Goal: Task Accomplishment & Management: Complete application form

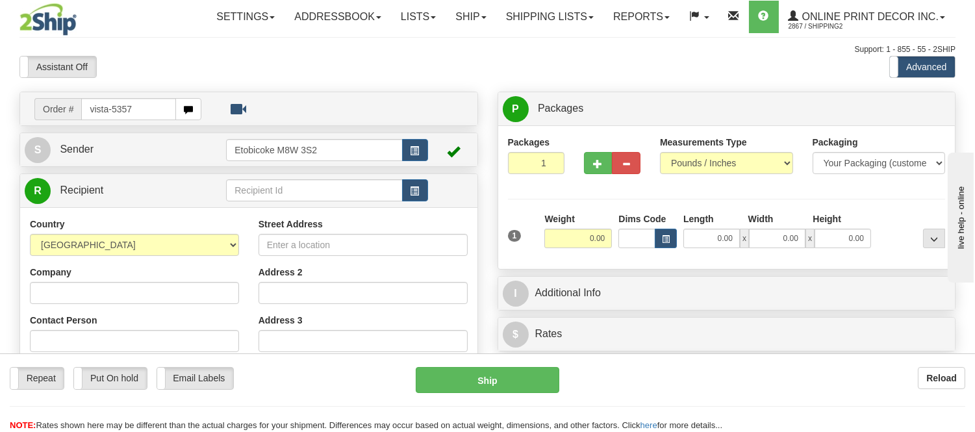
type input "vista-5357"
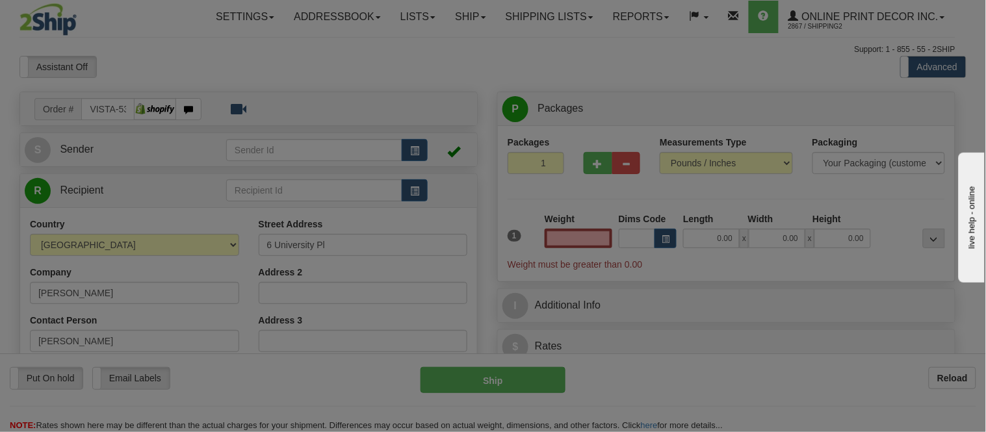
type input "SACKVILLE"
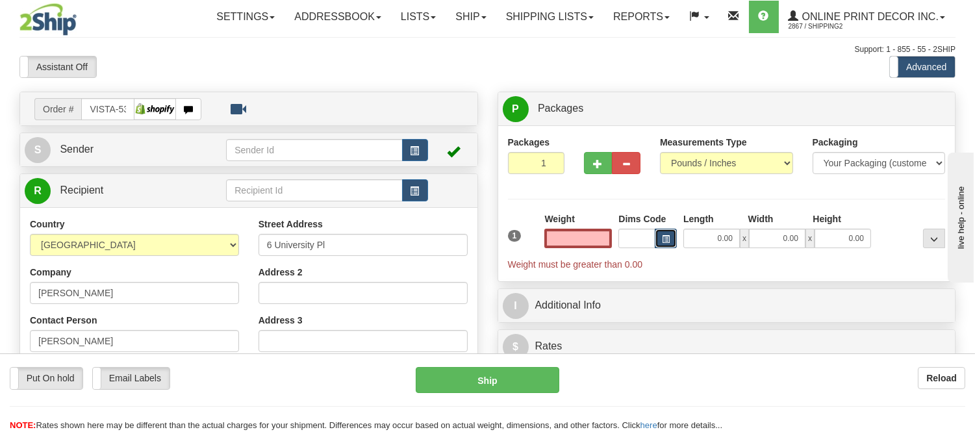
type input "0.00"
click at [675, 246] on button "button" at bounding box center [666, 238] width 22 height 19
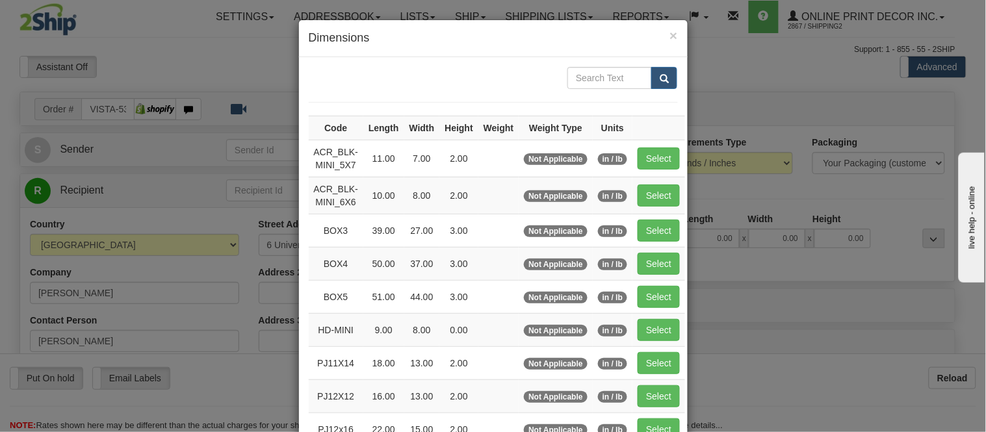
click at [621, 153] on td "in / lb" at bounding box center [613, 158] width 40 height 37
click at [649, 154] on button "Select" at bounding box center [659, 159] width 42 height 22
type input "ACR_BLK-MINI_5X7"
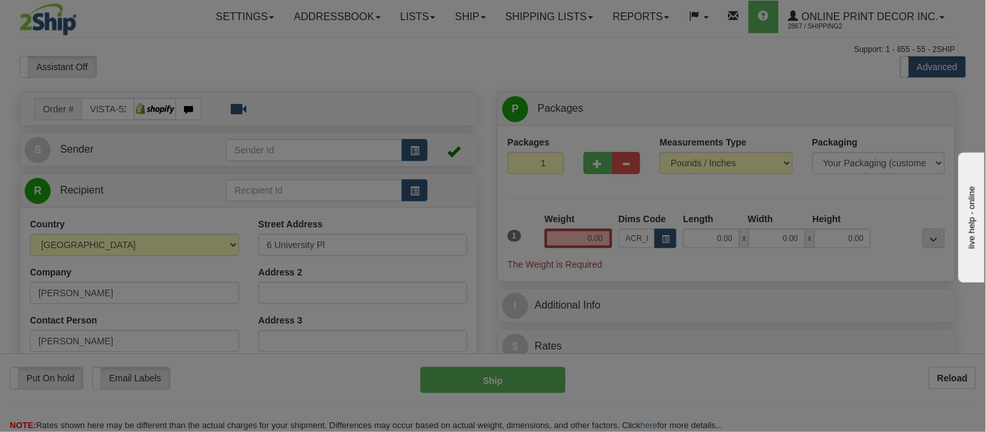
type input "11.00"
type input "7.00"
type input "2.00"
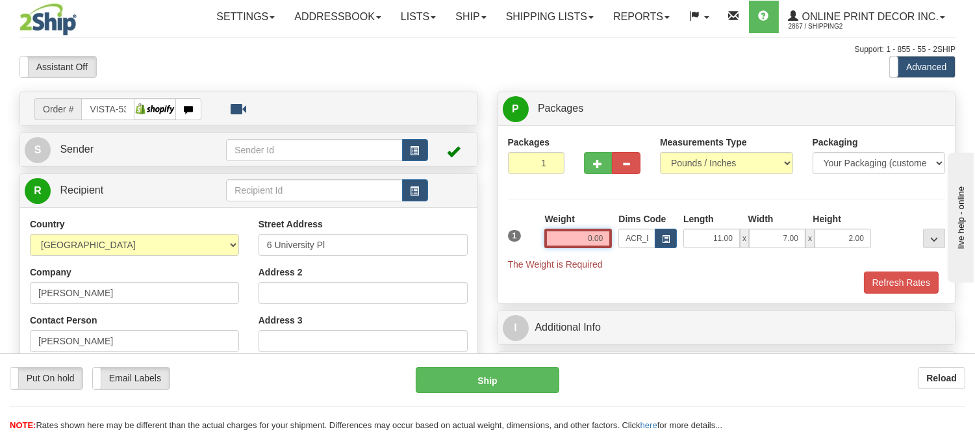
drag, startPoint x: 608, startPoint y: 231, endPoint x: 548, endPoint y: 251, distance: 63.7
click at [548, 251] on div "Weight 0.00" at bounding box center [578, 235] width 74 height 45
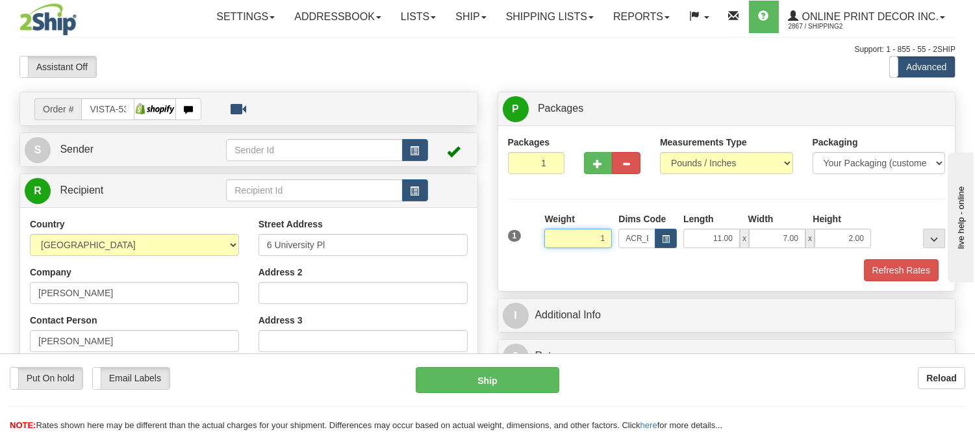
click button "Delete" at bounding box center [0, 0] width 0 height 0
type input "1.00"
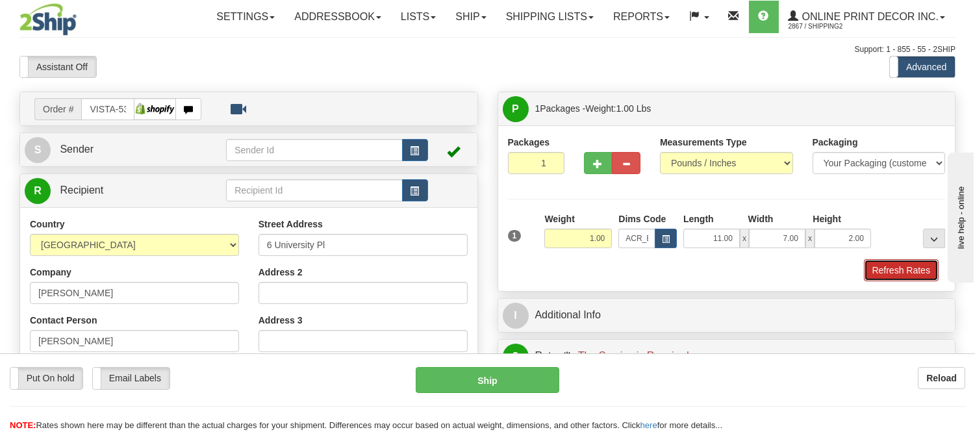
click at [881, 264] on button "Refresh Rates" at bounding box center [901, 270] width 75 height 22
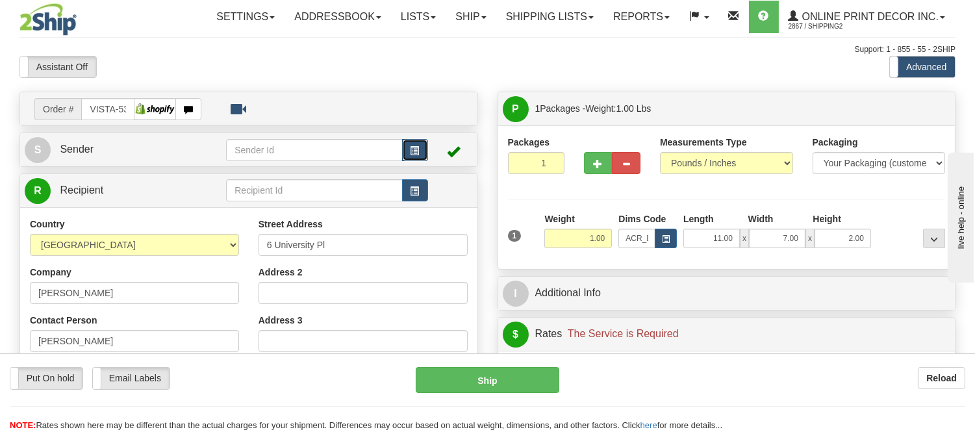
click at [412, 151] on span "button" at bounding box center [415, 151] width 9 height 8
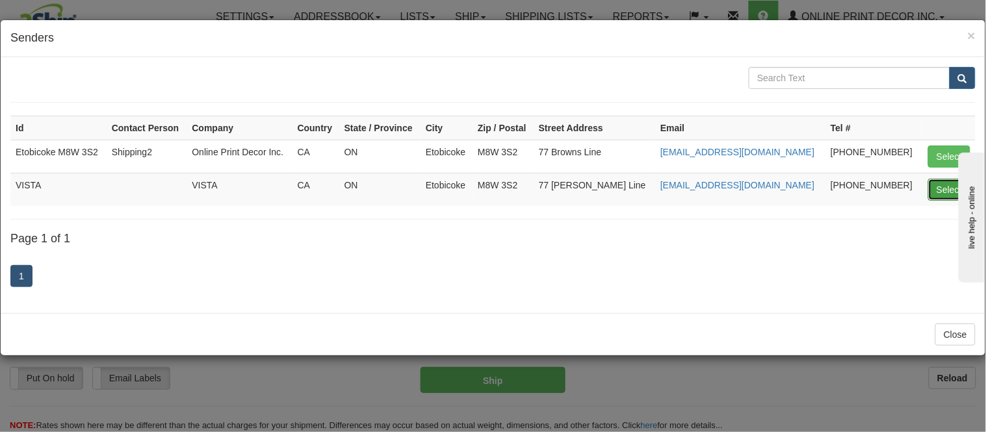
click at [938, 192] on button "Select" at bounding box center [949, 190] width 42 height 22
type input "VISTA"
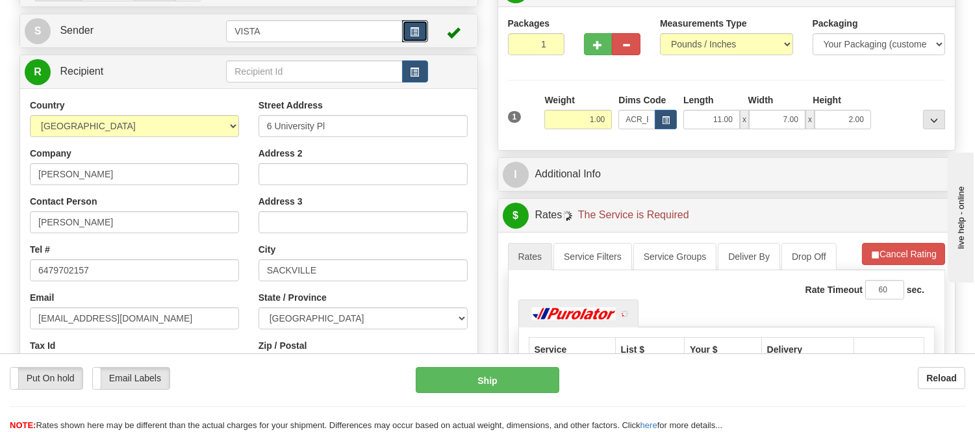
scroll to position [144, 0]
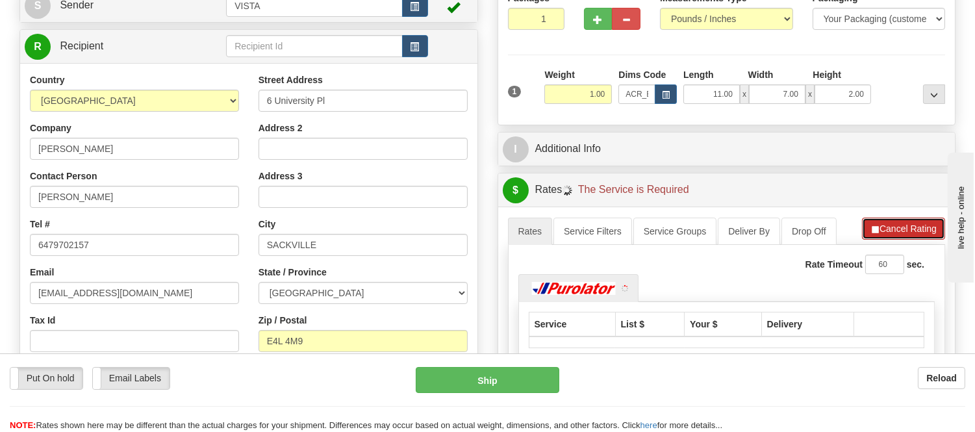
click at [891, 234] on button "Cancel Rating" at bounding box center [903, 229] width 83 height 22
click at [891, 234] on button "Refresh Rates" at bounding box center [904, 229] width 84 height 22
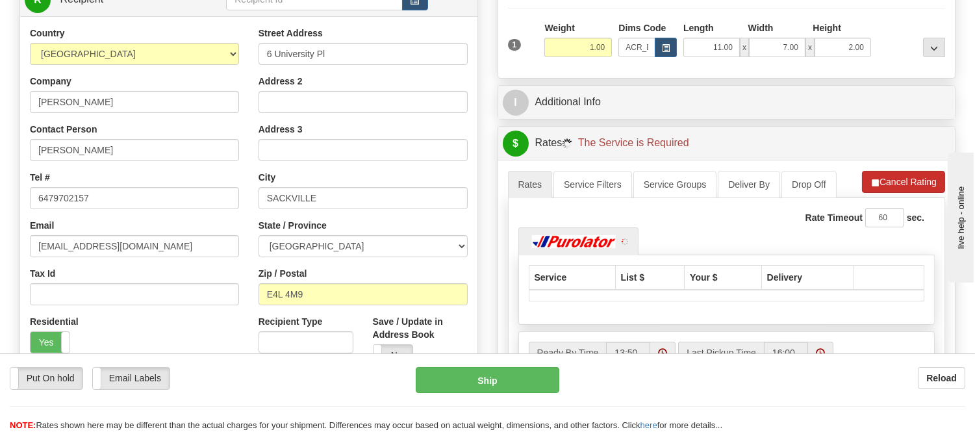
scroll to position [216, 0]
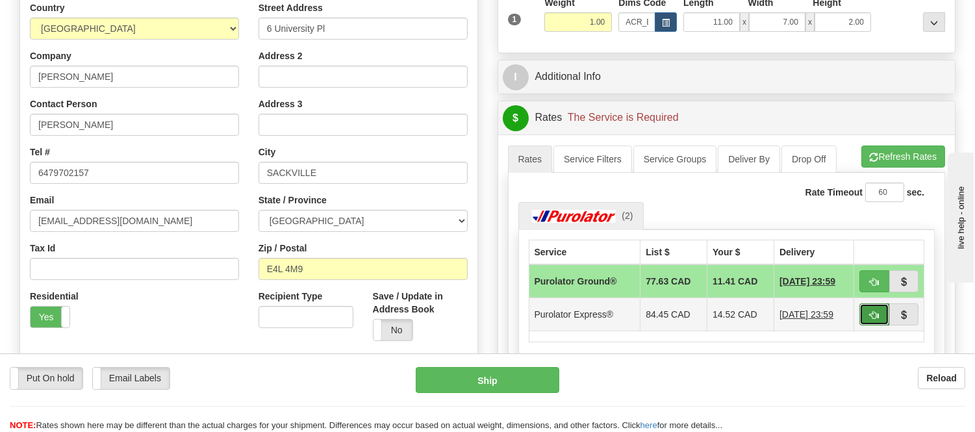
click at [869, 308] on button "button" at bounding box center [875, 314] width 30 height 22
type input "202"
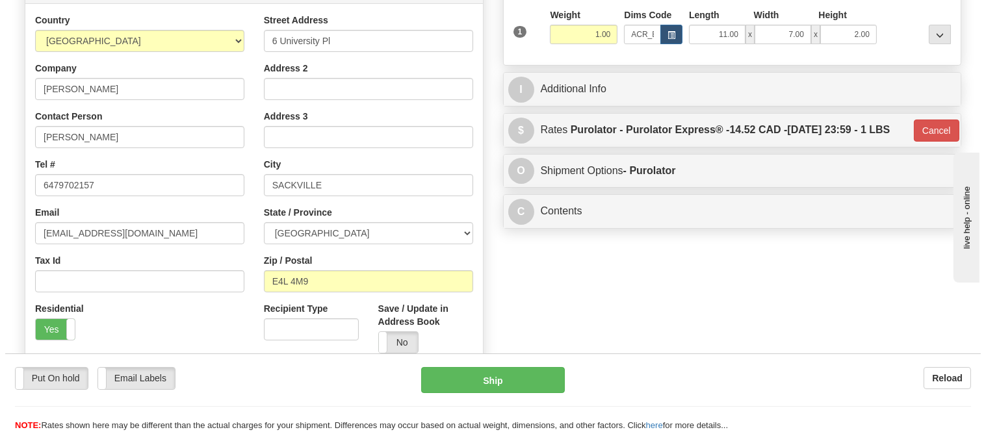
scroll to position [0, 0]
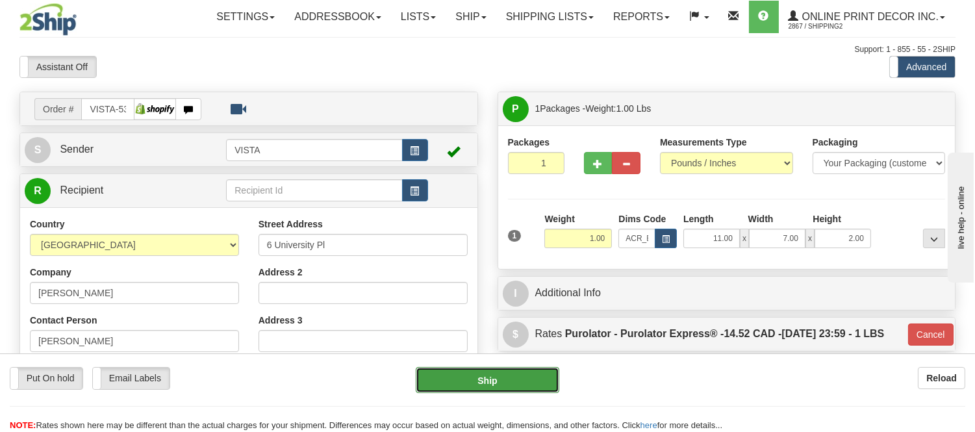
click at [505, 376] on button "Ship" at bounding box center [487, 380] width 143 height 26
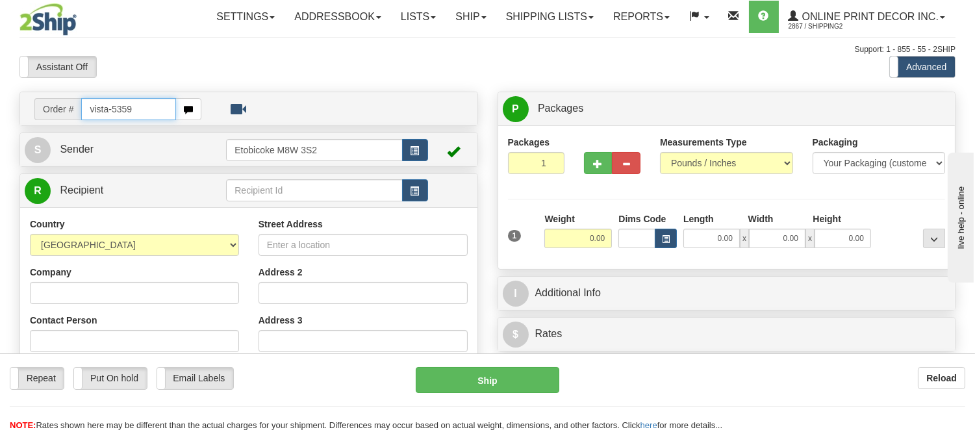
type input "vista-5359"
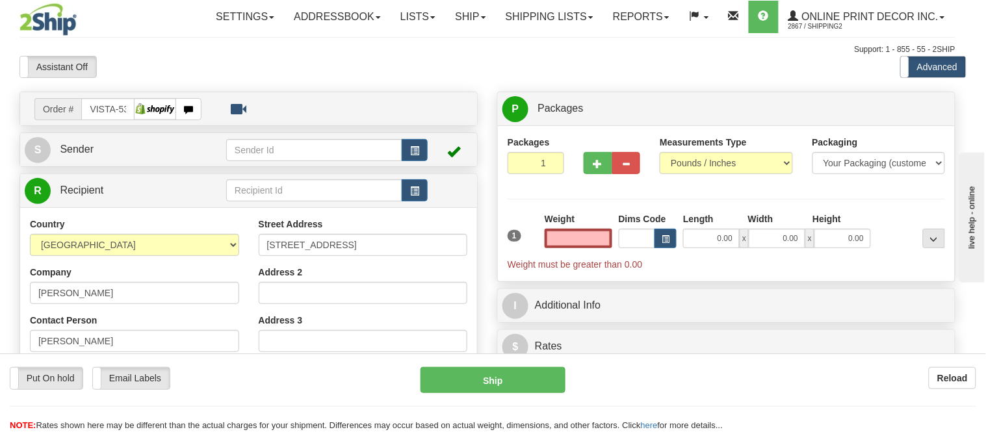
type input "CALGARY"
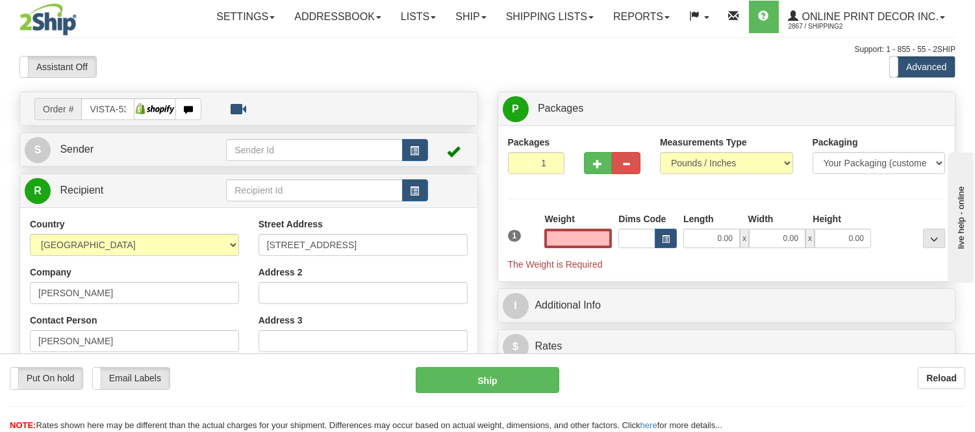
type input "0.00"
click at [669, 233] on button "button" at bounding box center [666, 238] width 22 height 19
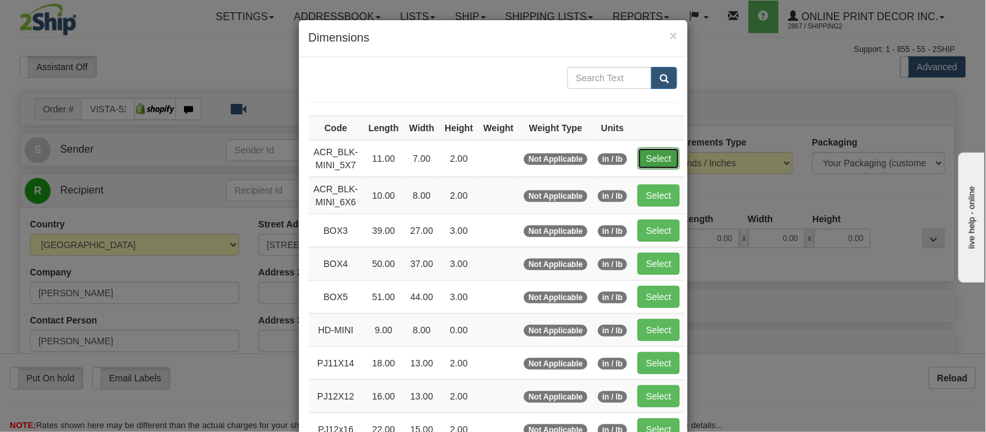
click at [651, 153] on button "Select" at bounding box center [659, 159] width 42 height 22
type input "ACR_BLK-MINI_5X7"
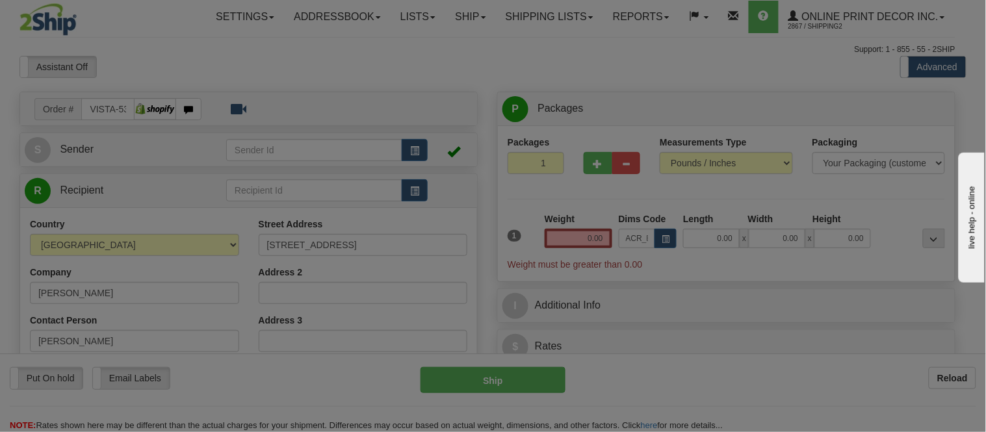
type input "11.00"
type input "7.00"
type input "2.00"
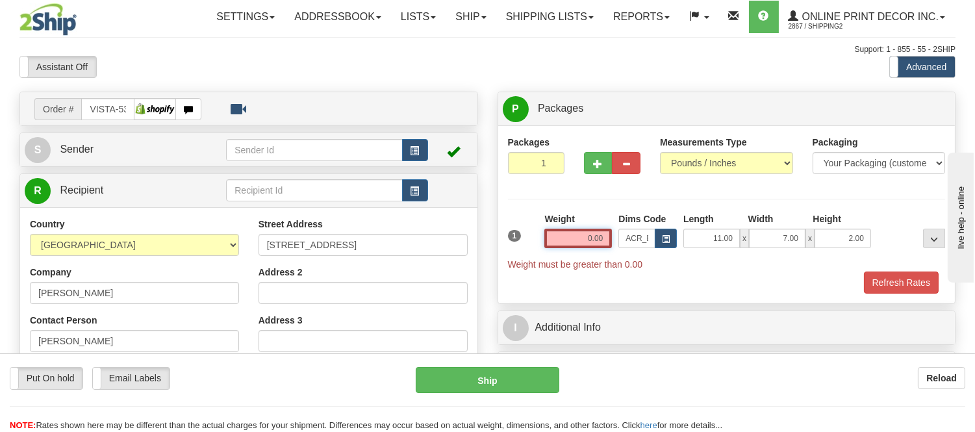
drag, startPoint x: 604, startPoint y: 240, endPoint x: 541, endPoint y: 247, distance: 63.4
click at [541, 247] on div "Weight 0.00" at bounding box center [578, 235] width 74 height 45
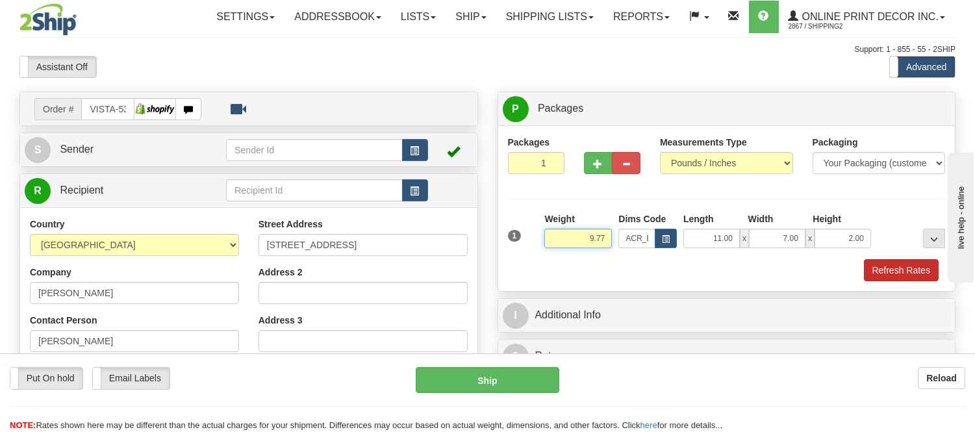
type input "9.77"
click at [928, 270] on button "Refresh Rates" at bounding box center [901, 270] width 75 height 22
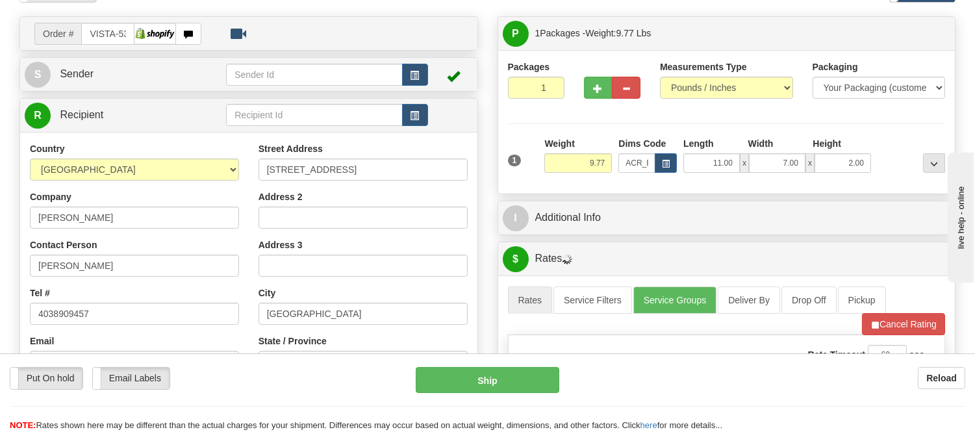
scroll to position [72, 0]
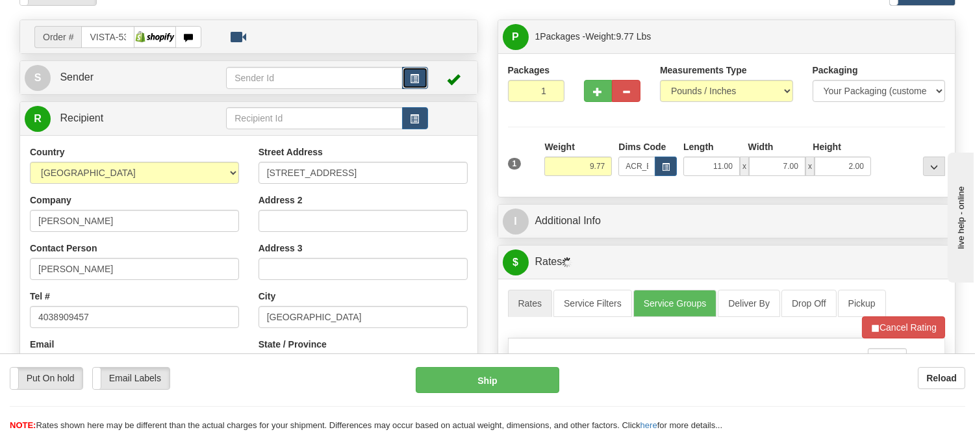
click at [416, 71] on button "button" at bounding box center [415, 78] width 26 height 22
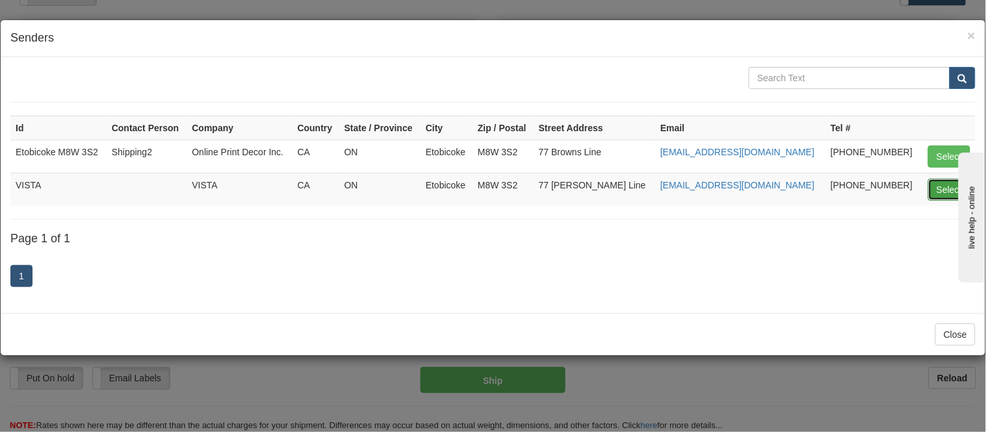
click at [942, 185] on button "Select" at bounding box center [949, 190] width 42 height 22
type input "VISTA"
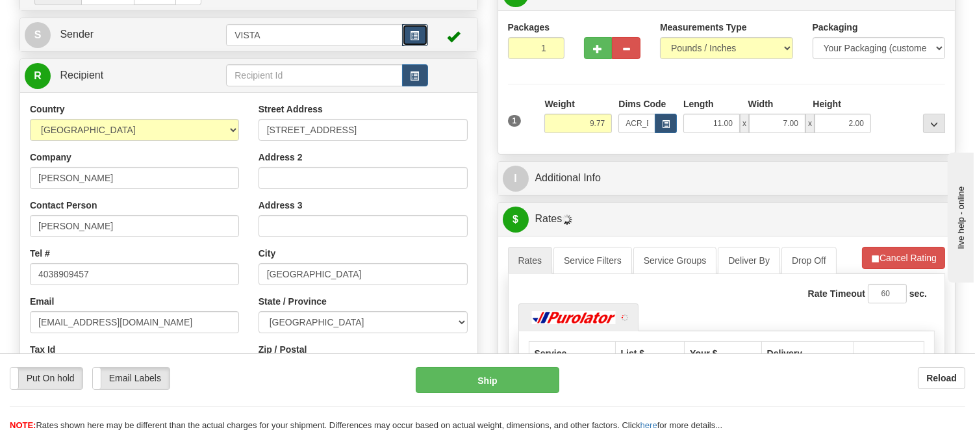
scroll to position [216, 0]
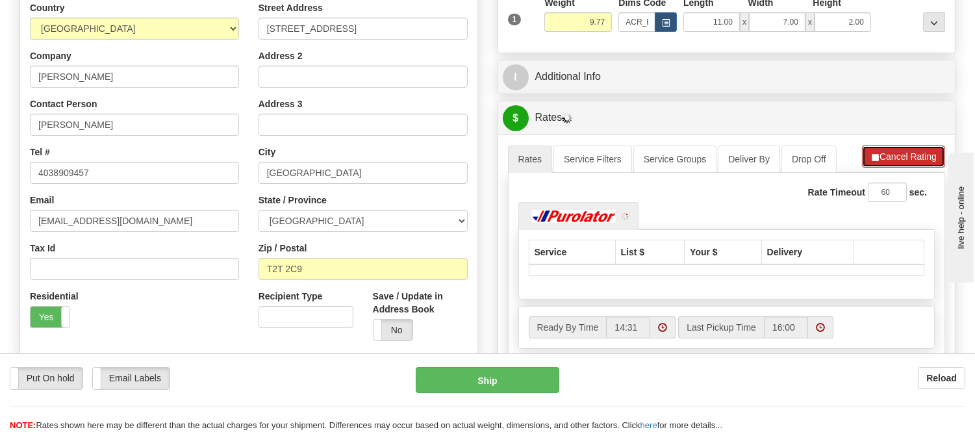
click at [879, 154] on button "Cancel Rating" at bounding box center [903, 157] width 83 height 22
click at [879, 154] on button "Refresh Rates" at bounding box center [904, 157] width 84 height 22
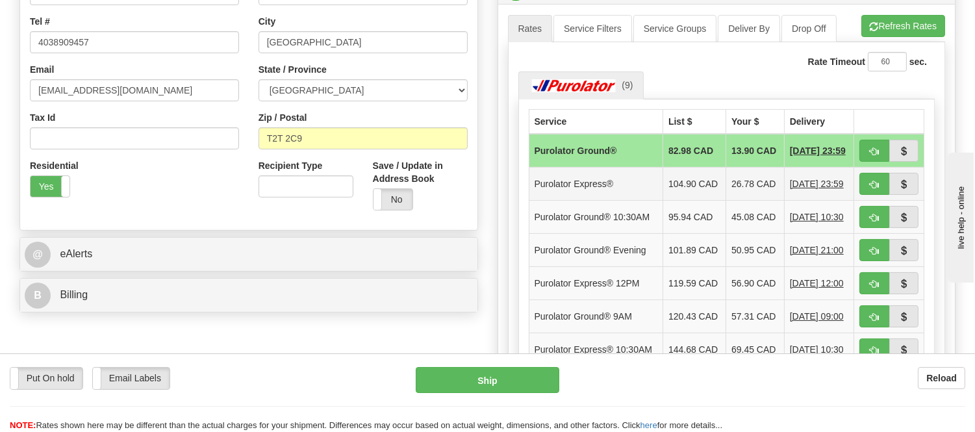
scroll to position [361, 0]
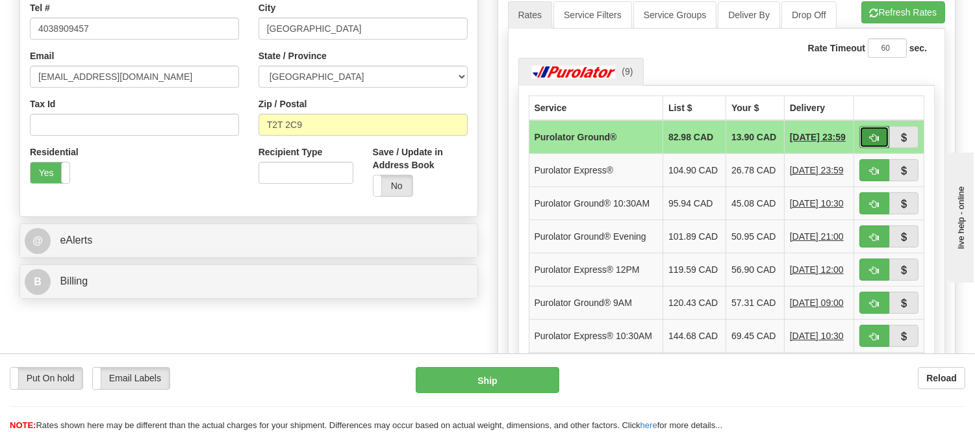
click at [874, 135] on span "button" at bounding box center [874, 138] width 9 height 8
type input "260"
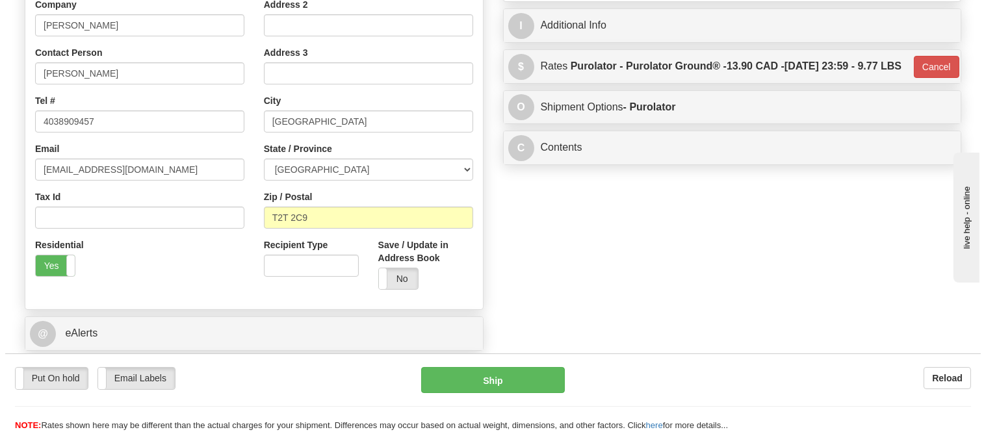
scroll to position [144, 0]
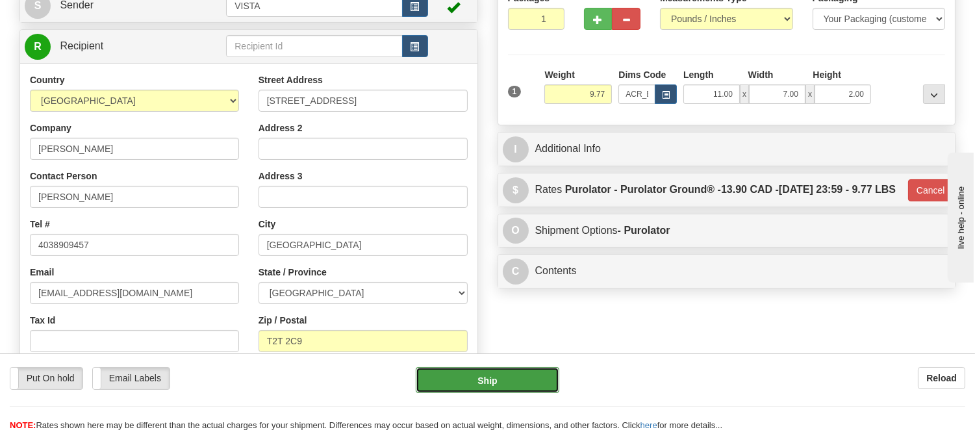
click at [514, 380] on button "Ship" at bounding box center [487, 380] width 143 height 26
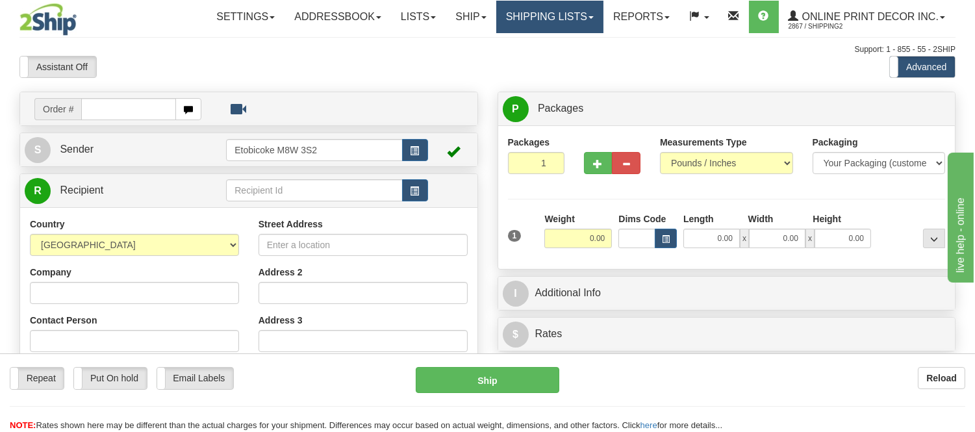
click at [568, 23] on link "Shipping lists" at bounding box center [549, 17] width 107 height 32
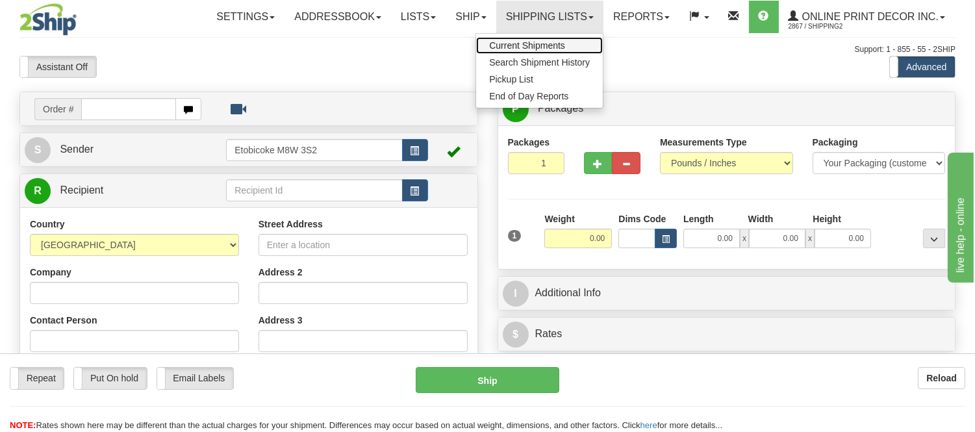
click at [538, 40] on span "Current Shipments" at bounding box center [527, 45] width 76 height 10
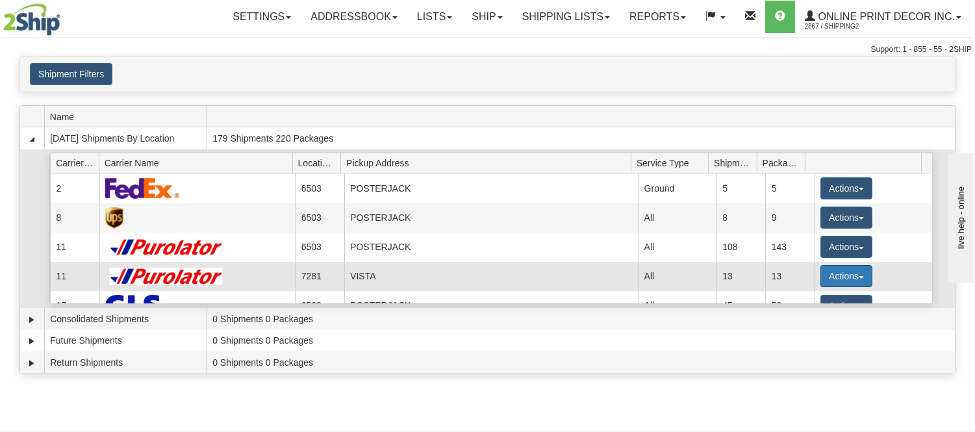
click at [827, 272] on button "Actions" at bounding box center [847, 276] width 52 height 22
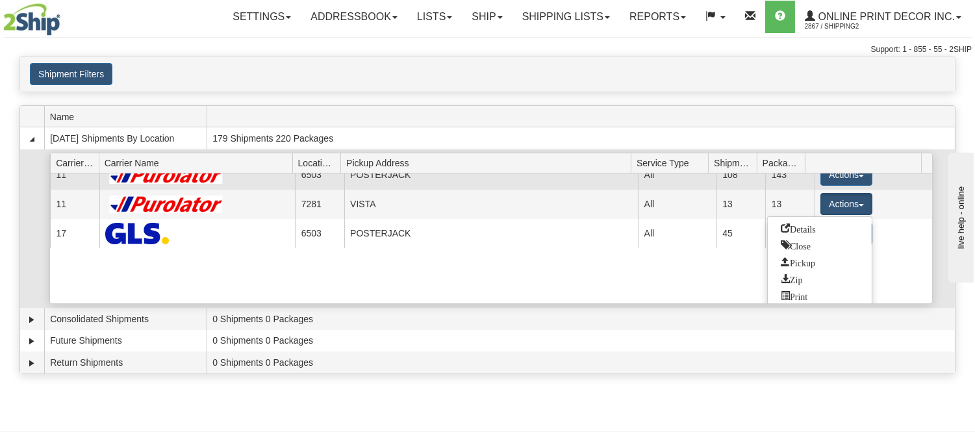
click at [810, 227] on span "Details" at bounding box center [798, 228] width 35 height 9
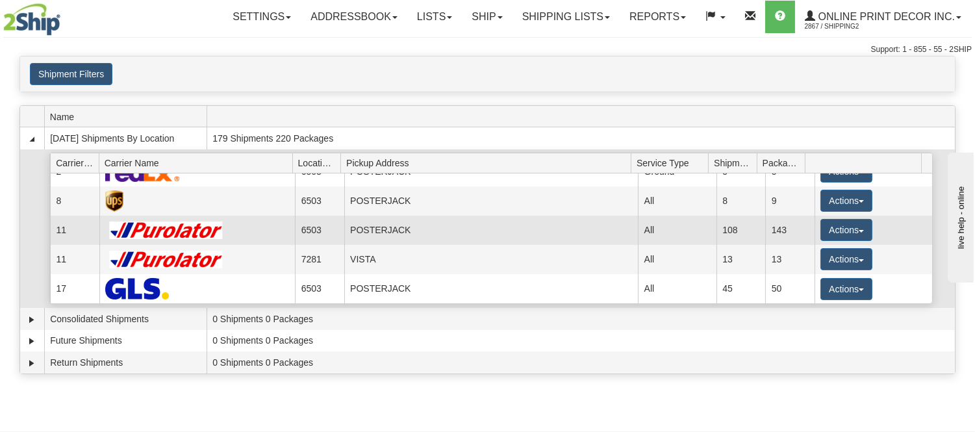
scroll to position [17, 0]
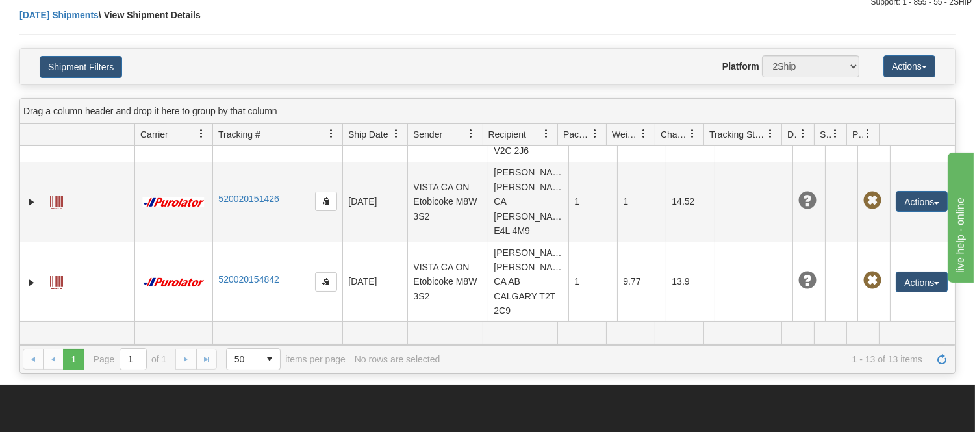
scroll to position [144, 0]
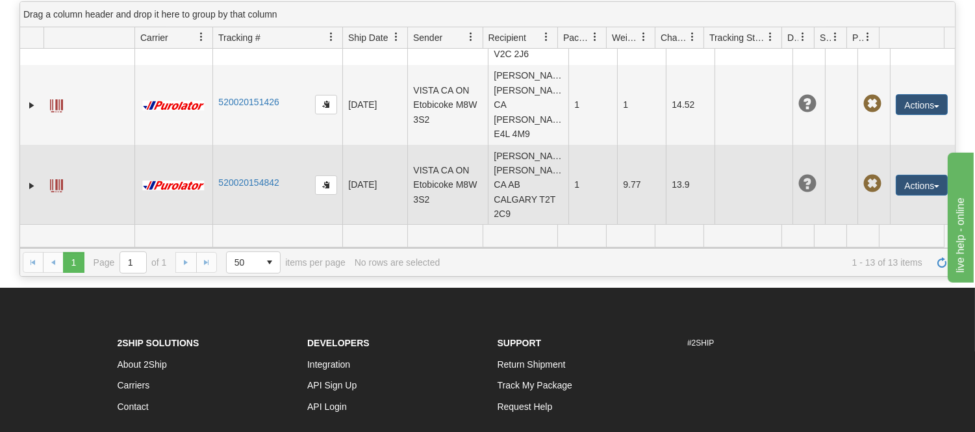
click at [249, 194] on td "520020154842" at bounding box center [278, 185] width 130 height 80
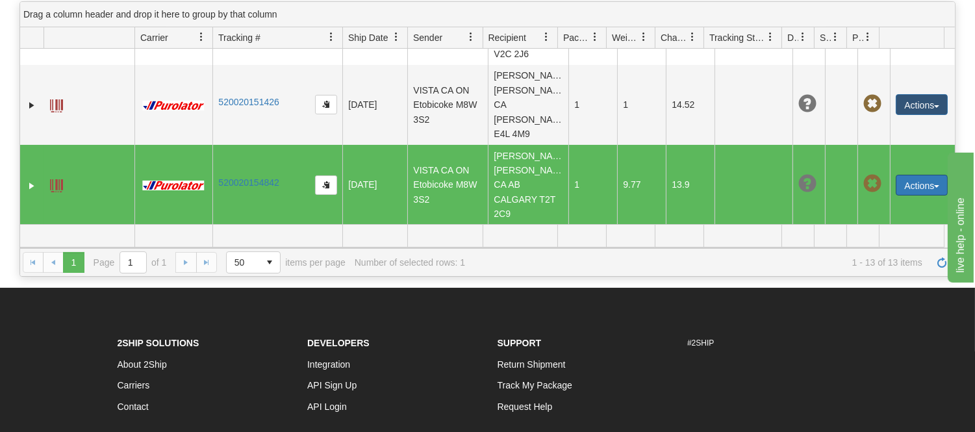
click at [899, 185] on button "Actions" at bounding box center [922, 185] width 52 height 21
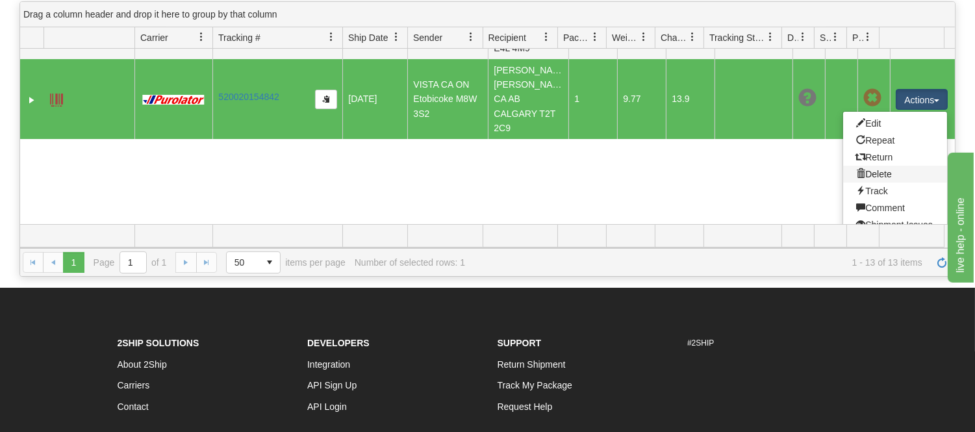
click at [862, 183] on link "Delete" at bounding box center [896, 174] width 104 height 17
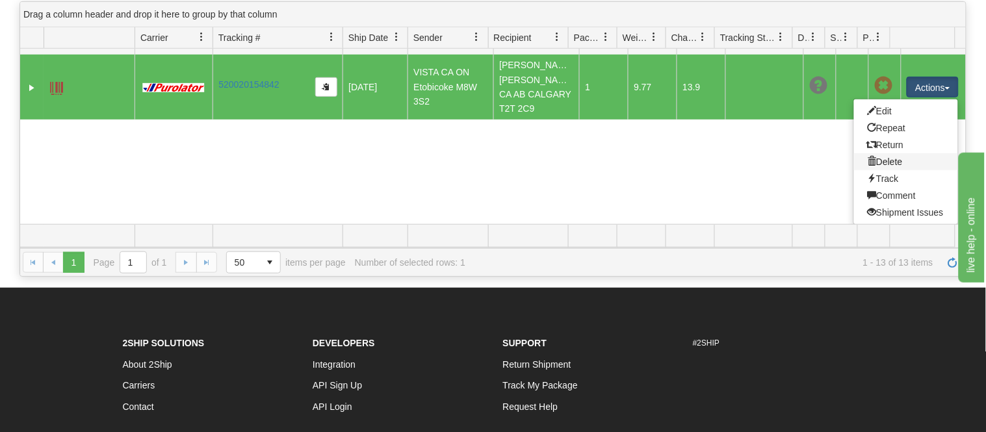
scroll to position [893, 0]
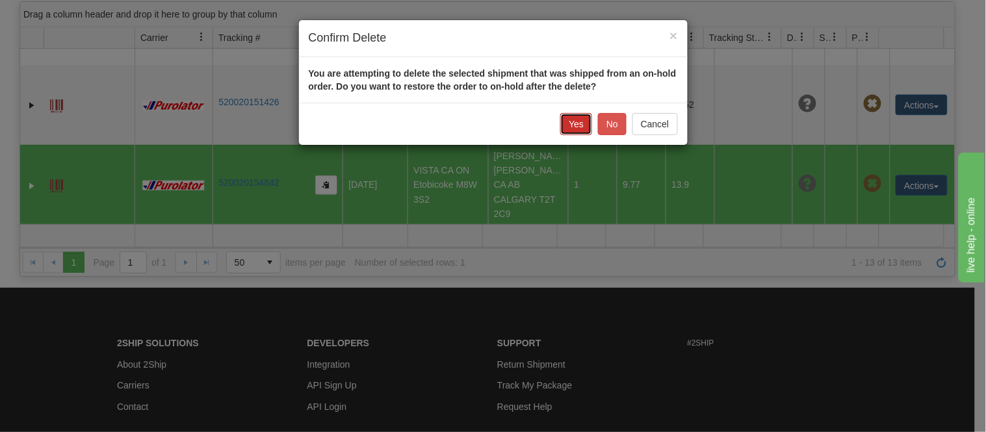
click at [578, 118] on button "Yes" at bounding box center [576, 124] width 32 height 22
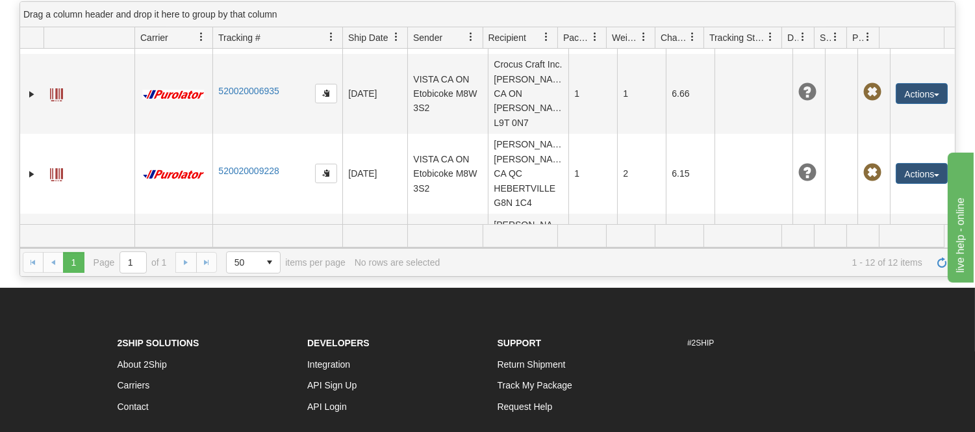
scroll to position [0, 0]
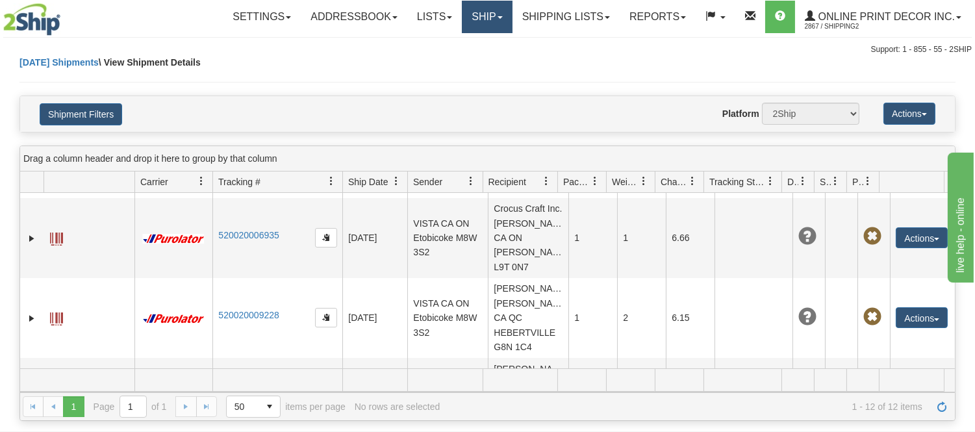
click at [491, 16] on link "Ship" at bounding box center [487, 17] width 50 height 32
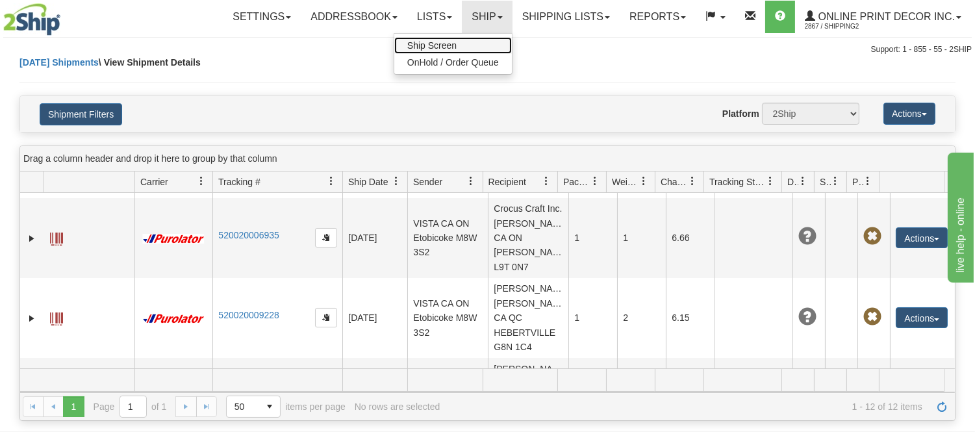
click at [478, 44] on link "Ship Screen" at bounding box center [453, 45] width 118 height 17
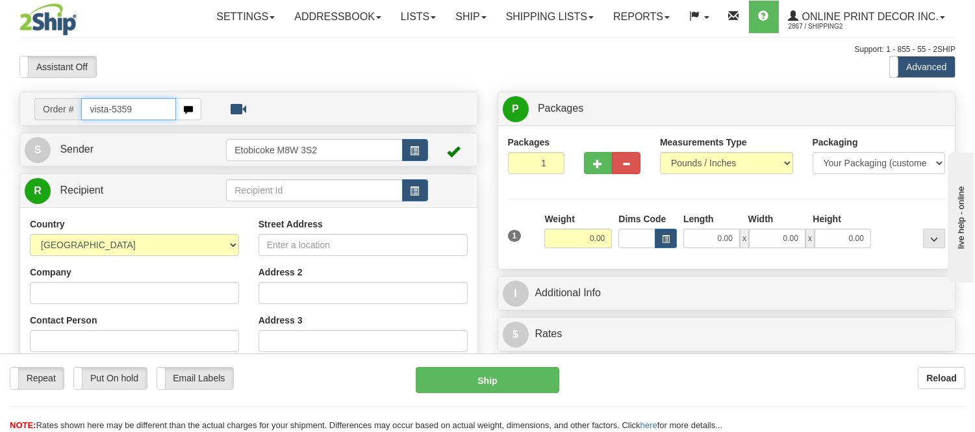
type input "vista-5359"
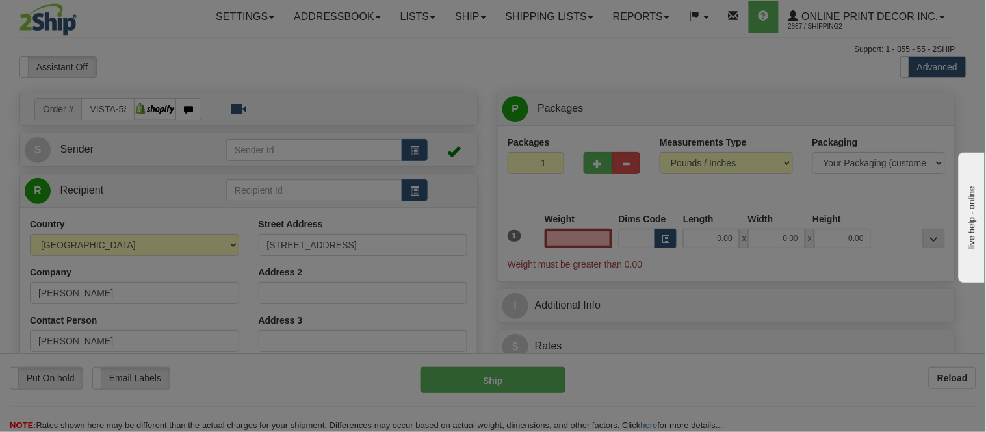
type input "[GEOGRAPHIC_DATA]"
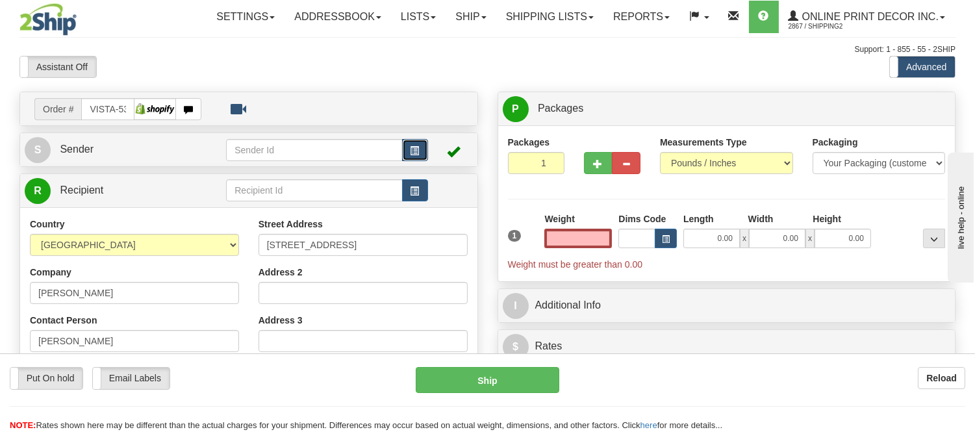
type input "0.00"
click at [409, 149] on button "button" at bounding box center [415, 150] width 26 height 22
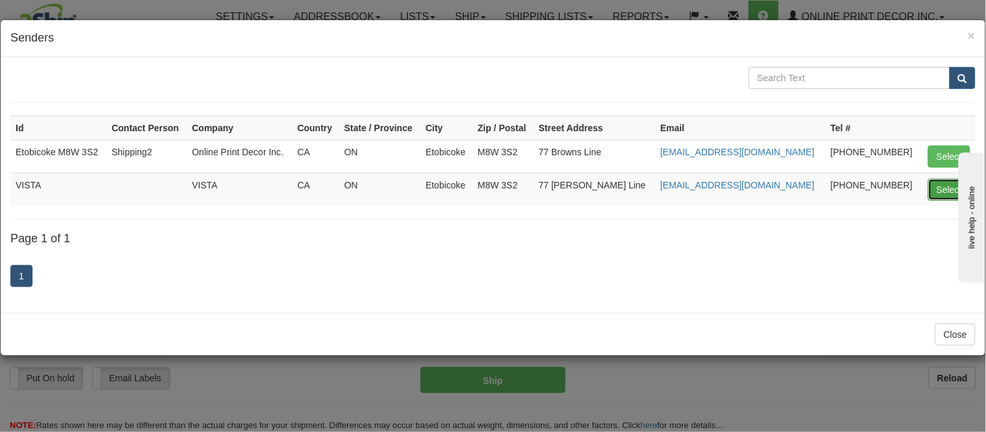
click at [946, 184] on button "Select" at bounding box center [949, 190] width 42 height 22
type input "VISTA"
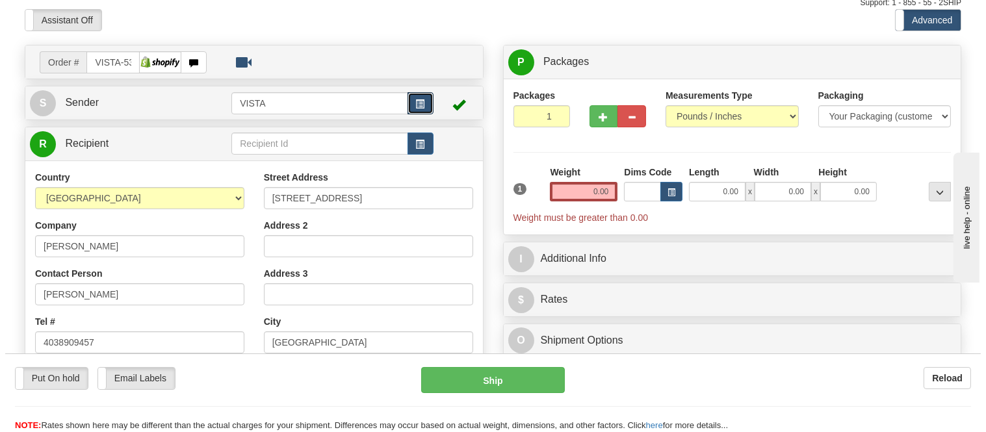
scroll to position [72, 0]
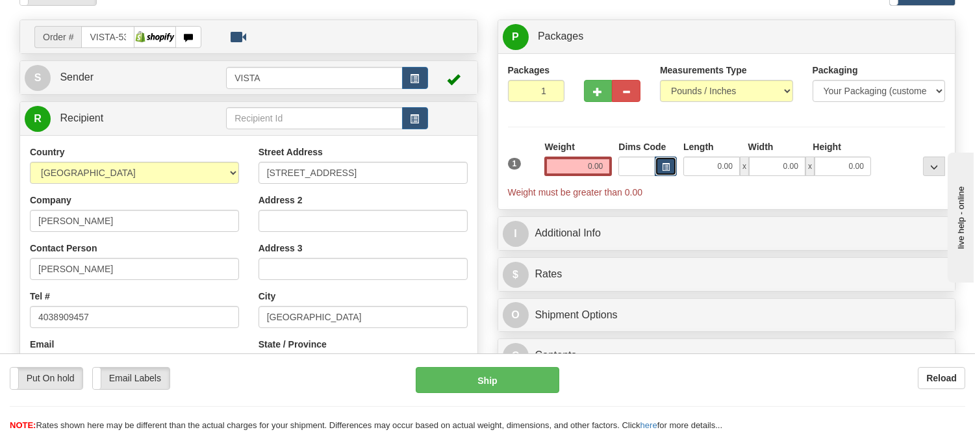
click at [655, 160] on button "button" at bounding box center [666, 166] width 22 height 19
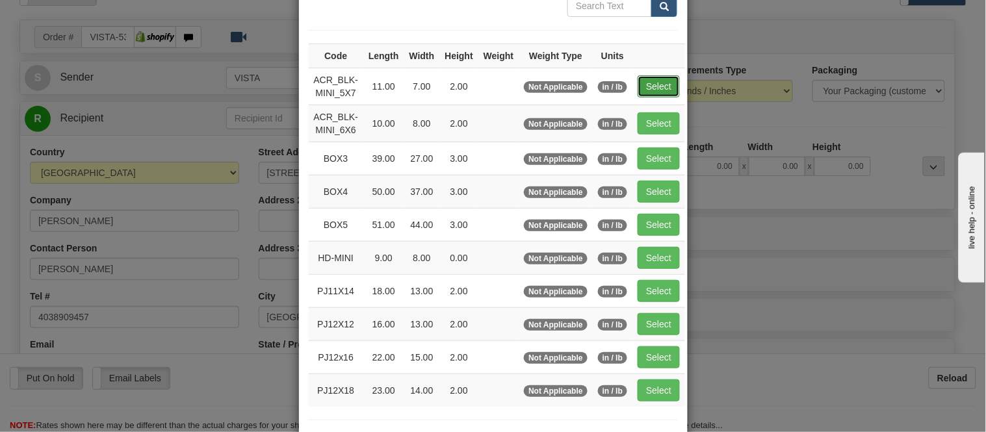
click at [659, 81] on button "Select" at bounding box center [659, 86] width 42 height 22
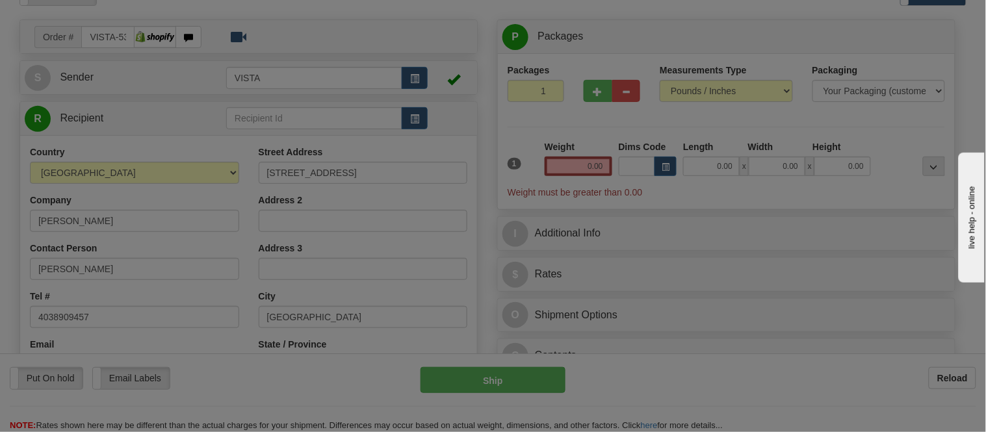
type input "ACR_BLK-MINI_5X7"
type input "11.00"
type input "7.00"
type input "2.00"
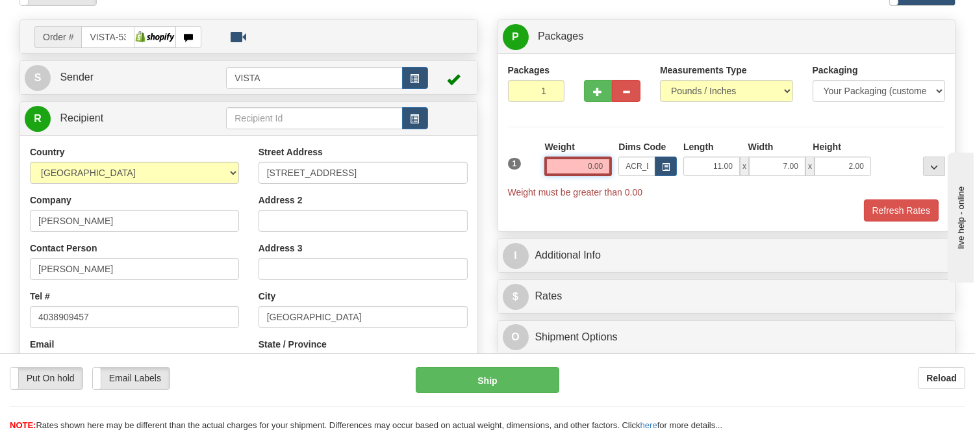
drag, startPoint x: 608, startPoint y: 165, endPoint x: 536, endPoint y: 175, distance: 72.9
click at [536, 175] on div "1 Weight 0.00 Dims Code x x" at bounding box center [727, 169] width 445 height 58
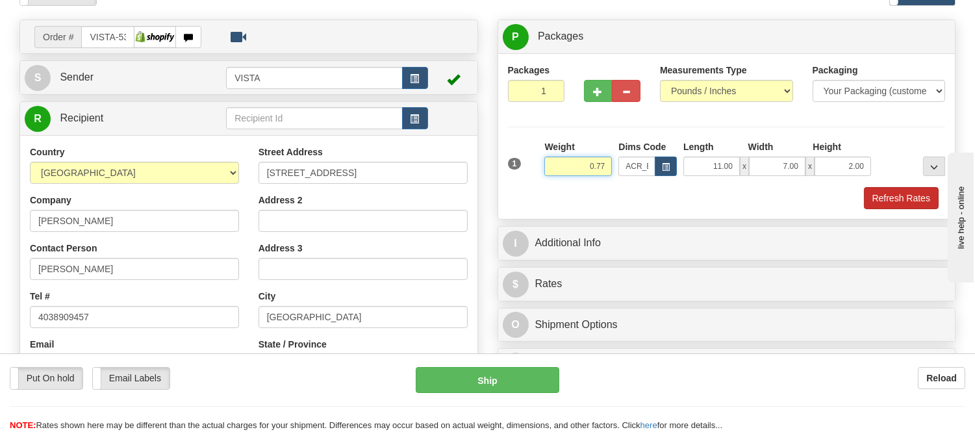
type input "0.77"
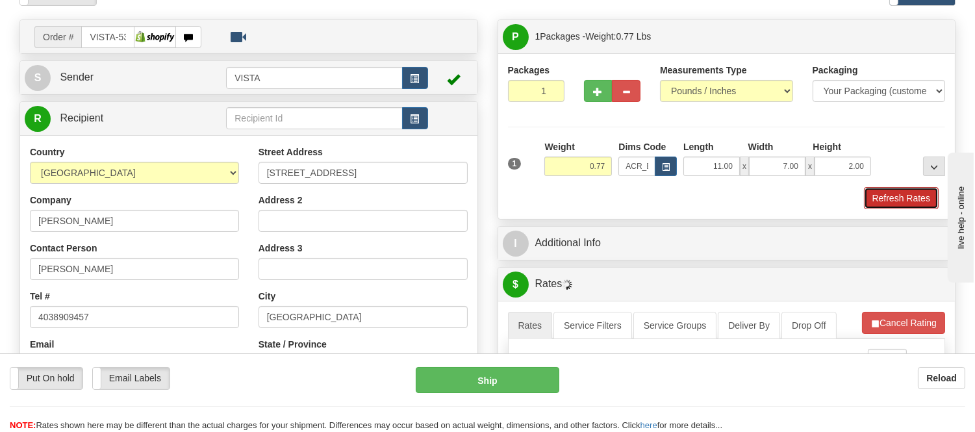
click at [896, 192] on button "Refresh Rates" at bounding box center [901, 198] width 75 height 22
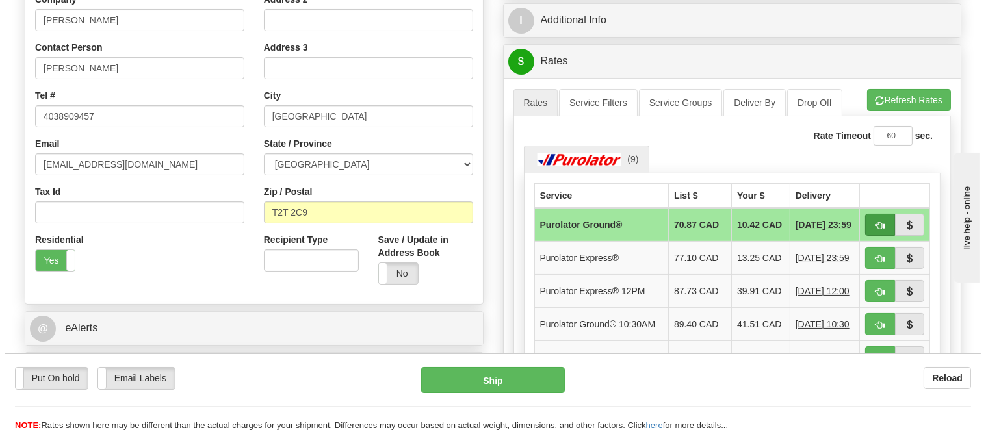
scroll to position [289, 0]
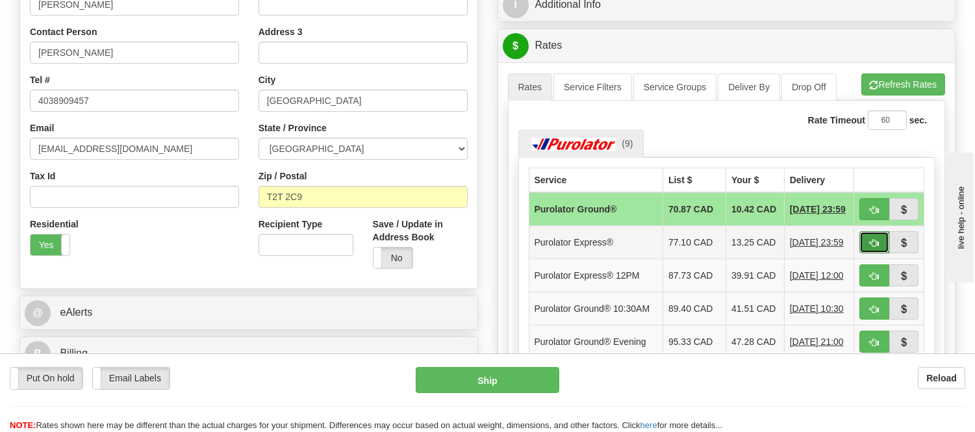
click at [881, 244] on button "button" at bounding box center [875, 242] width 30 height 22
type input "202"
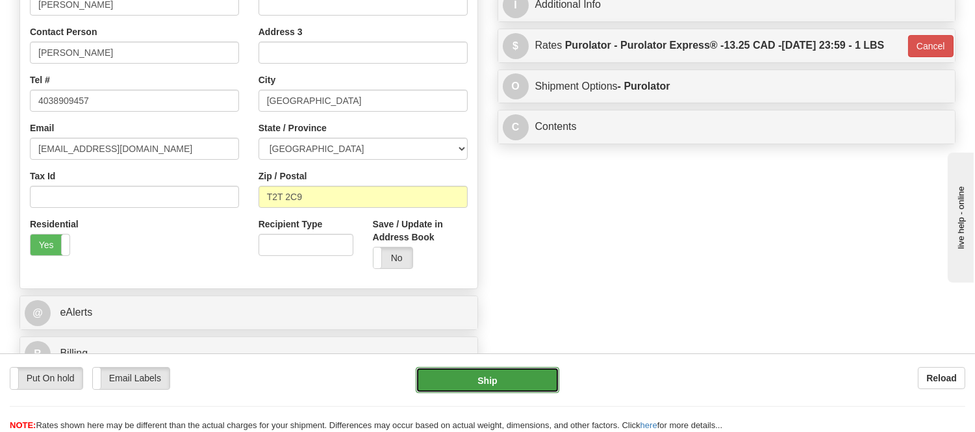
click at [496, 387] on button "Ship" at bounding box center [487, 380] width 143 height 26
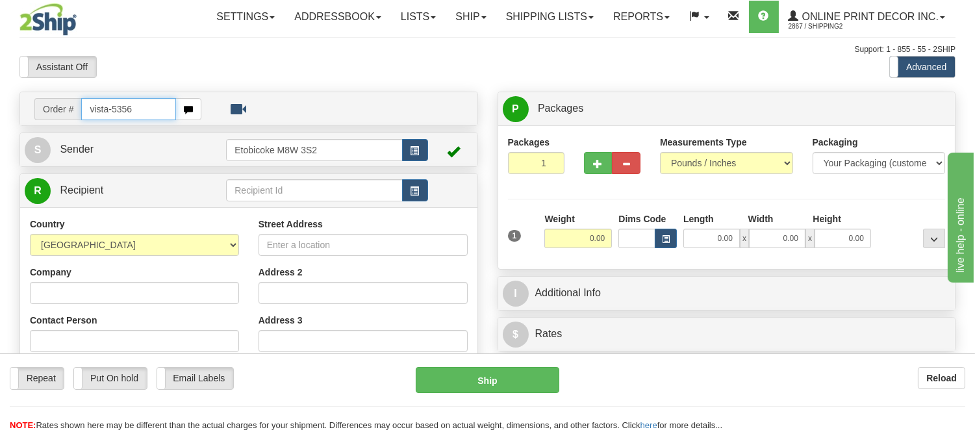
type input "vista-5356"
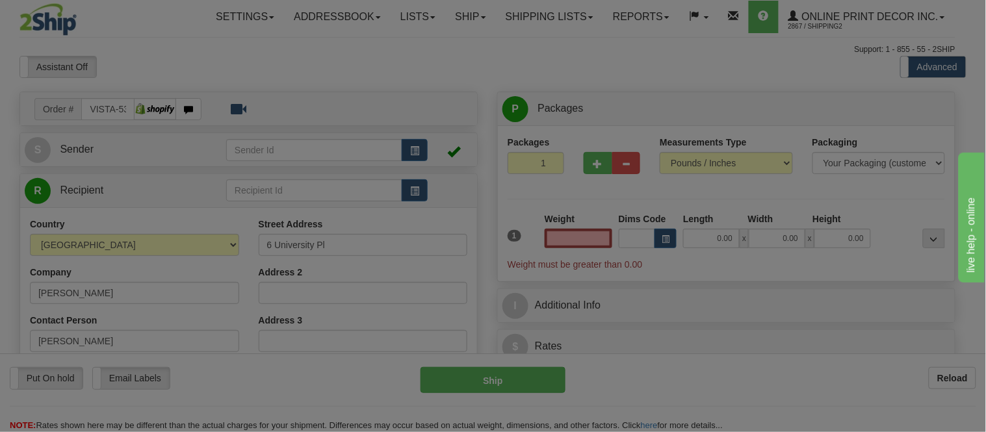
type input "SACKVILLE"
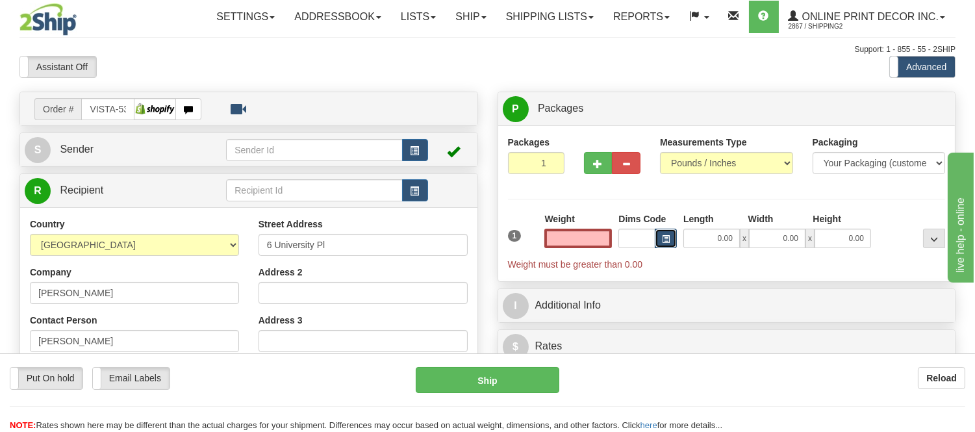
type input "0.00"
click at [673, 238] on button "button" at bounding box center [666, 238] width 22 height 19
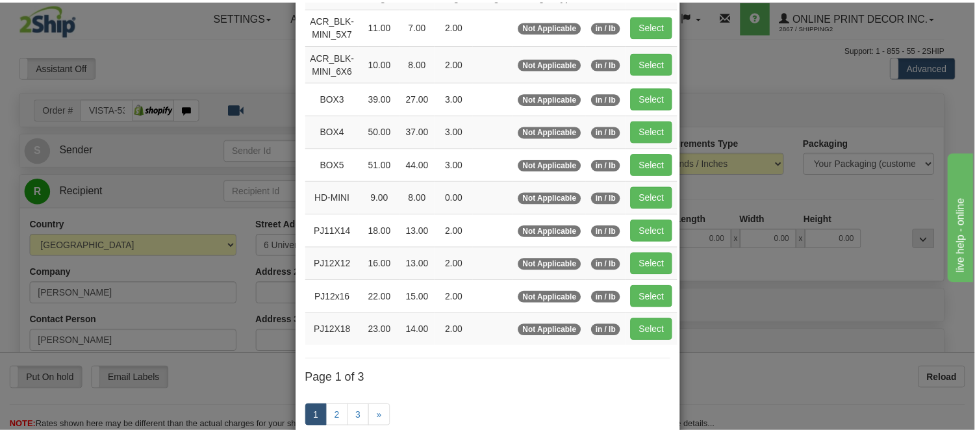
scroll to position [144, 0]
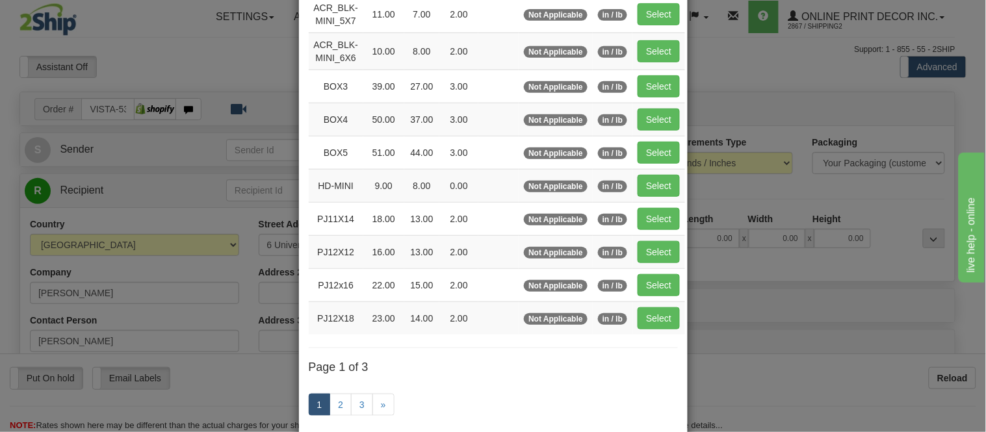
click at [658, 1] on td "Select" at bounding box center [658, 13] width 53 height 37
click at [658, 11] on button "Select" at bounding box center [659, 14] width 42 height 22
type input "ACR_BLK-MINI_5X7"
type input "11.00"
type input "7.00"
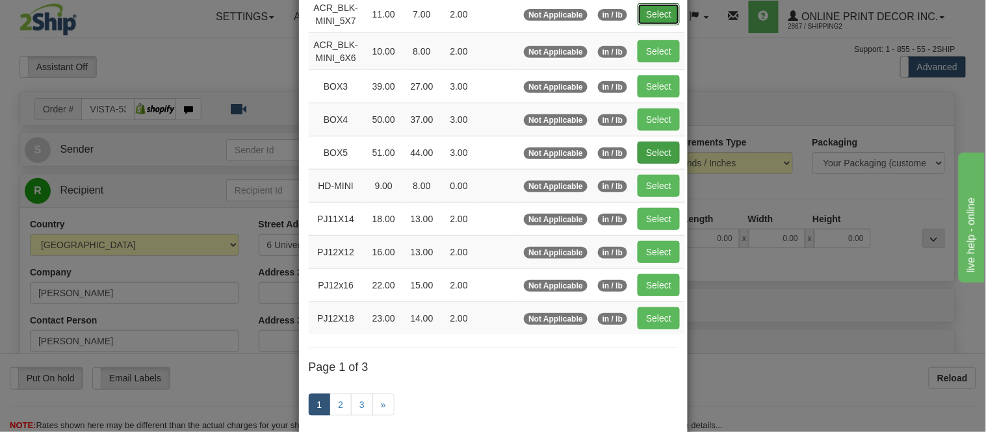
type input "2.00"
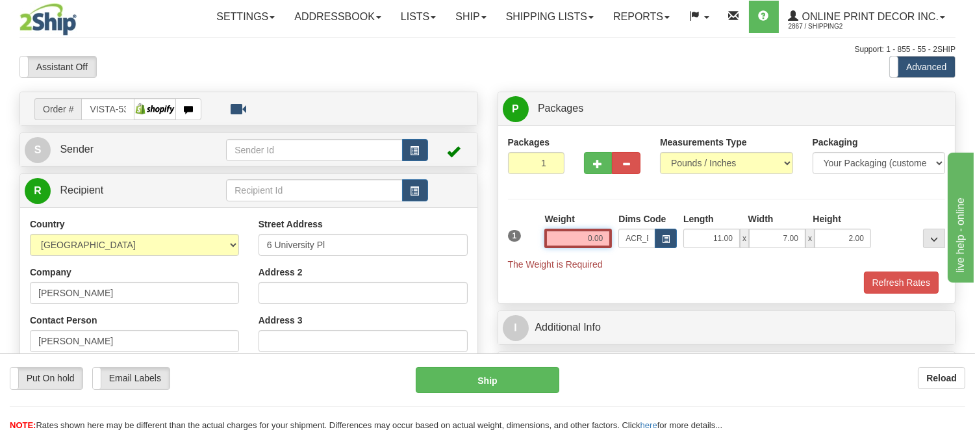
drag, startPoint x: 606, startPoint y: 240, endPoint x: 526, endPoint y: 236, distance: 80.1
click at [526, 236] on div "1 Weight 0.00 Dims Code x x" at bounding box center [727, 242] width 445 height 58
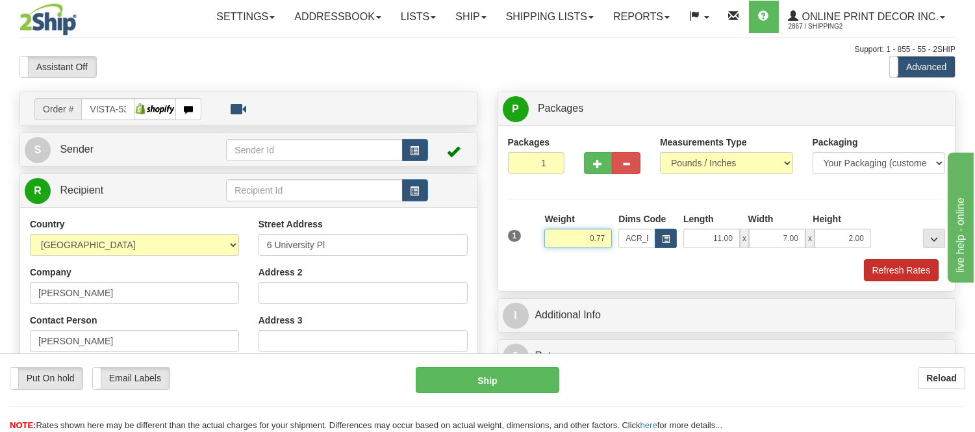
type input "0.77"
click at [888, 268] on button "Refresh Rates" at bounding box center [901, 270] width 75 height 22
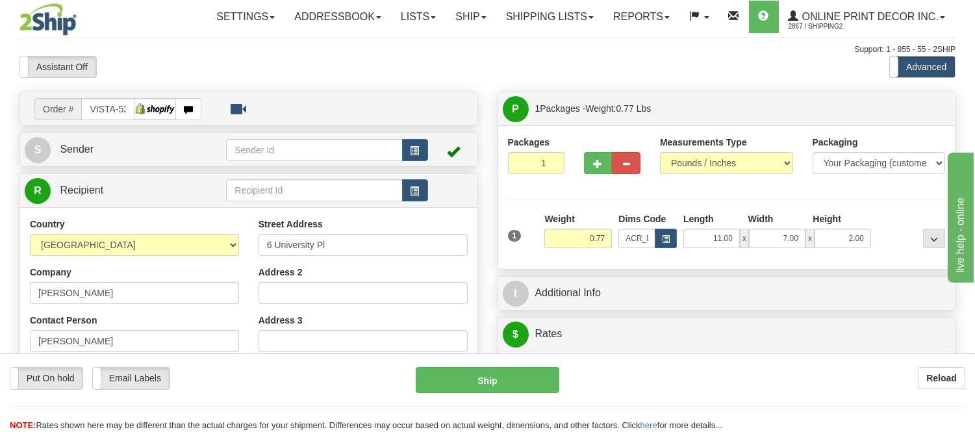
scroll to position [72, 0]
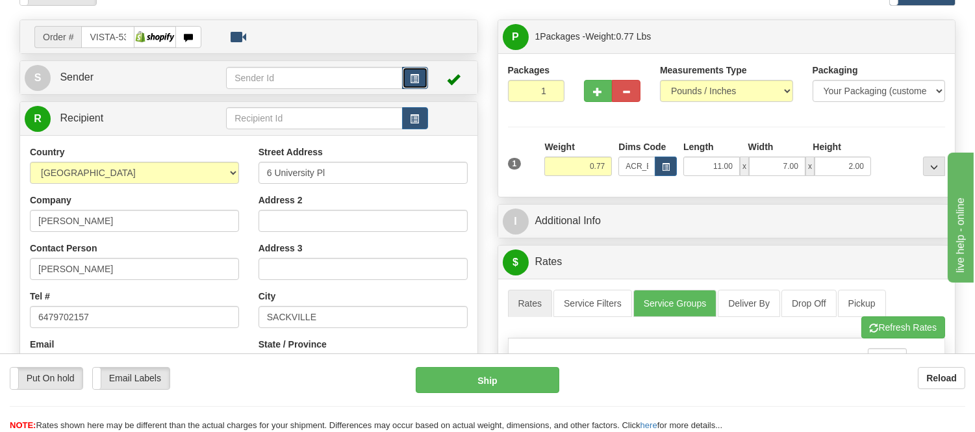
click at [413, 69] on button "button" at bounding box center [415, 78] width 26 height 22
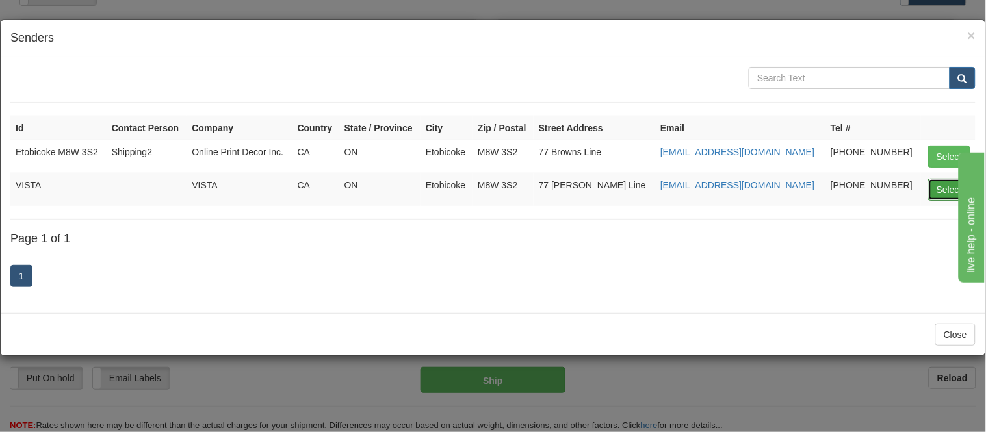
click at [951, 188] on button "Select" at bounding box center [949, 190] width 42 height 22
type input "VISTA"
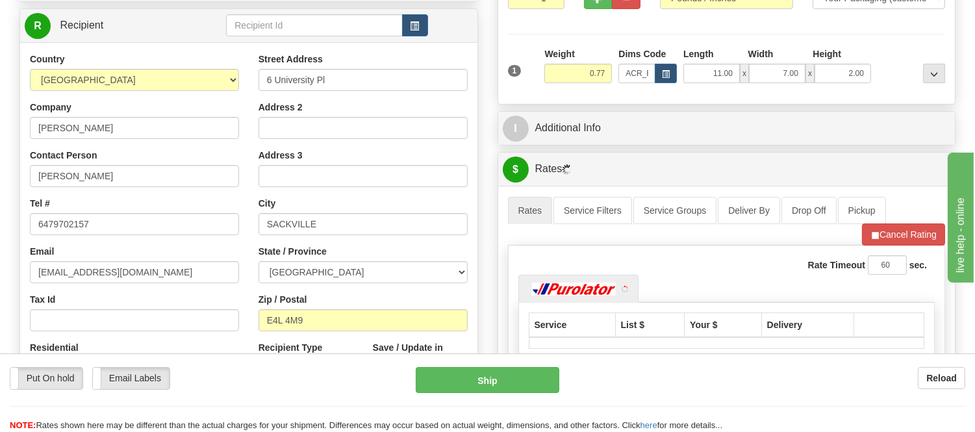
scroll to position [216, 0]
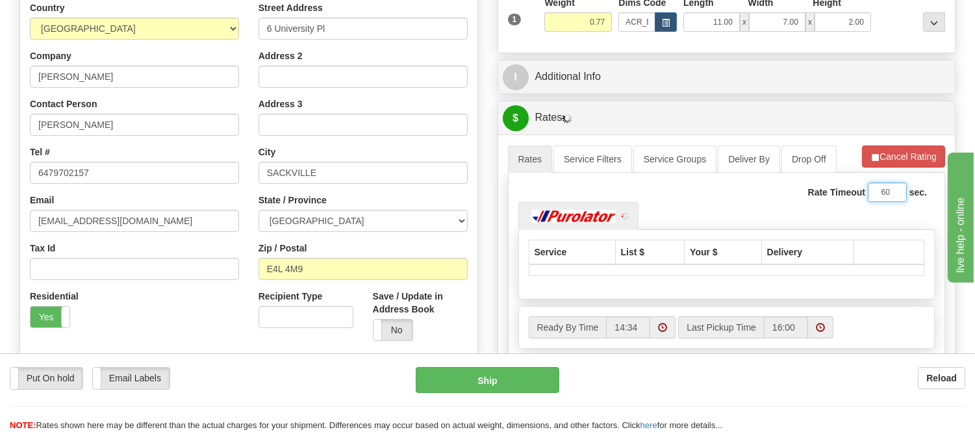
click at [907, 186] on input "60" at bounding box center [887, 192] width 39 height 19
click at [908, 151] on li "Refresh Rates Cancel Rating" at bounding box center [903, 157] width 83 height 22
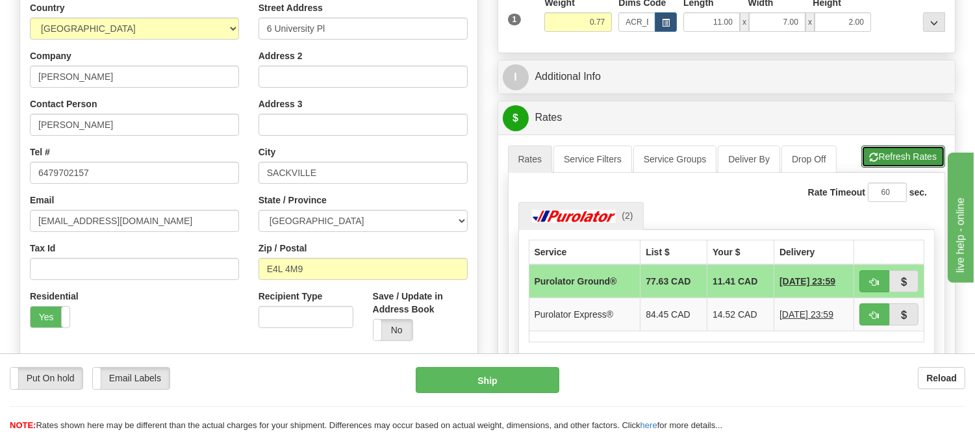
click at [908, 151] on button "Refresh Rates" at bounding box center [904, 157] width 84 height 22
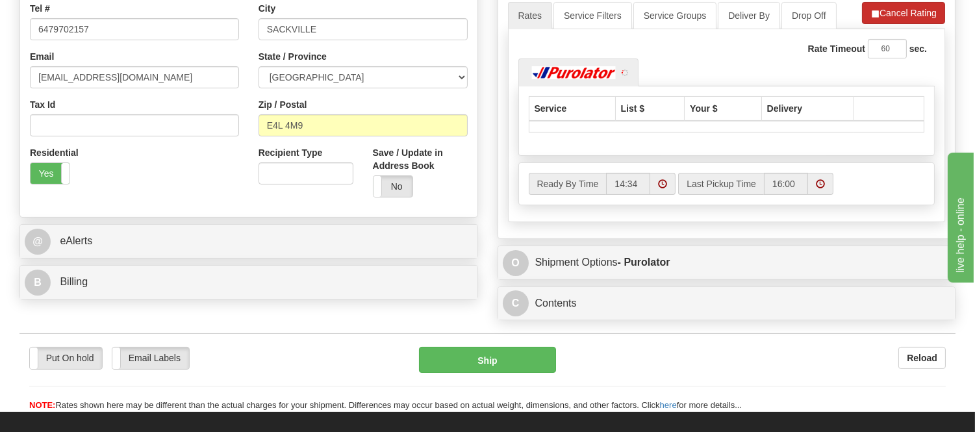
scroll to position [361, 0]
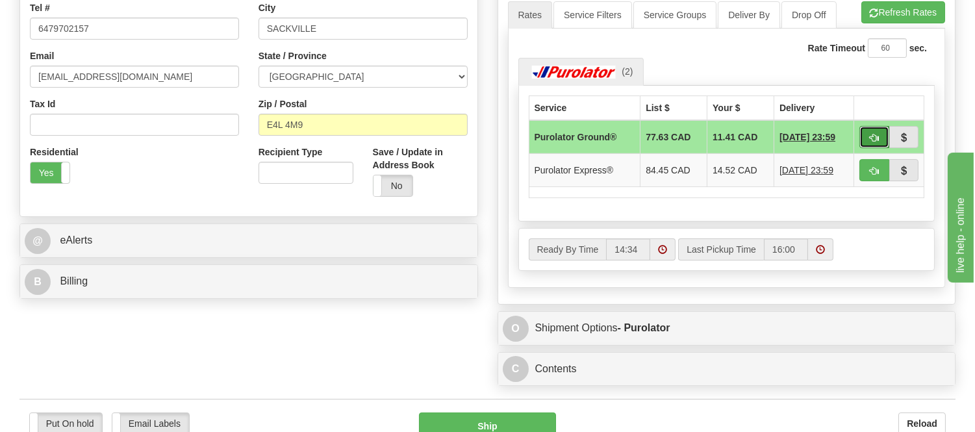
click at [875, 140] on span "button" at bounding box center [874, 138] width 9 height 8
type input "260"
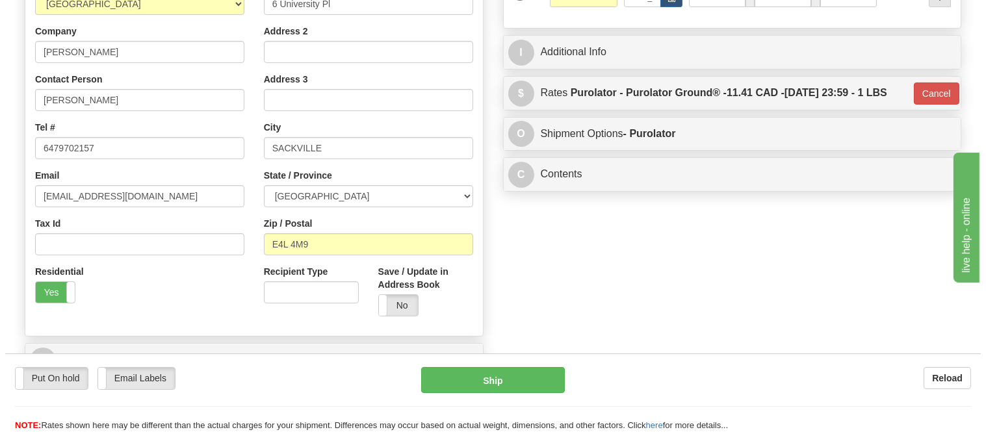
scroll to position [144, 0]
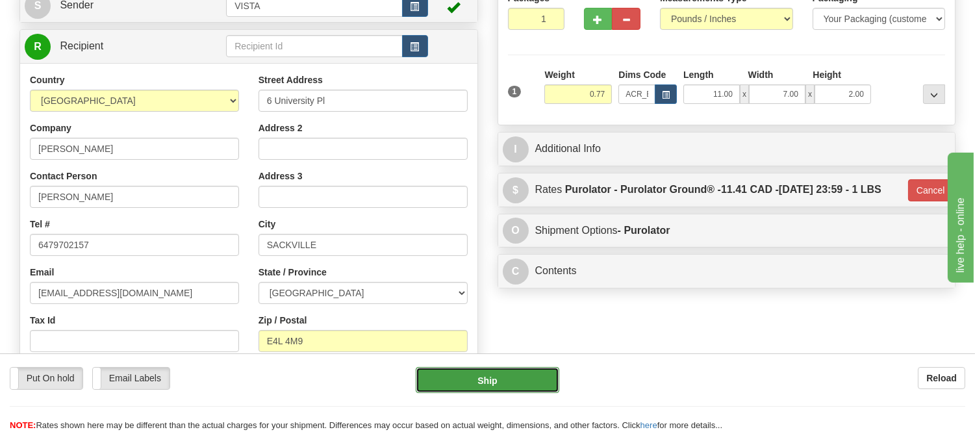
click at [505, 375] on button "Ship" at bounding box center [487, 380] width 143 height 26
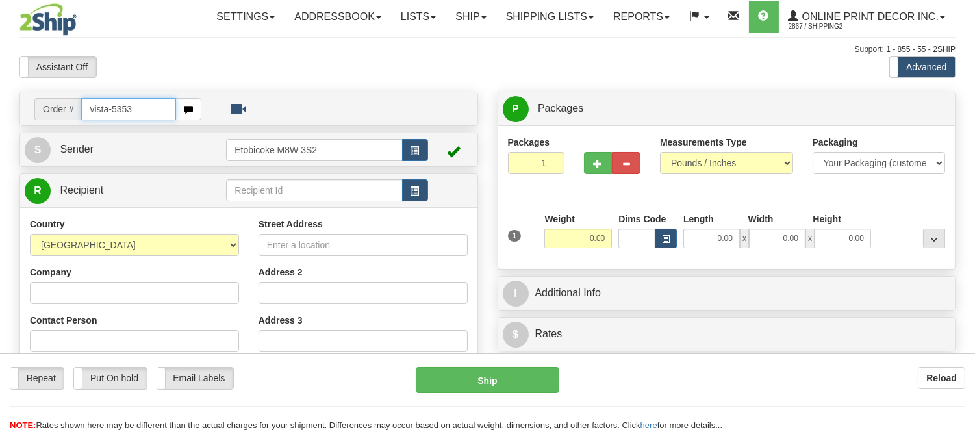
type input "vista-5353"
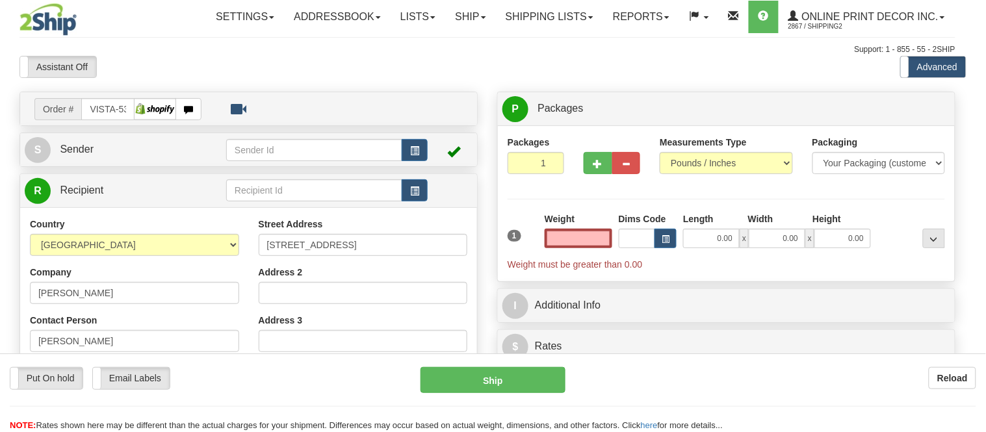
type input "CALGARY"
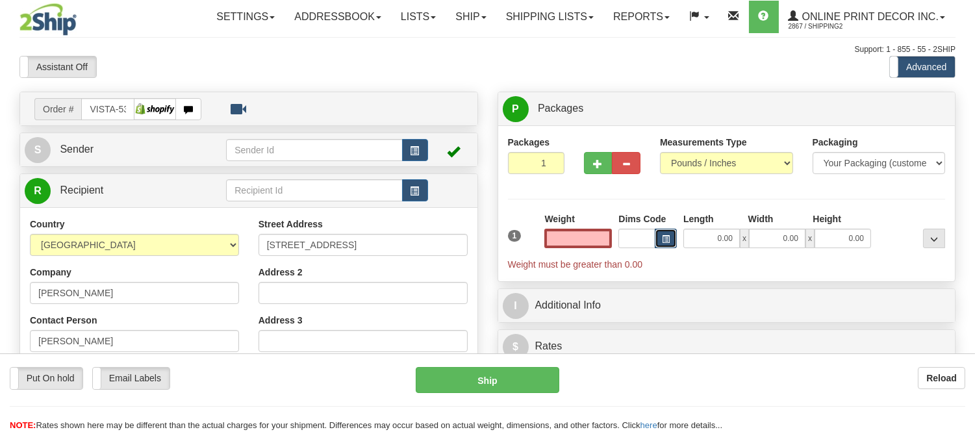
type input "0.00"
click at [667, 234] on button "button" at bounding box center [666, 238] width 22 height 19
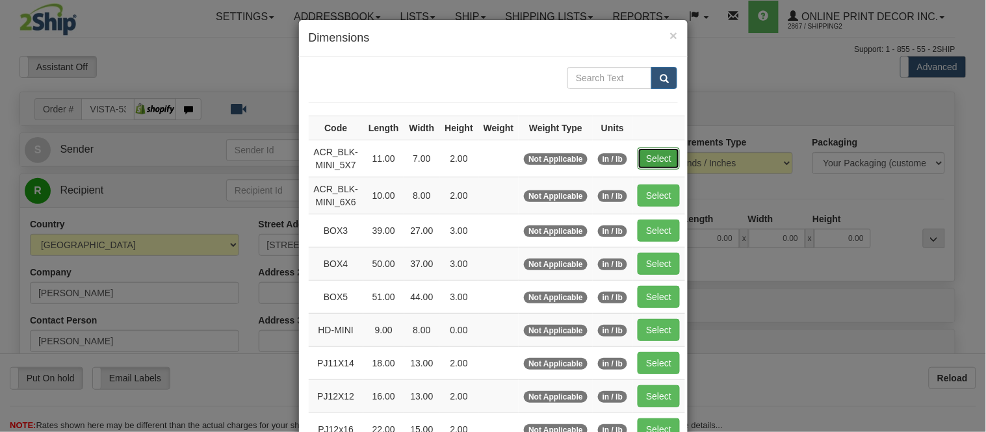
click at [645, 157] on button "Select" at bounding box center [659, 159] width 42 height 22
type input "ACR_BLK-MINI_5X7"
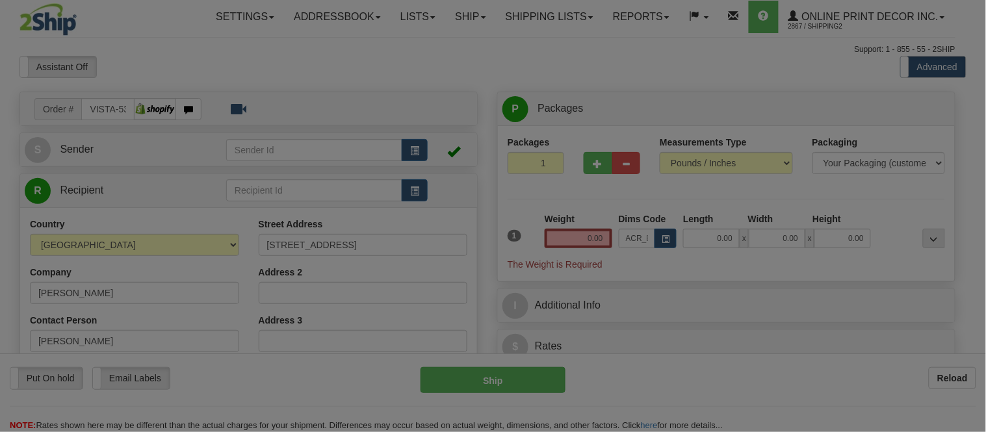
type input "11.00"
type input "7.00"
type input "2.00"
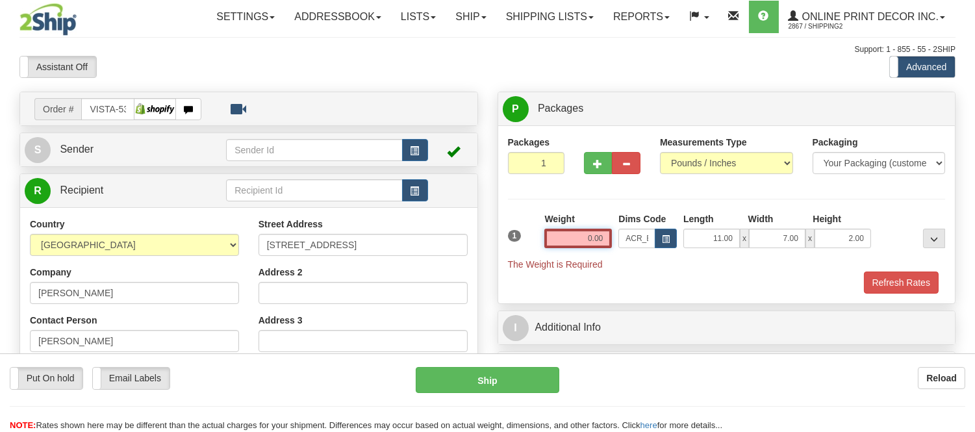
drag, startPoint x: 607, startPoint y: 238, endPoint x: 551, endPoint y: 251, distance: 57.4
click at [551, 251] on div "Weight 0.00" at bounding box center [578, 235] width 74 height 45
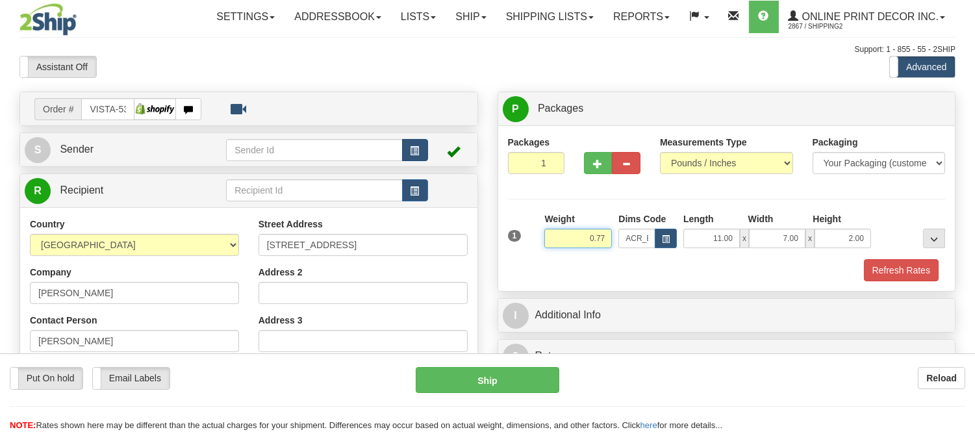
type input "0.77"
click at [419, 155] on button "button" at bounding box center [415, 150] width 26 height 22
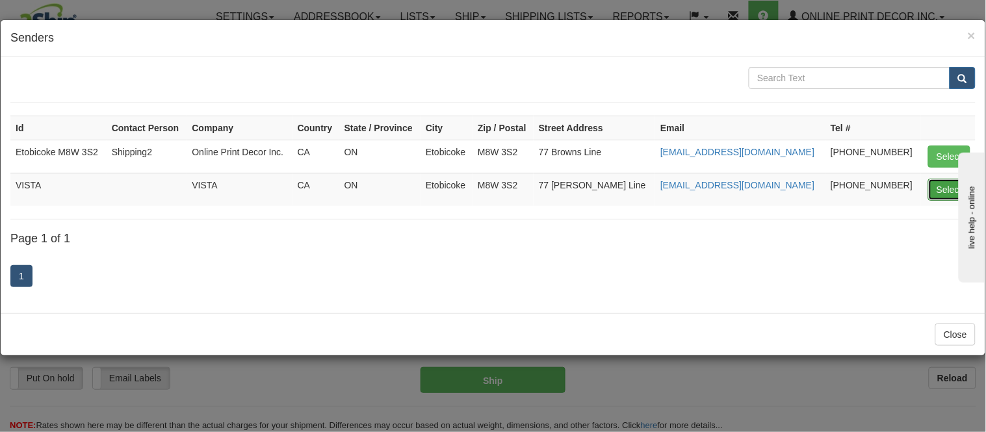
click at [950, 188] on button "Select" at bounding box center [949, 190] width 42 height 22
type input "VISTA"
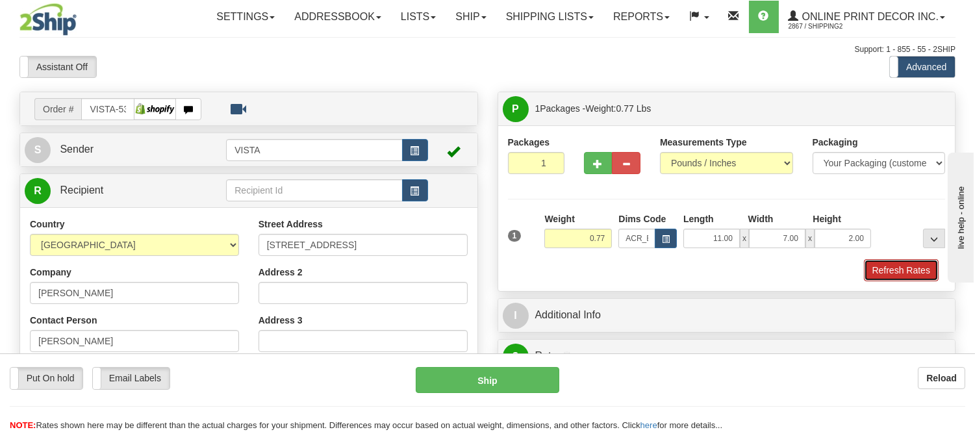
click at [884, 270] on button "Refresh Rates" at bounding box center [901, 270] width 75 height 22
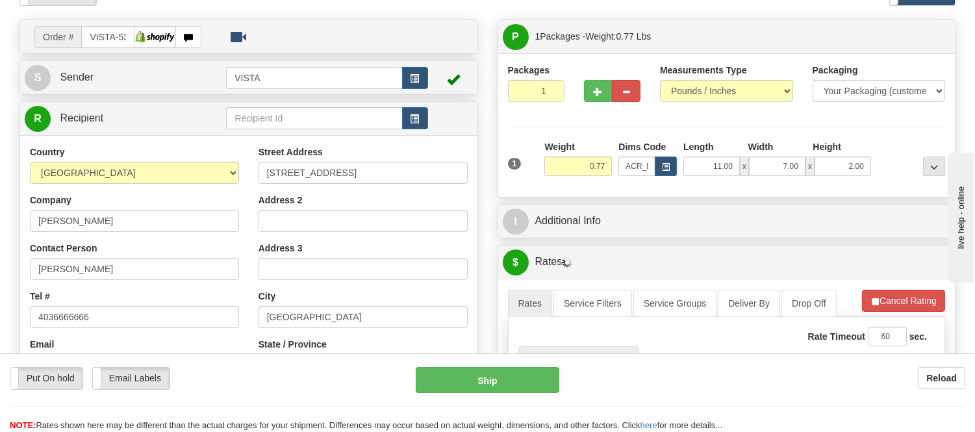
scroll to position [144, 0]
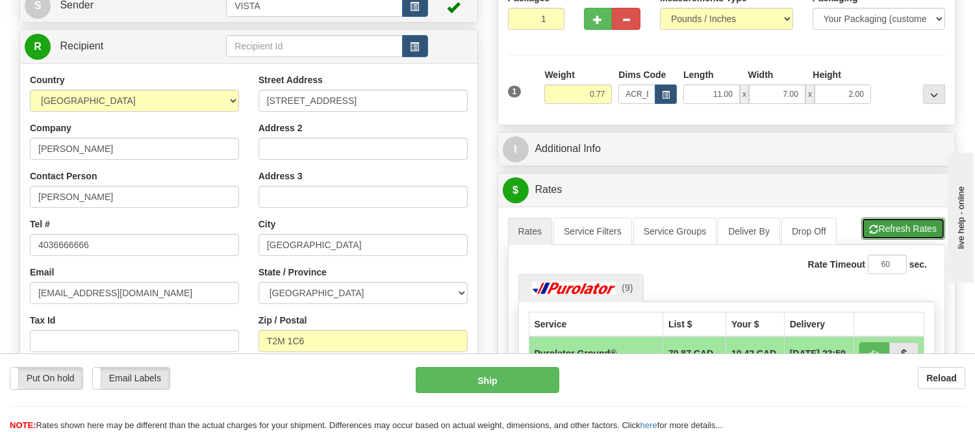
click at [888, 235] on button "Refresh Rates" at bounding box center [904, 229] width 84 height 22
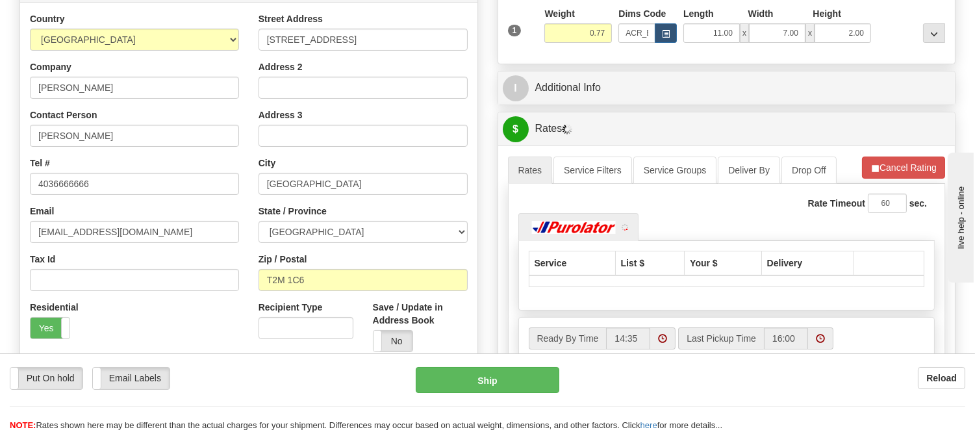
scroll to position [289, 0]
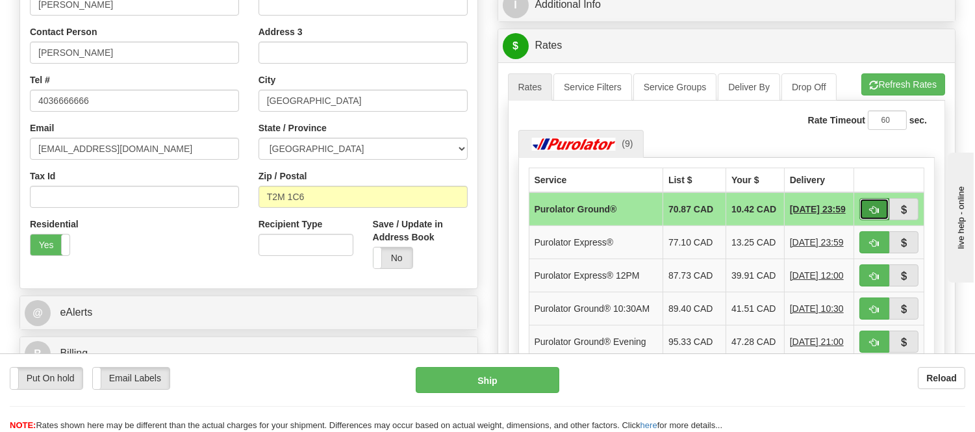
click at [872, 209] on span "button" at bounding box center [874, 210] width 9 height 8
type input "260"
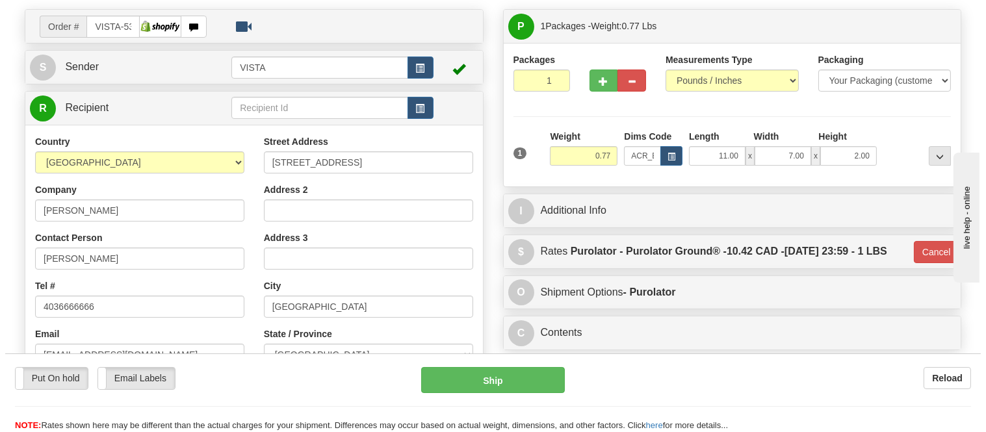
scroll to position [72, 0]
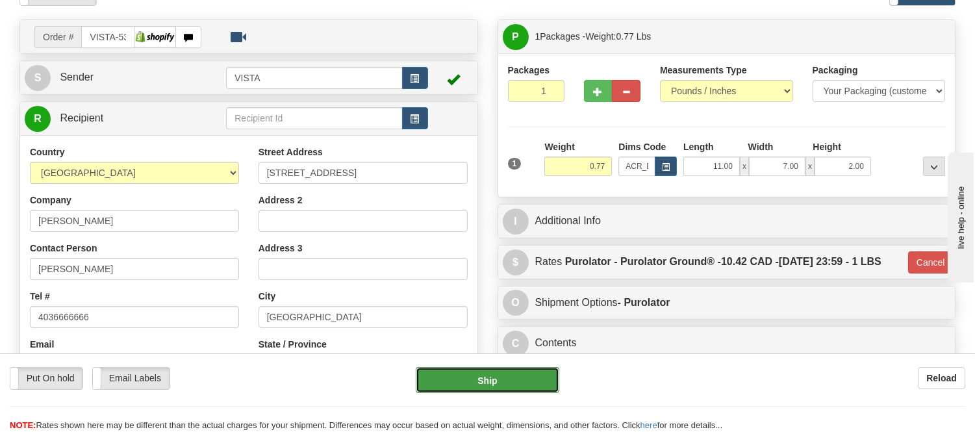
click at [541, 378] on button "Ship" at bounding box center [487, 380] width 143 height 26
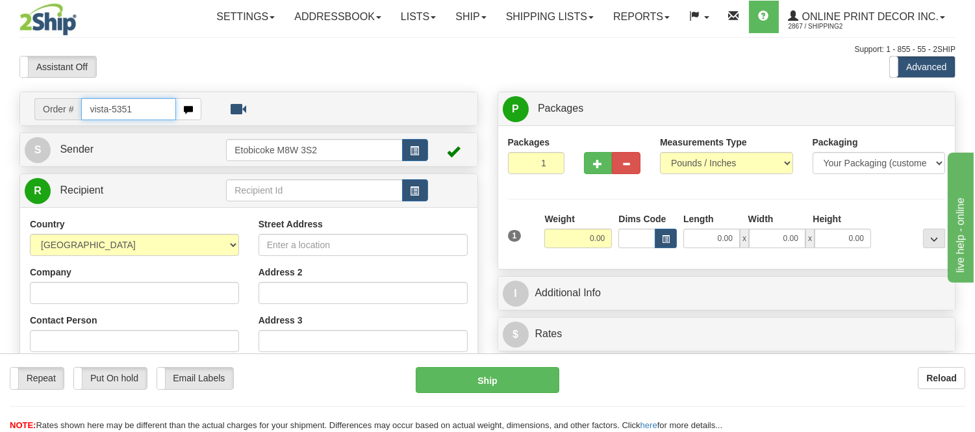
type input "vista-5351"
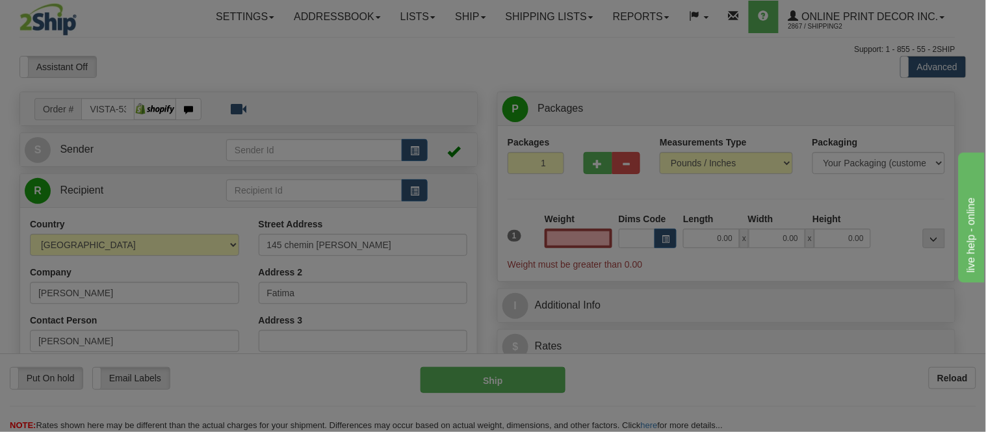
type input "FATIMA"
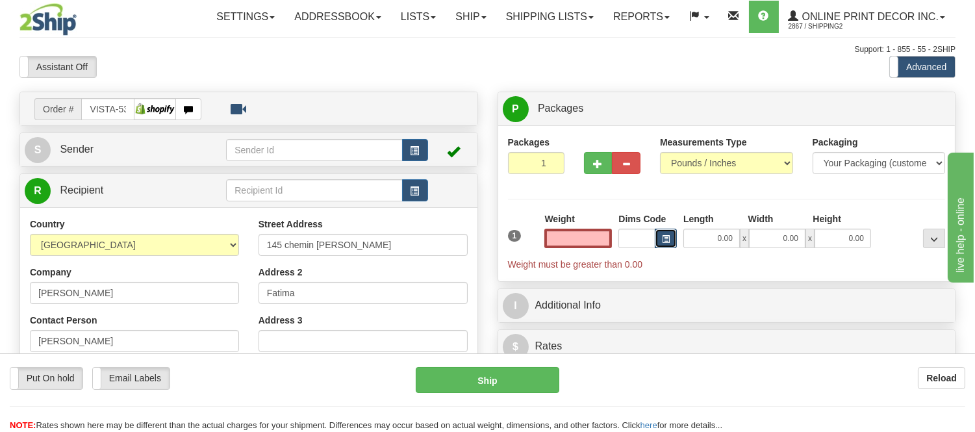
type input "0.00"
click at [660, 237] on button "button" at bounding box center [666, 238] width 22 height 19
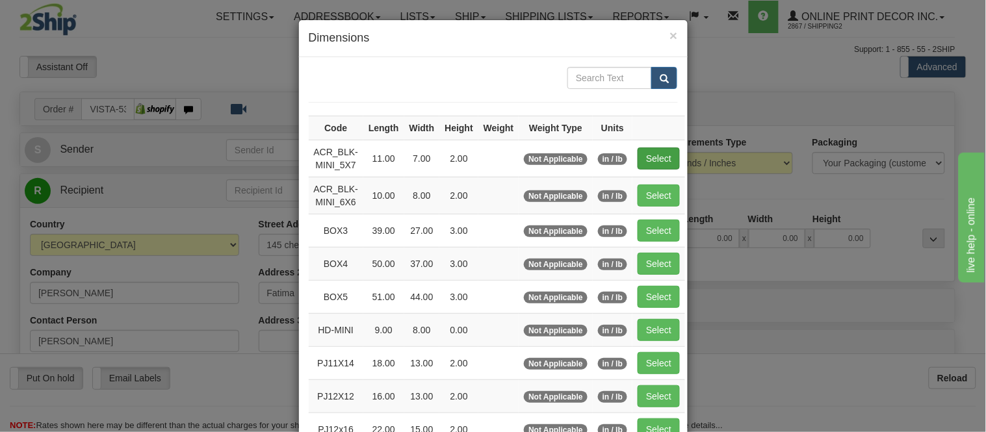
click at [654, 148] on td "Select" at bounding box center [658, 158] width 53 height 37
click at [654, 148] on button "Select" at bounding box center [659, 159] width 42 height 22
type input "ACR_BLK-MINI_5X7"
type input "11.00"
type input "7.00"
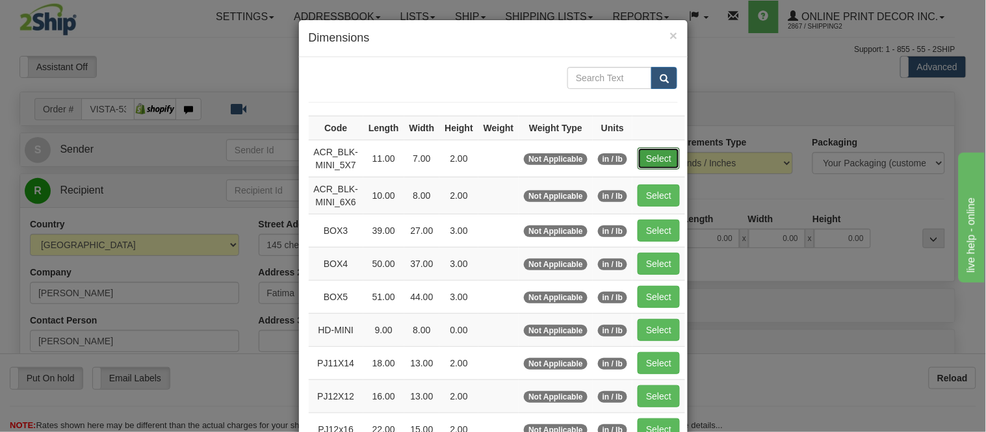
type input "2.00"
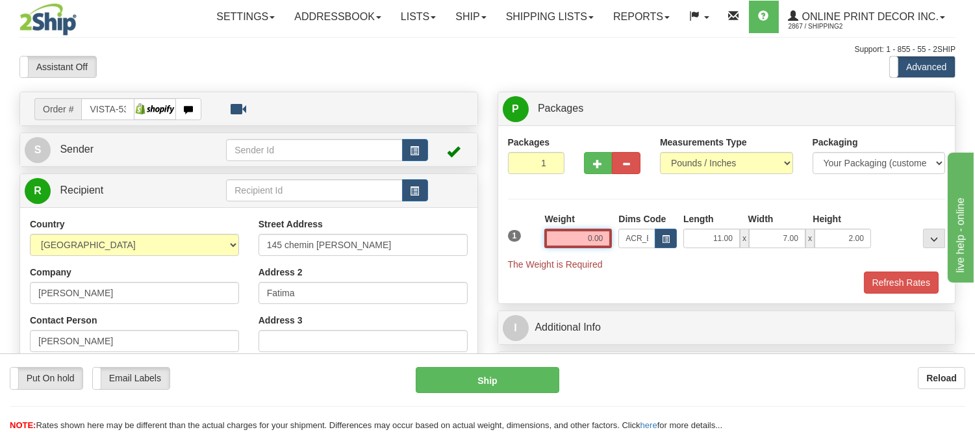
drag, startPoint x: 606, startPoint y: 240, endPoint x: 542, endPoint y: 237, distance: 64.4
click at [542, 237] on div "Weight 0.00" at bounding box center [578, 235] width 74 height 45
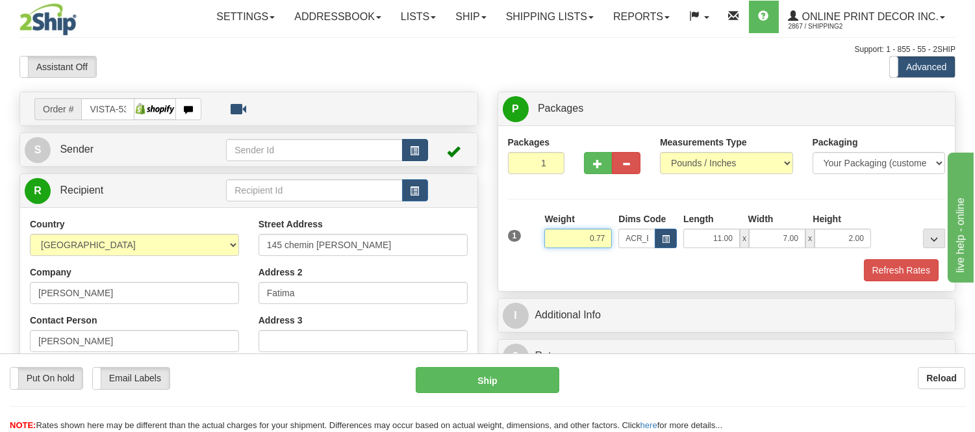
type input "0.77"
click at [413, 148] on span "button" at bounding box center [415, 151] width 9 height 8
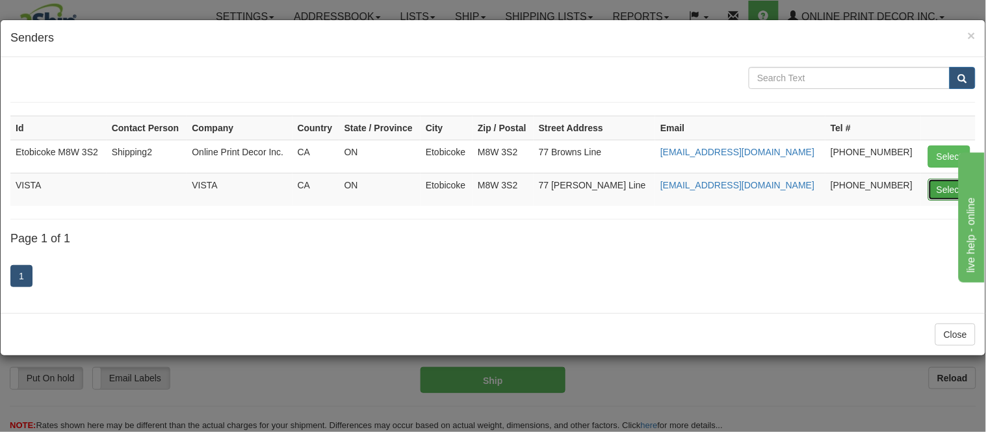
click at [944, 192] on button "Select" at bounding box center [949, 190] width 42 height 22
type input "VISTA"
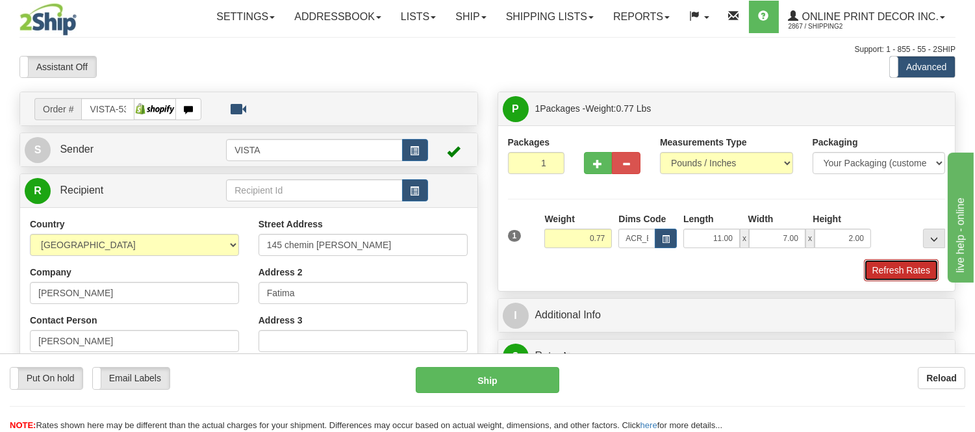
click at [920, 264] on button "Refresh Rates" at bounding box center [901, 270] width 75 height 22
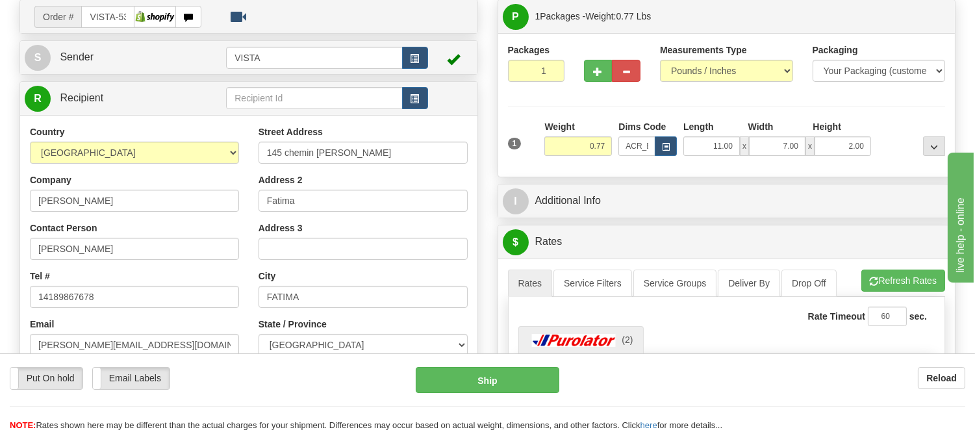
scroll to position [216, 0]
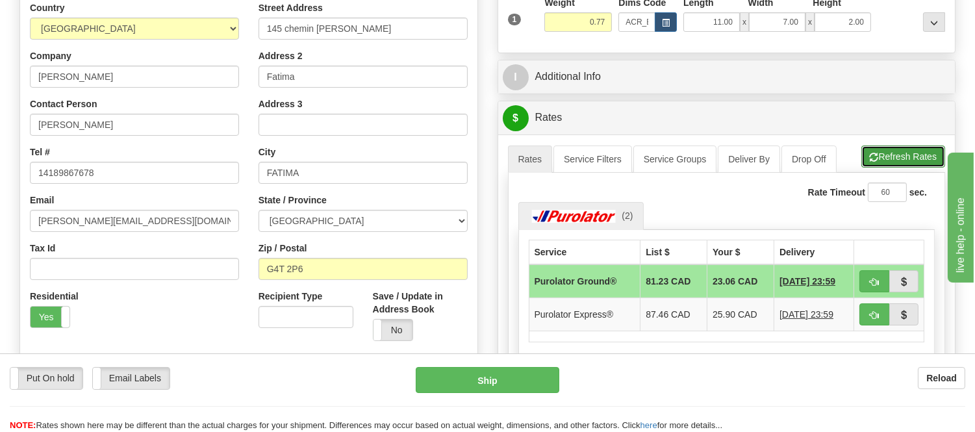
click at [894, 164] on button "Refresh Rates" at bounding box center [904, 157] width 84 height 22
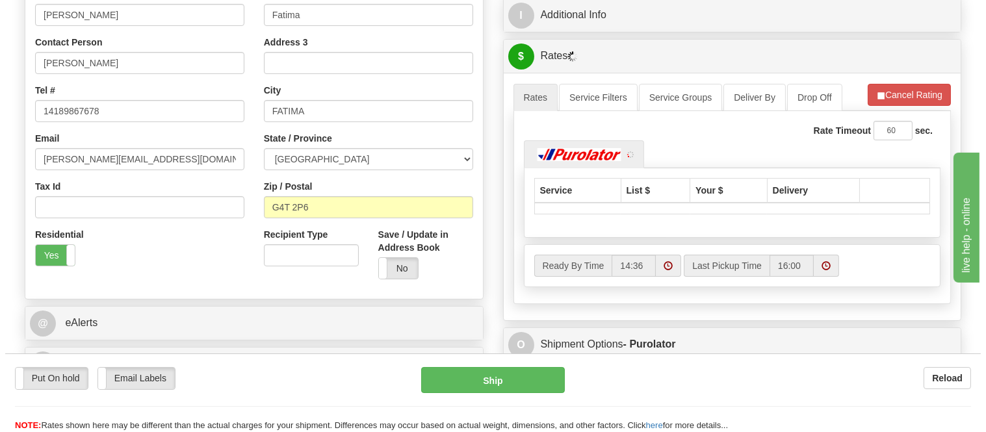
scroll to position [361, 0]
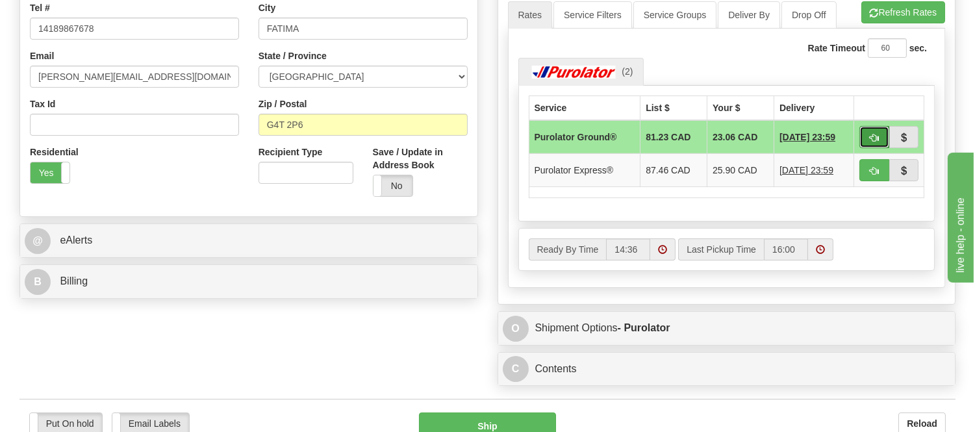
click at [874, 134] on span "button" at bounding box center [874, 138] width 9 height 8
type input "260"
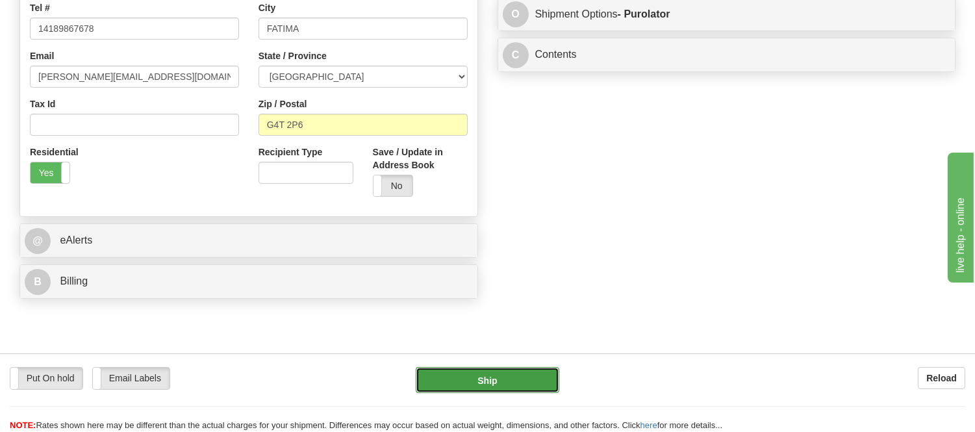
click at [548, 384] on button "Ship" at bounding box center [487, 380] width 143 height 26
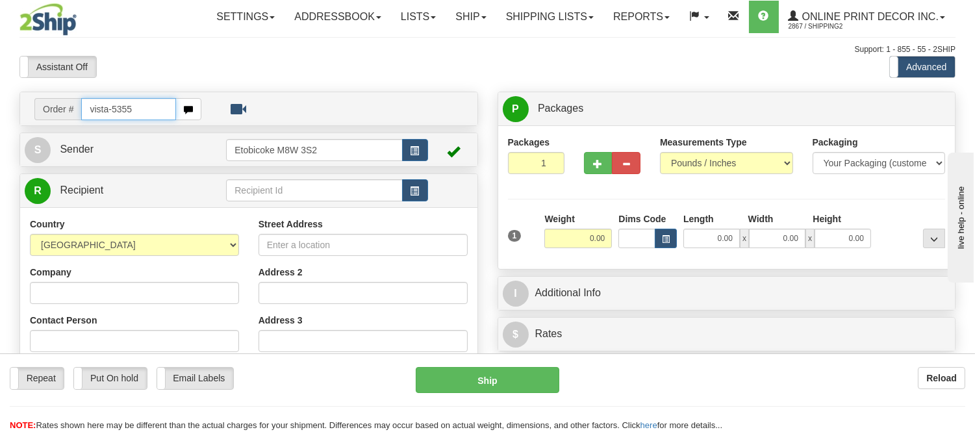
type input "vista-5355"
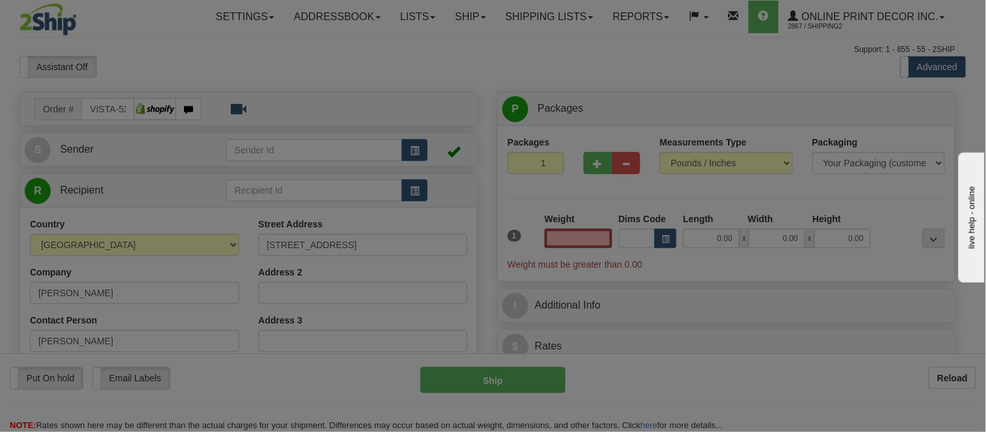
type input "RIMOUSKI"
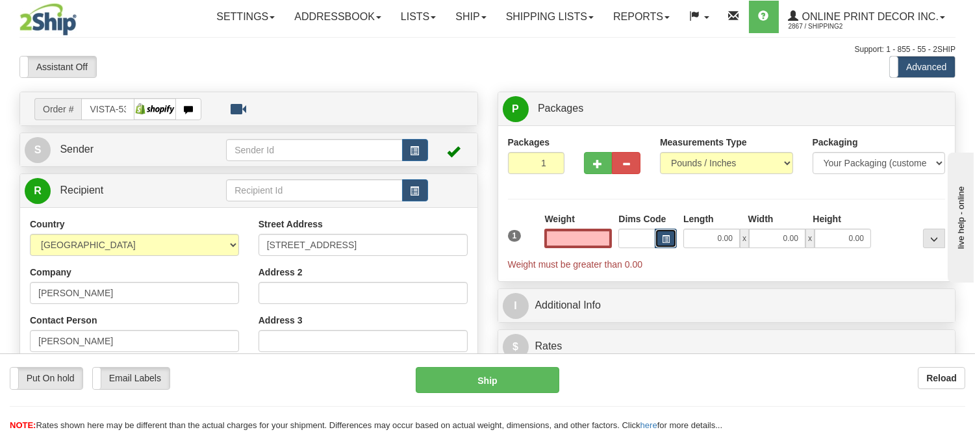
type input "0.00"
click at [667, 231] on button "button" at bounding box center [666, 238] width 22 height 19
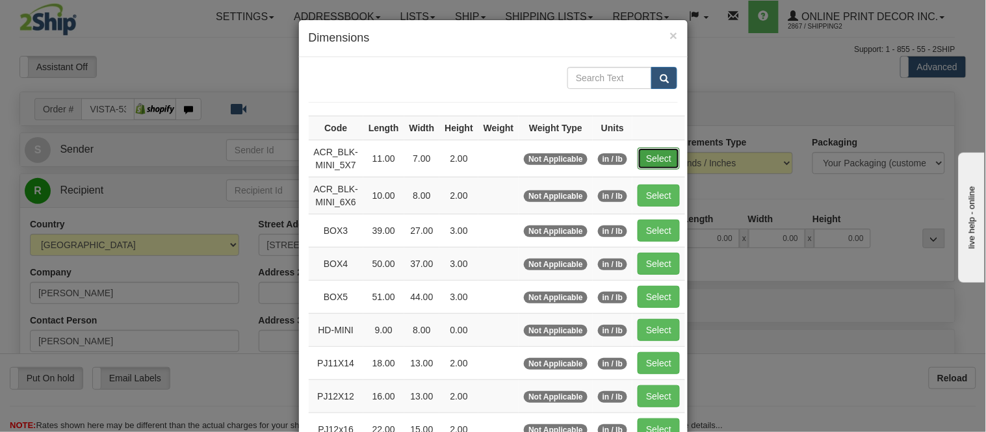
click at [646, 159] on button "Select" at bounding box center [659, 159] width 42 height 22
type input "ACR_BLK-MINI_5X7"
type input "11.00"
type input "7.00"
type input "2.00"
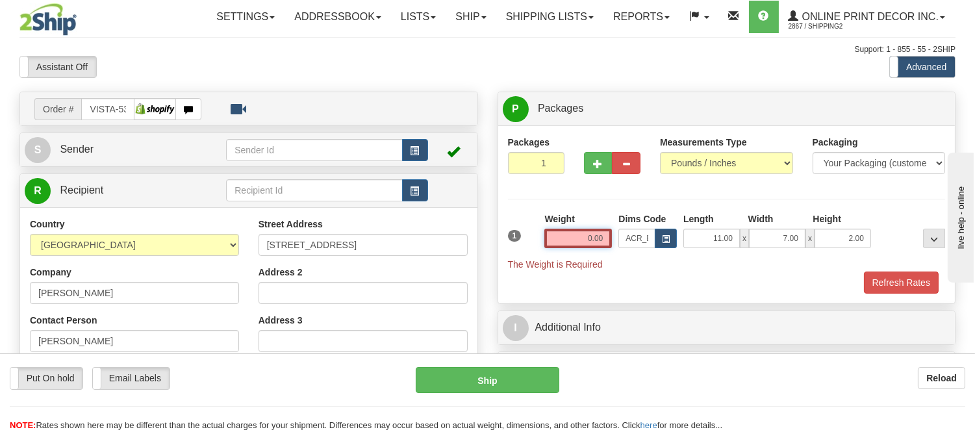
drag, startPoint x: 611, startPoint y: 237, endPoint x: 588, endPoint y: 243, distance: 23.5
click at [588, 243] on input "0.00" at bounding box center [579, 238] width 68 height 19
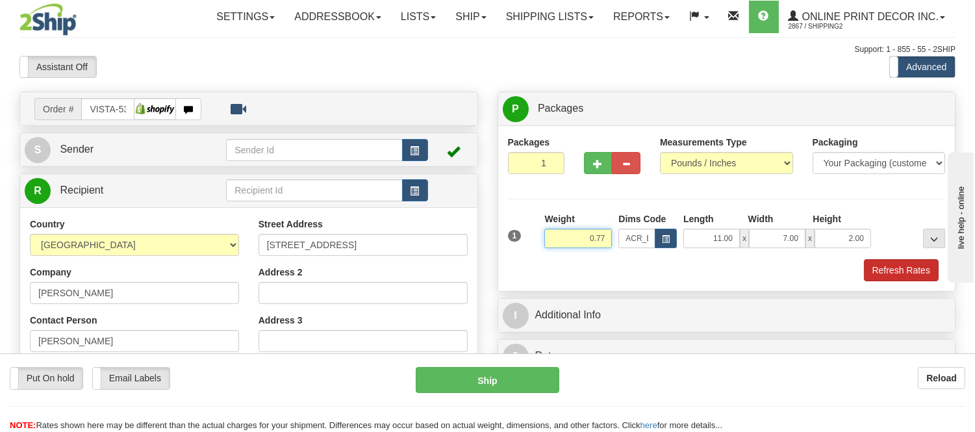
type input "0.77"
click at [892, 264] on button "Refresh Rates" at bounding box center [901, 270] width 75 height 22
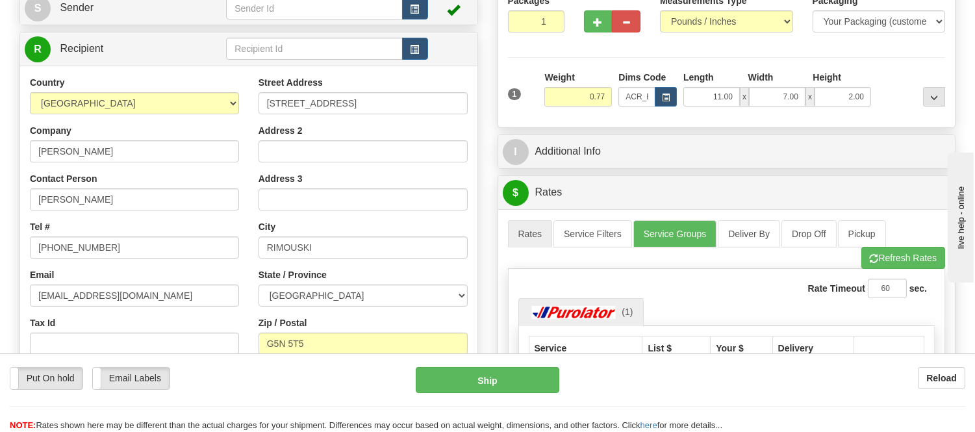
scroll to position [72, 0]
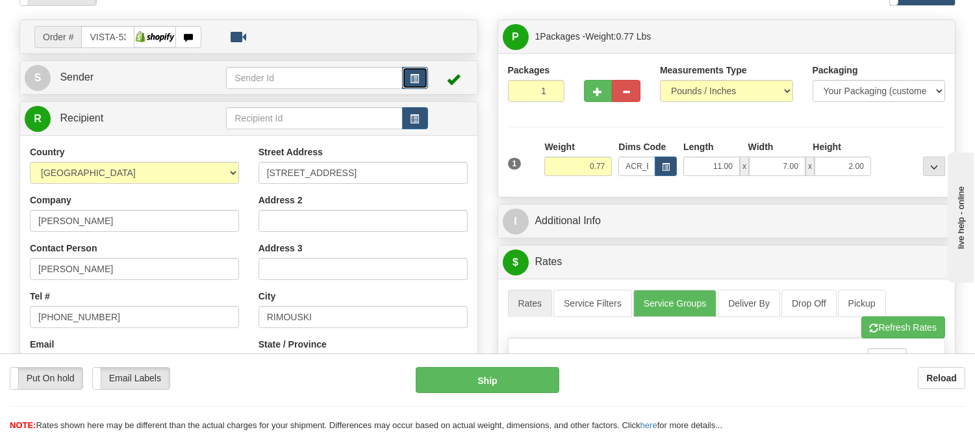
click at [405, 79] on button "button" at bounding box center [415, 78] width 26 height 22
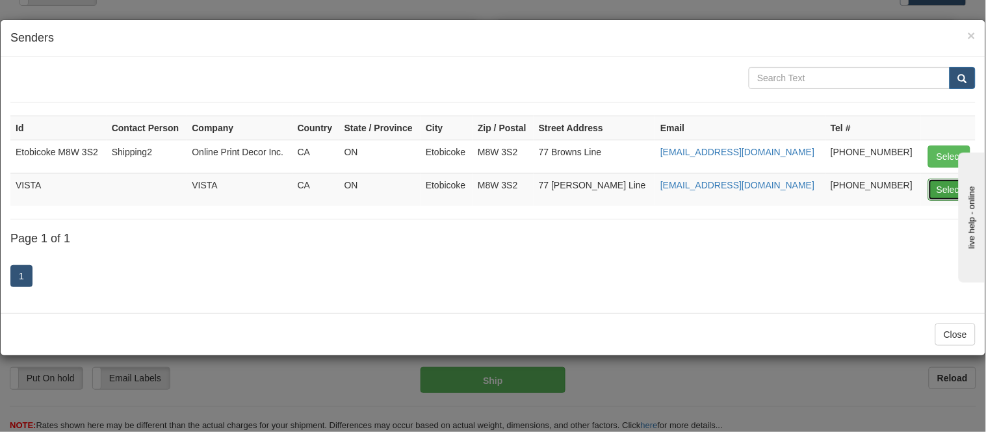
click at [944, 192] on button "Select" at bounding box center [949, 190] width 42 height 22
type input "VISTA"
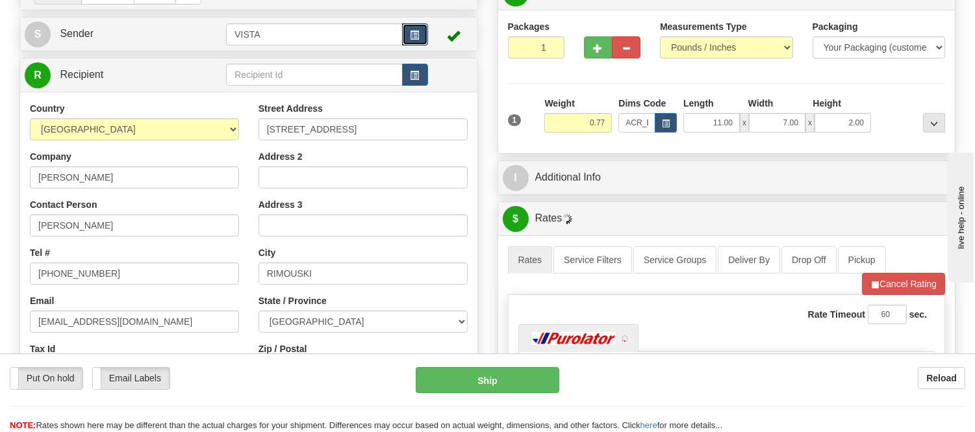
scroll to position [216, 0]
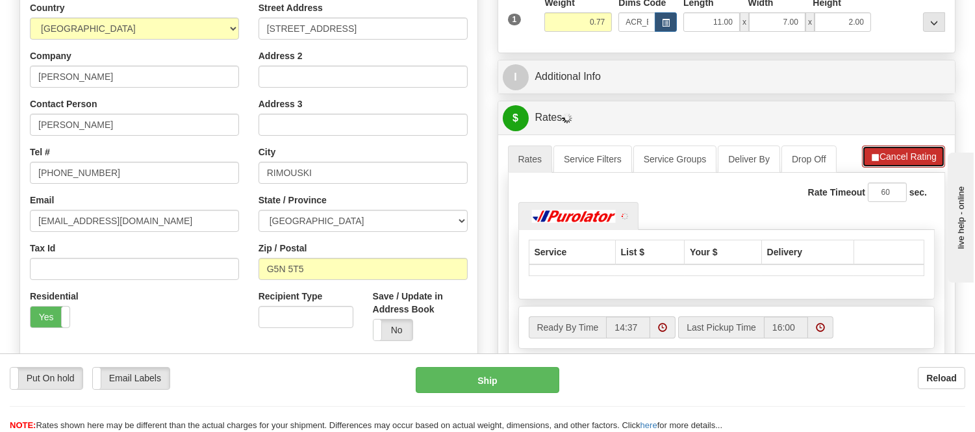
click at [881, 152] on button "Cancel Rating" at bounding box center [903, 157] width 83 height 22
click at [881, 152] on button "Refresh Rates" at bounding box center [904, 157] width 84 height 22
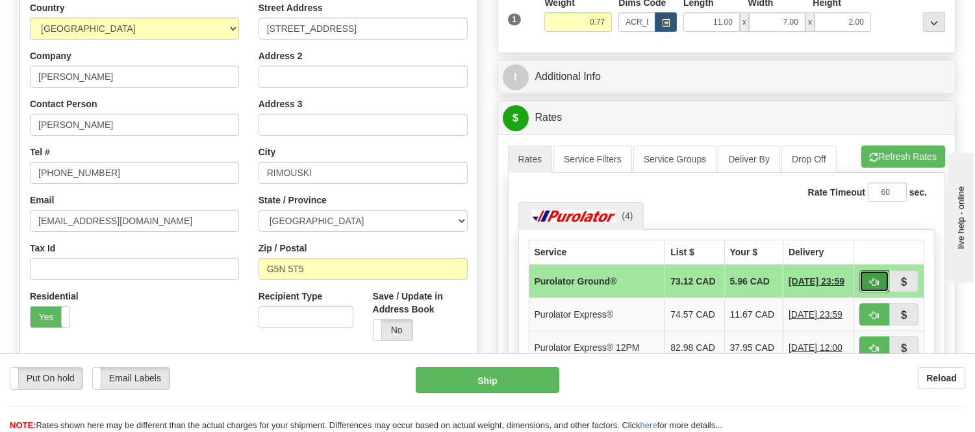
click at [877, 287] on button "button" at bounding box center [875, 281] width 30 height 22
type input "260"
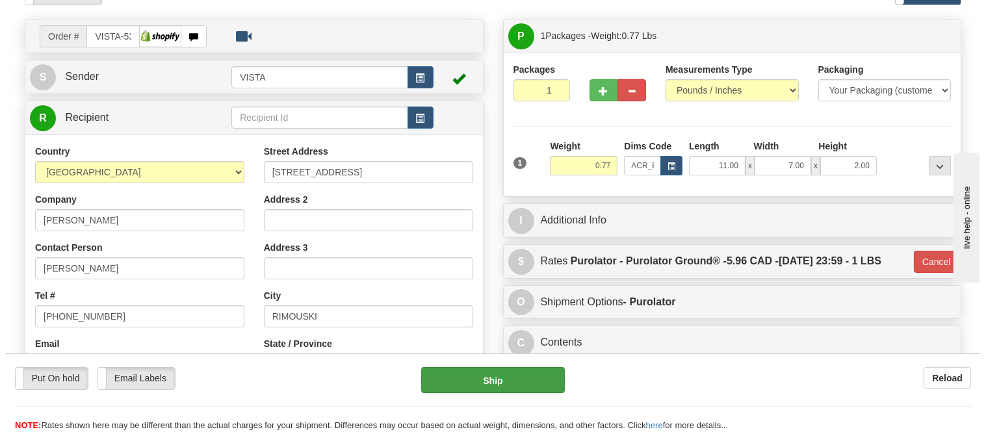
scroll to position [72, 0]
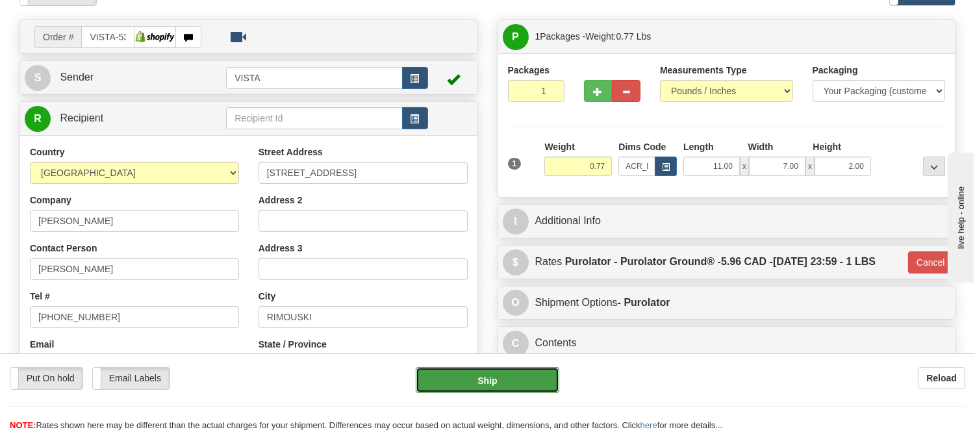
click at [501, 384] on button "Ship" at bounding box center [487, 380] width 143 height 26
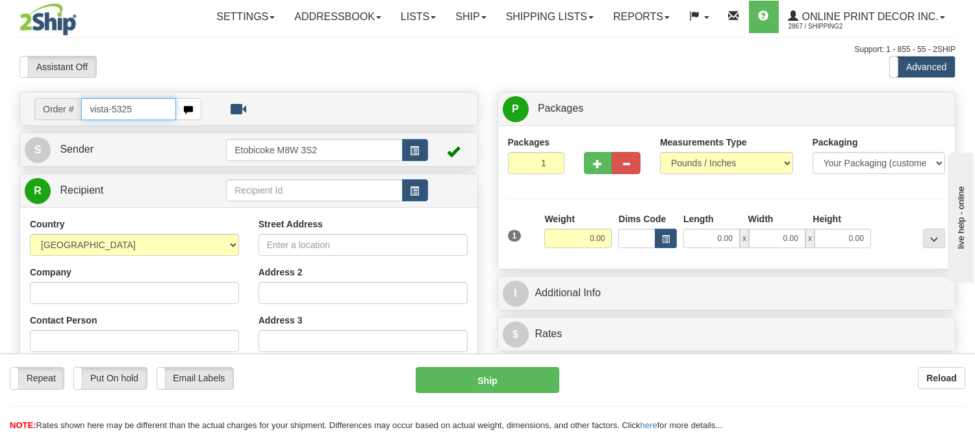
type input "vista-5325"
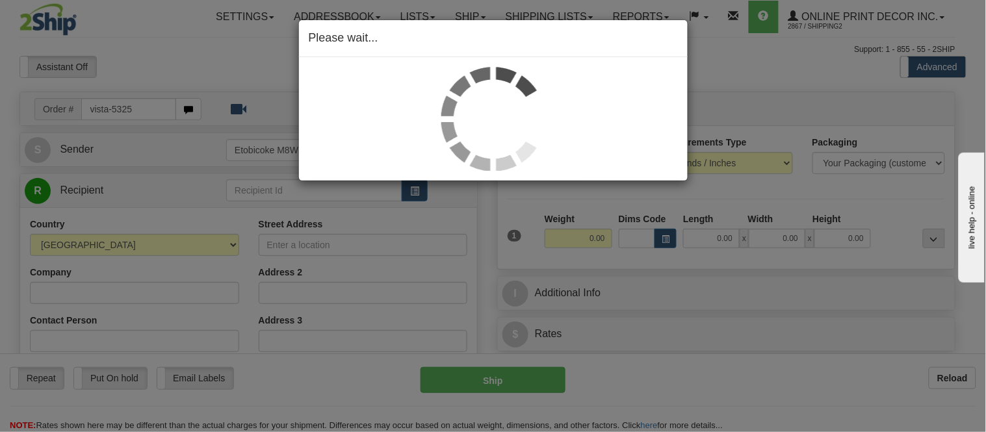
click at [664, 237] on div "Please wait..." at bounding box center [493, 216] width 986 height 432
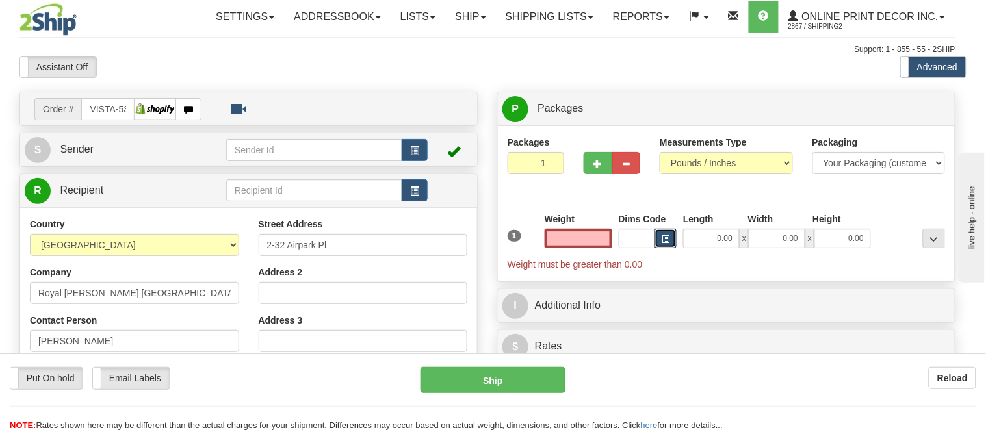
click at [664, 237] on span "button" at bounding box center [666, 239] width 8 height 7
type input "GUELPH"
type input "0.00"
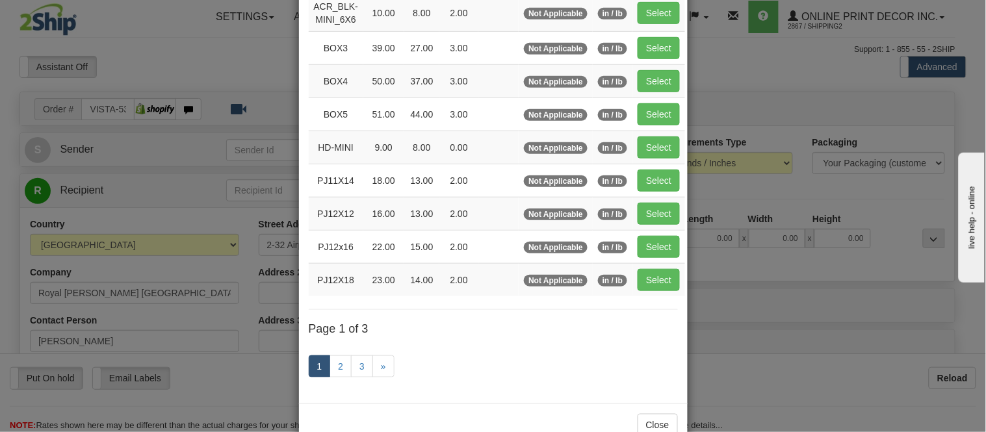
scroll to position [218, 0]
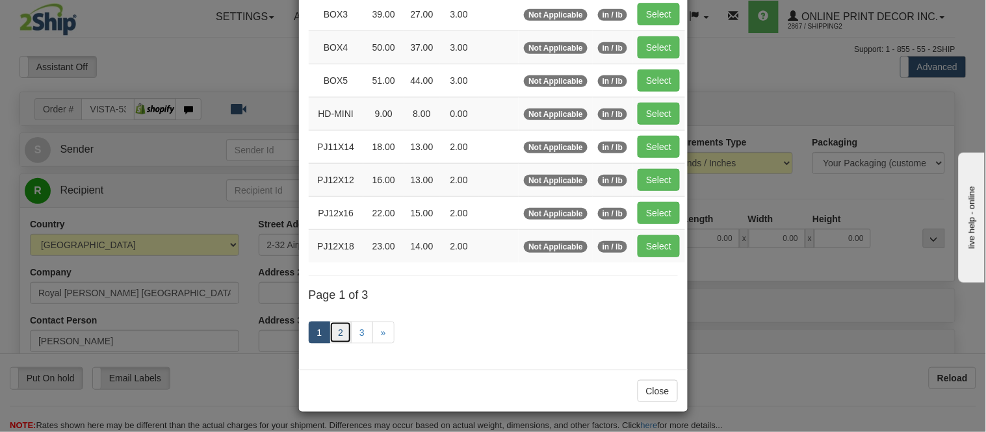
click at [338, 325] on link "2" at bounding box center [340, 333] width 22 height 22
click at [330, 339] on link "2" at bounding box center [340, 333] width 22 height 22
click at [329, 328] on link "2" at bounding box center [340, 333] width 22 height 22
click at [332, 330] on link "2" at bounding box center [340, 333] width 22 height 22
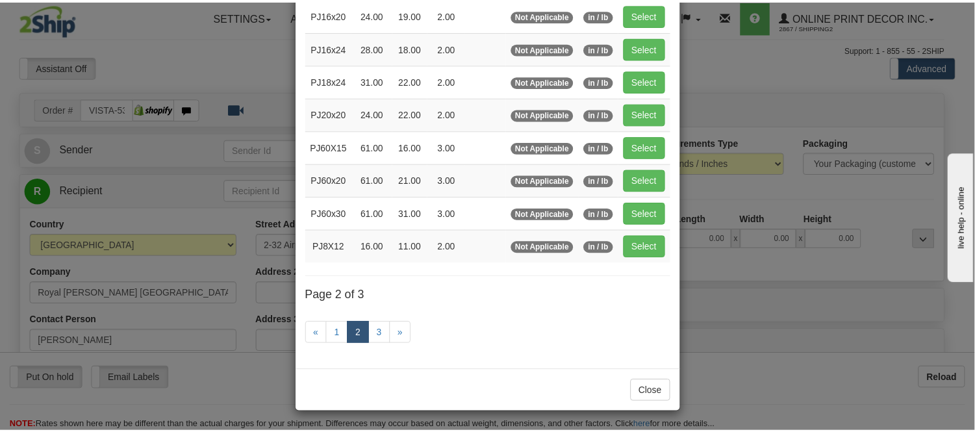
scroll to position [211, 0]
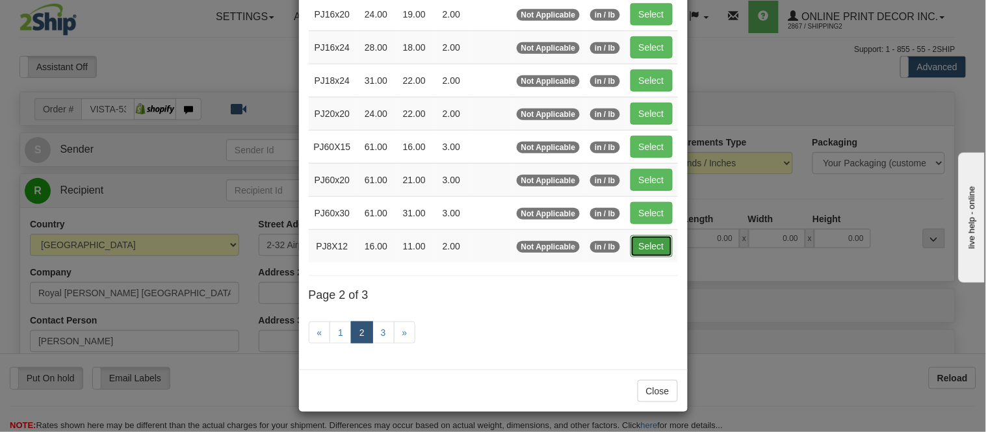
click at [640, 238] on button "Select" at bounding box center [651, 246] width 42 height 22
type input "PJ8X12"
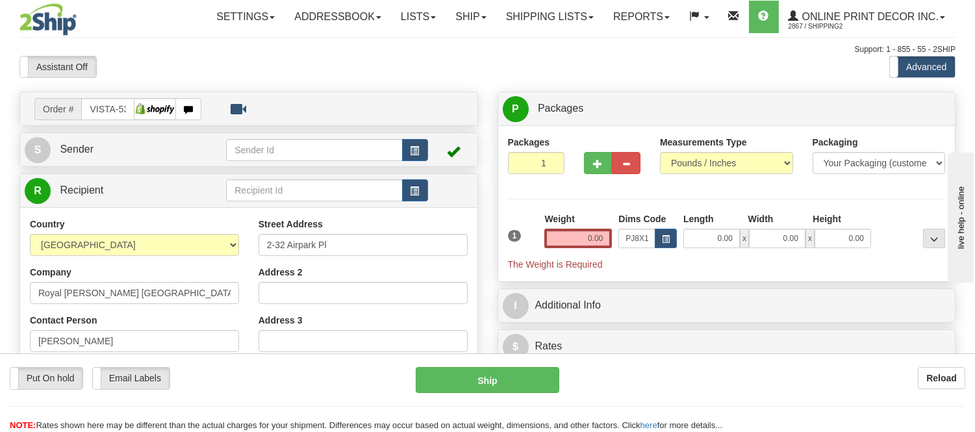
type input "16.00"
type input "11.00"
type input "2.00"
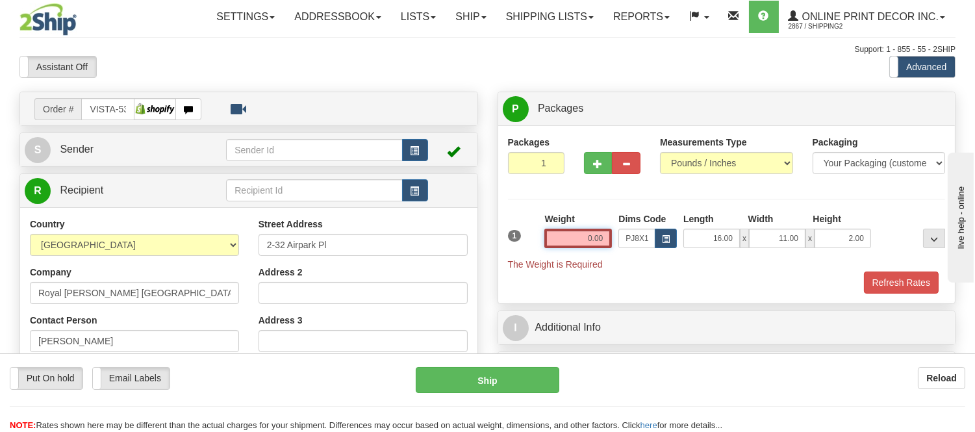
drag, startPoint x: 604, startPoint y: 240, endPoint x: 508, endPoint y: 230, distance: 97.4
click at [508, 230] on div "1 Weight 0.00 Dims Code x x" at bounding box center [727, 242] width 445 height 58
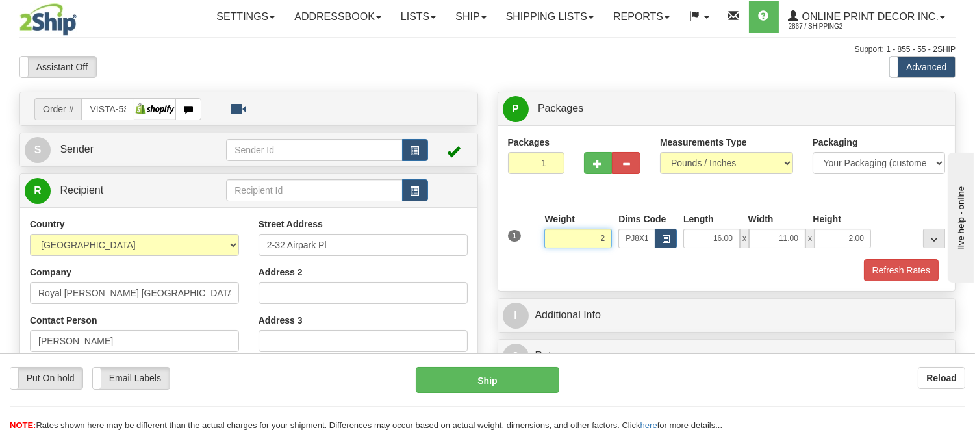
click button "Delete" at bounding box center [0, 0] width 0 height 0
type input "2.00"
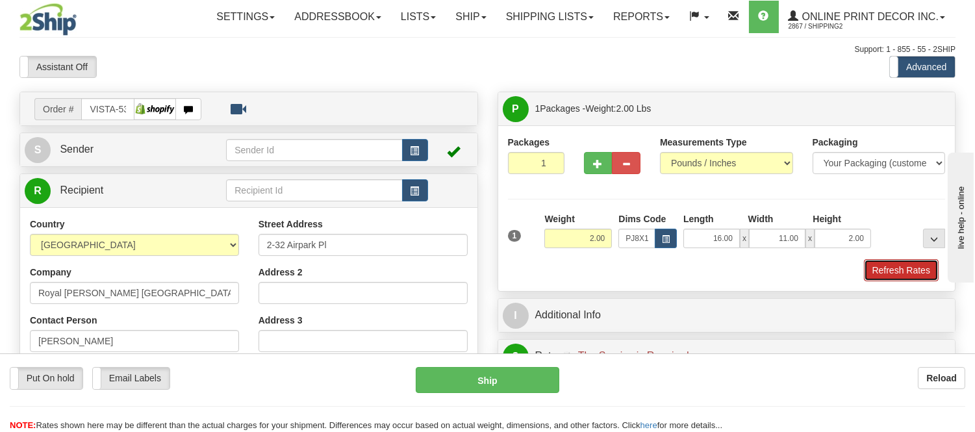
click at [925, 263] on button "Refresh Rates" at bounding box center [901, 270] width 75 height 22
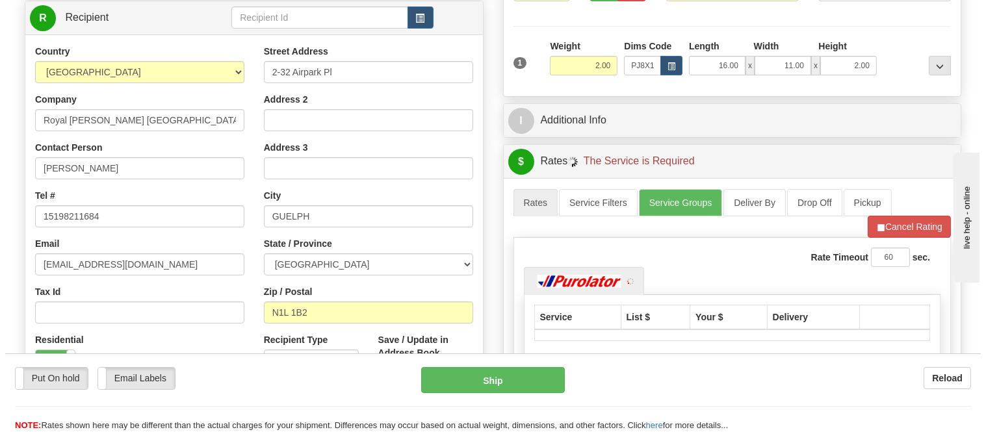
scroll to position [72, 0]
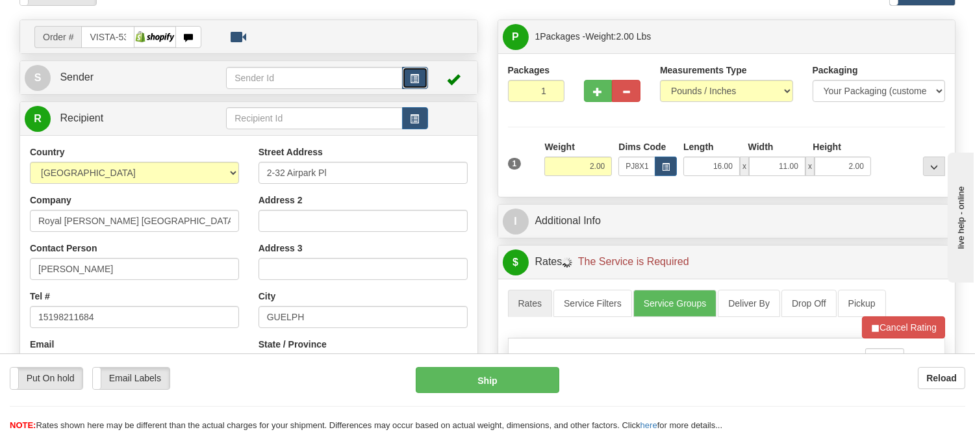
click at [411, 75] on span "button" at bounding box center [415, 79] width 9 height 8
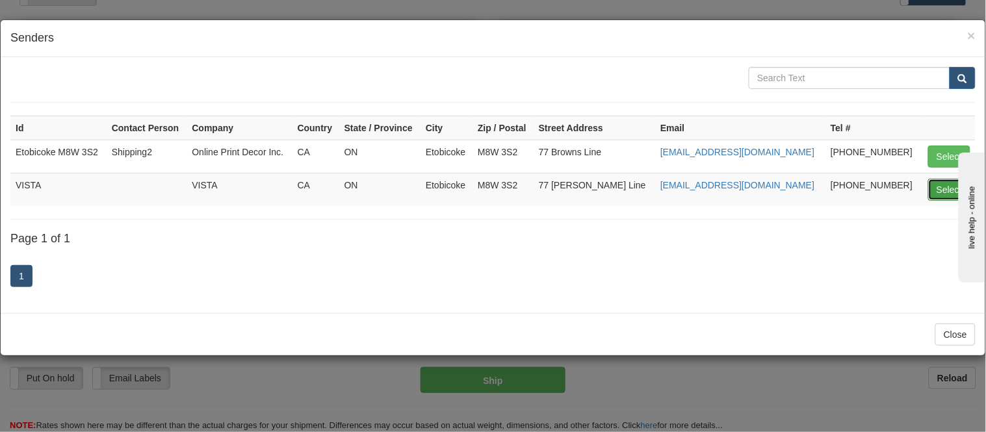
click at [947, 193] on button "Select" at bounding box center [949, 190] width 42 height 22
type input "VISTA"
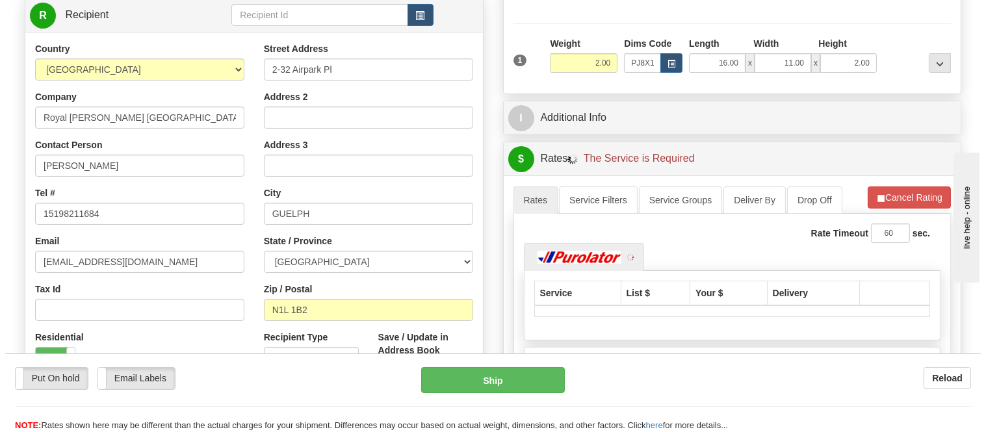
scroll to position [216, 0]
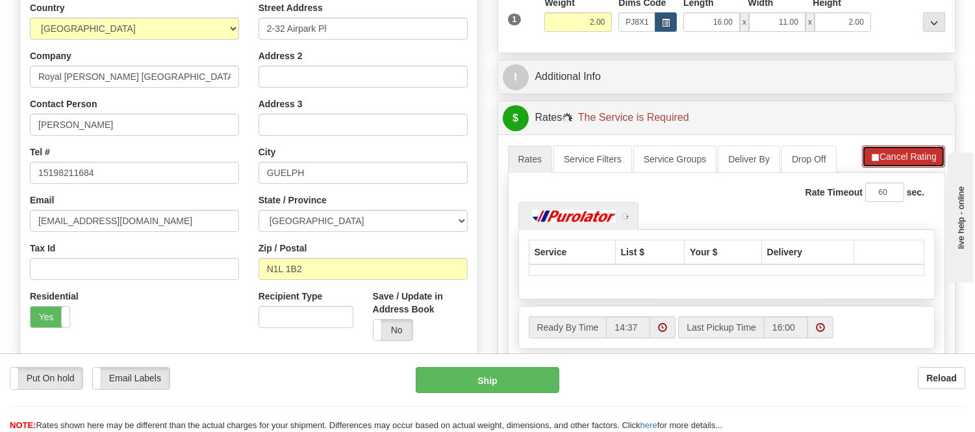
click at [880, 168] on button "Cancel Rating" at bounding box center [903, 157] width 83 height 22
click at [880, 167] on button "Refresh Rates" at bounding box center [904, 157] width 84 height 22
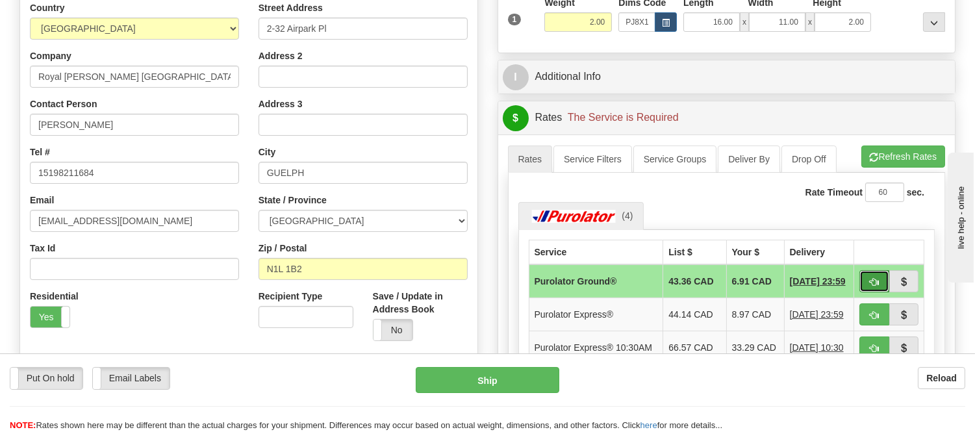
click at [862, 279] on button "button" at bounding box center [875, 281] width 30 height 22
type input "260"
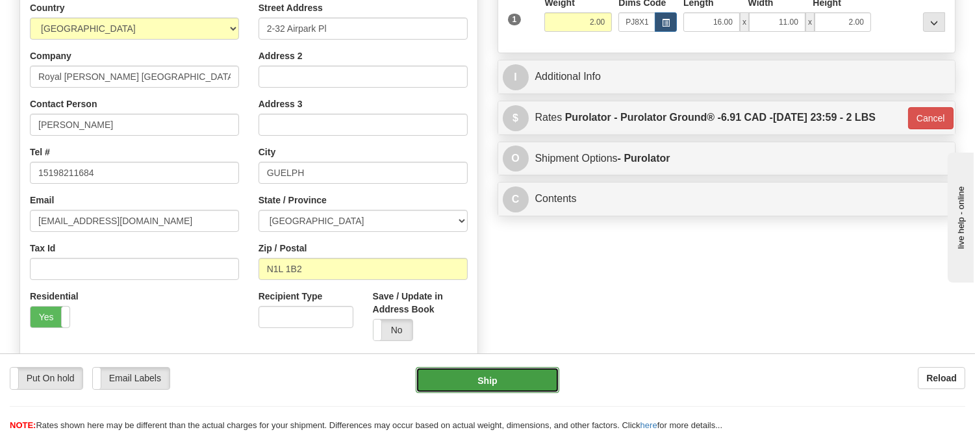
click at [471, 385] on button "Ship" at bounding box center [487, 380] width 143 height 26
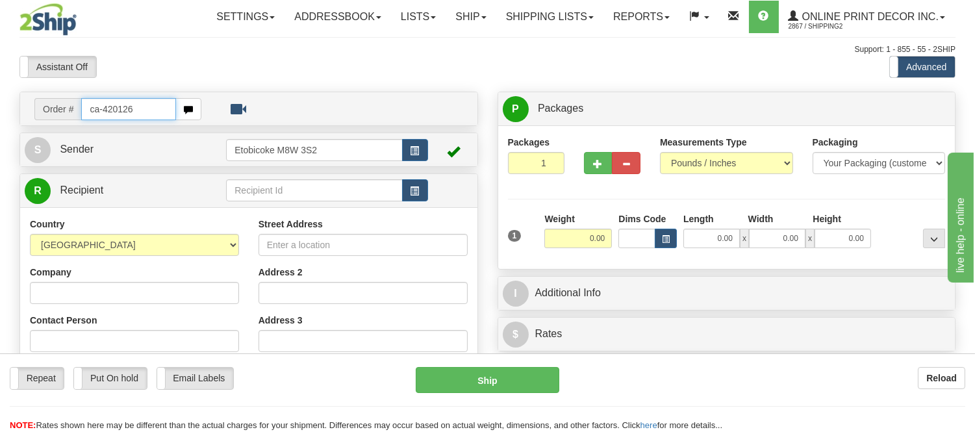
type input "ca-420126"
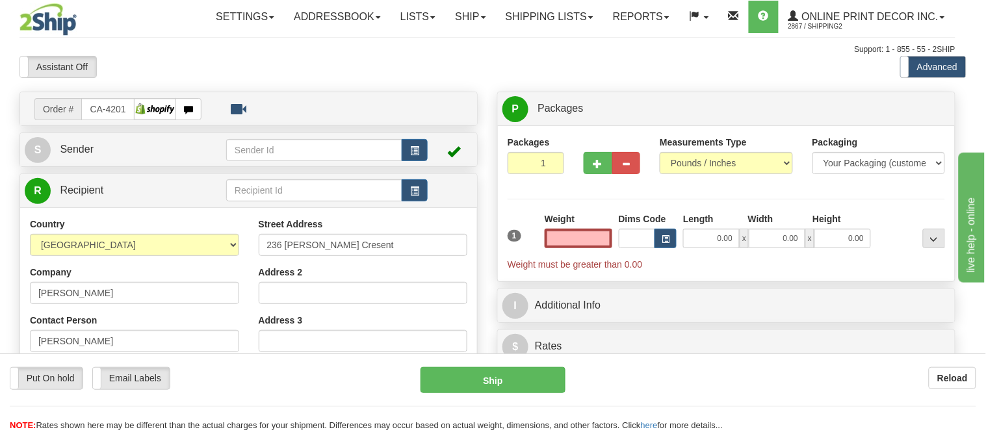
type input "[GEOGRAPHIC_DATA]"
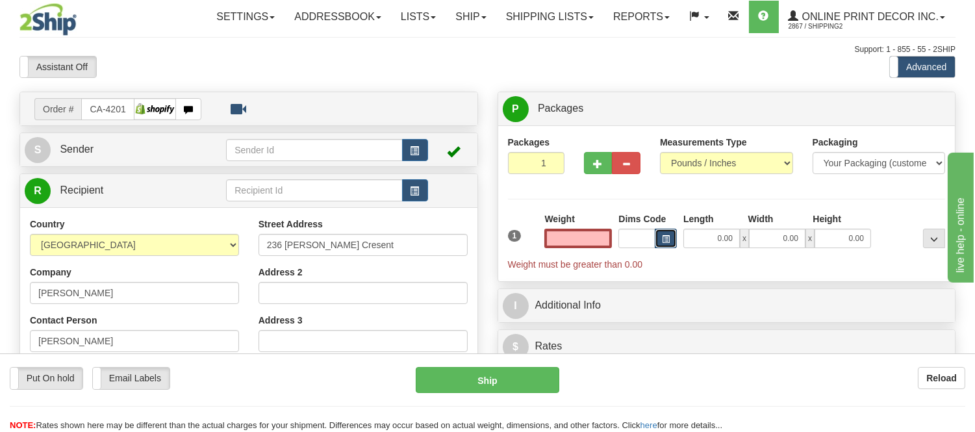
type input "0.00"
click at [662, 238] on span "button" at bounding box center [666, 239] width 8 height 7
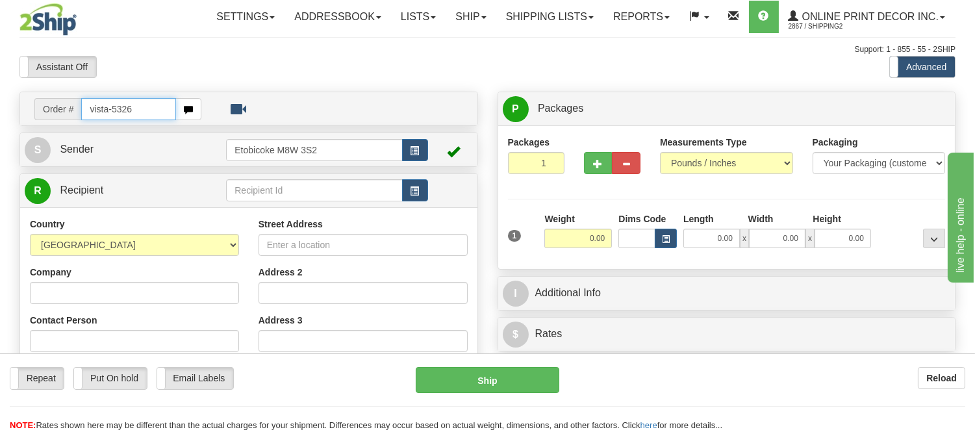
type input "vista-5326"
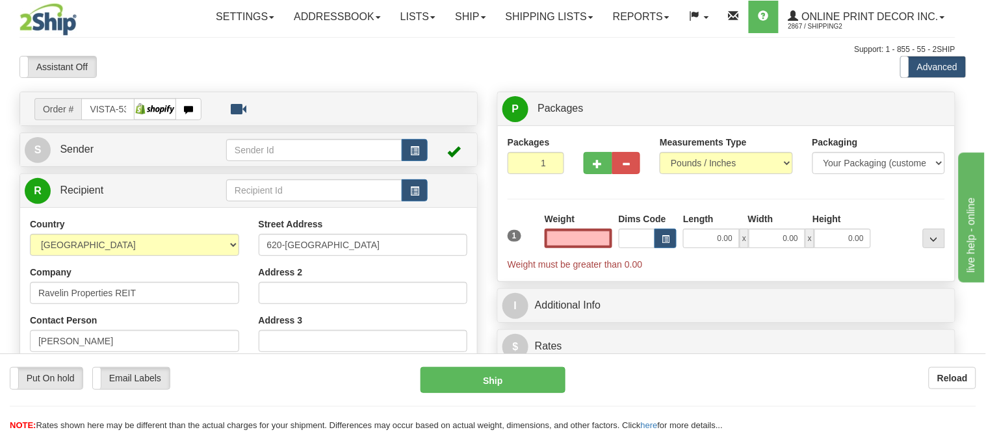
type input "ETOBICOKE"
type input "0.00"
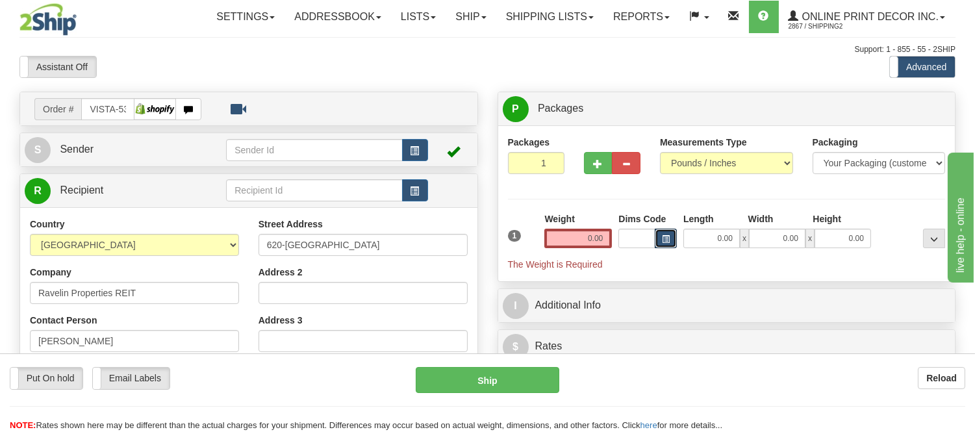
click at [663, 238] on span "button" at bounding box center [666, 239] width 8 height 7
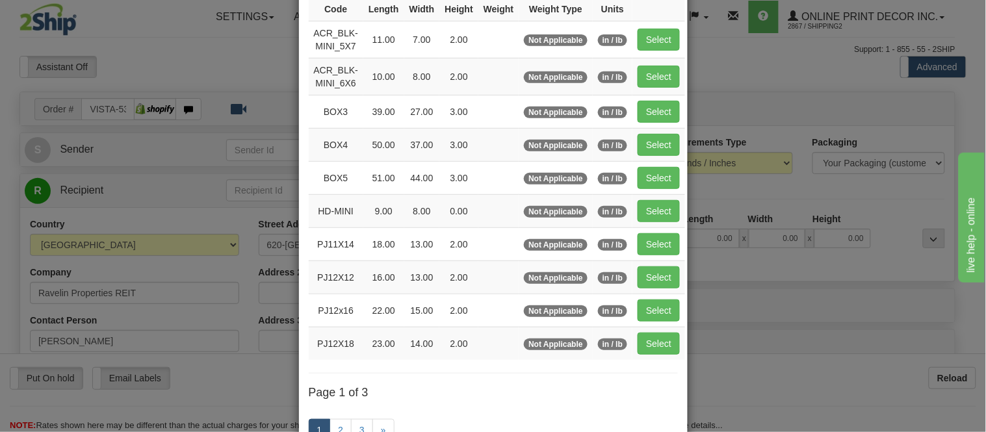
scroll to position [144, 0]
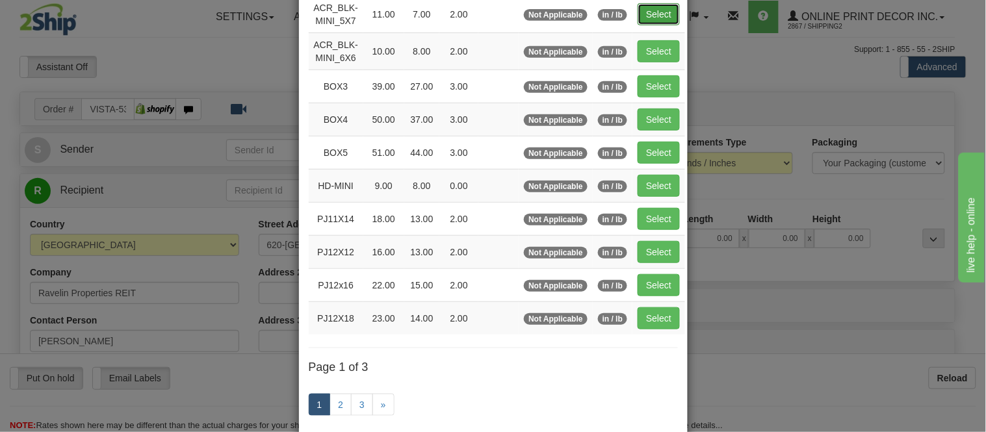
click at [641, 14] on button "Select" at bounding box center [659, 14] width 42 height 22
type input "ACR_BLK-MINI_5X7"
type input "11.00"
type input "7.00"
type input "2.00"
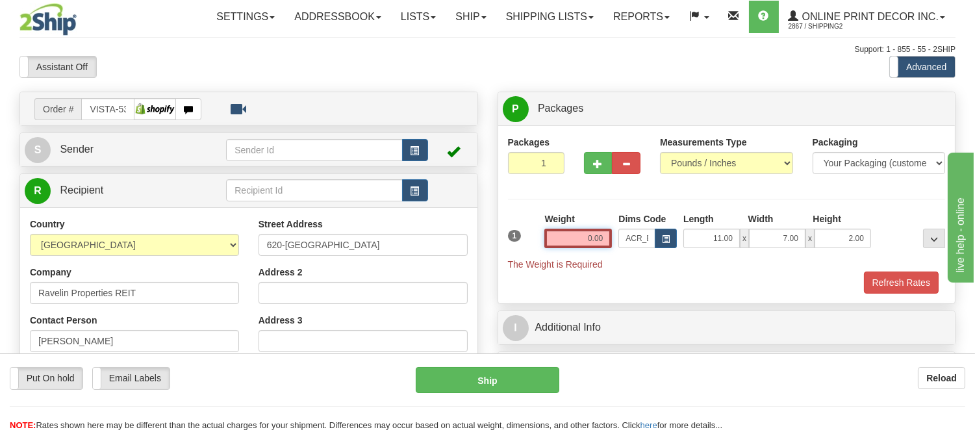
drag, startPoint x: 608, startPoint y: 237, endPoint x: 522, endPoint y: 237, distance: 85.8
click at [522, 237] on div "1 Weight 0.00 Dims Code x x" at bounding box center [727, 242] width 445 height 58
click at [608, 232] on input "0.00" at bounding box center [579, 238] width 68 height 19
type input "0.00"
click at [655, 238] on button "button" at bounding box center [666, 238] width 22 height 19
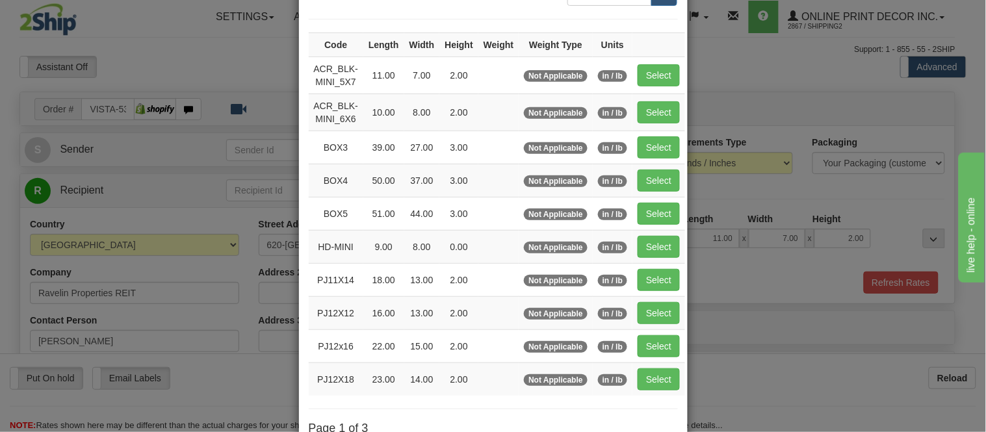
scroll to position [216, 0]
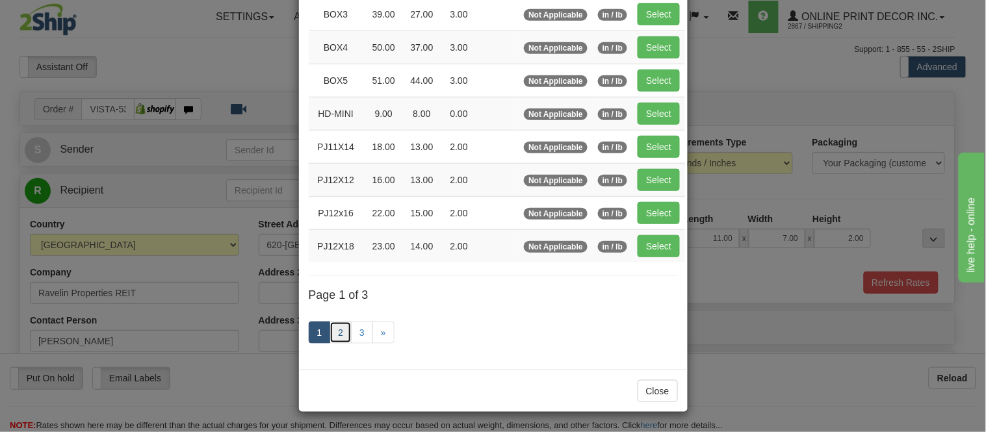
click at [339, 339] on link "2" at bounding box center [340, 333] width 22 height 22
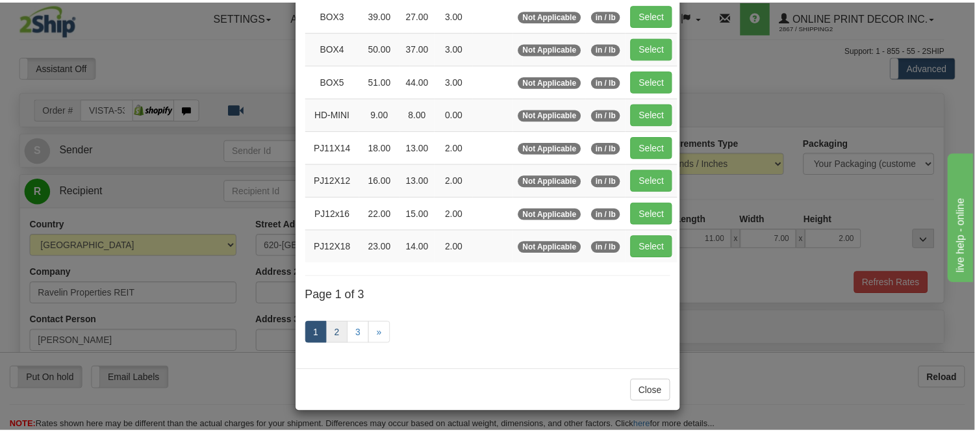
scroll to position [211, 0]
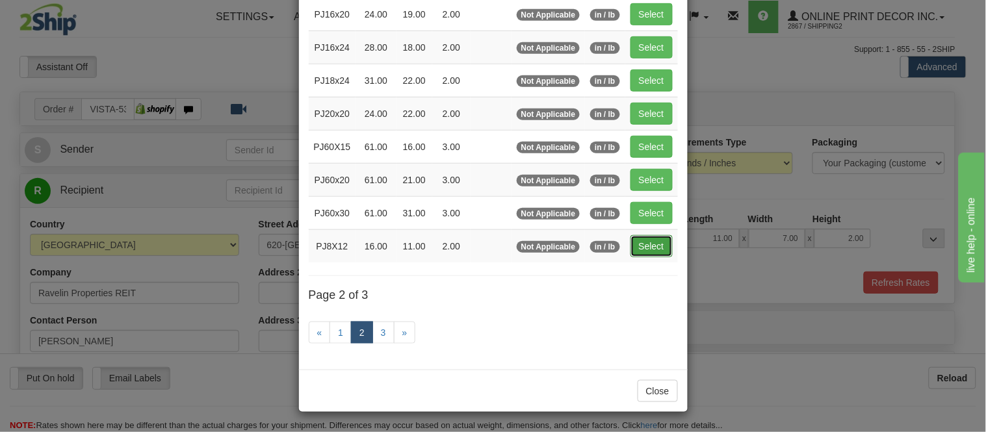
click at [655, 238] on button "Select" at bounding box center [651, 246] width 42 height 22
type input "PJ8X12"
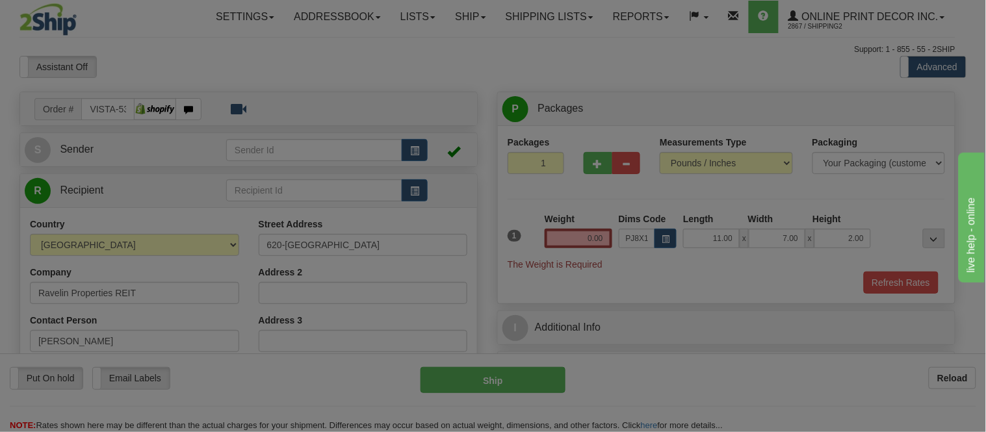
type input "16.00"
type input "11.00"
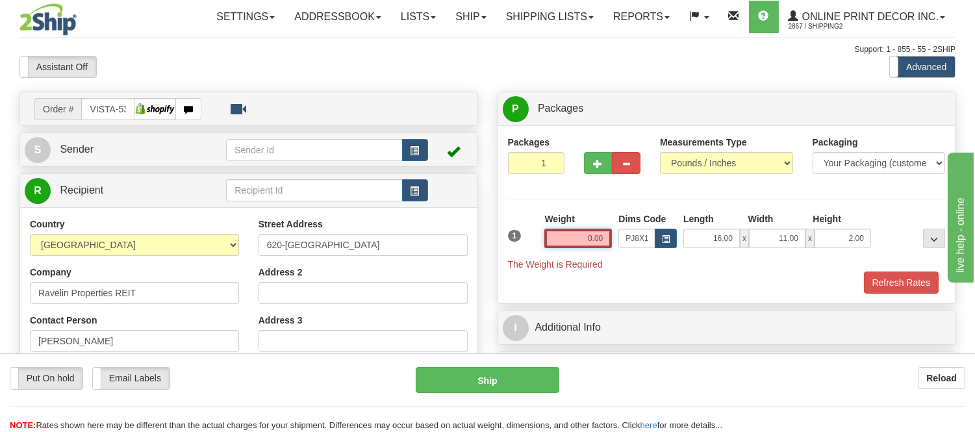
drag, startPoint x: 604, startPoint y: 235, endPoint x: 511, endPoint y: 253, distance: 94.7
click at [511, 253] on div "1 Weight 0.00 Dims Code x x" at bounding box center [727, 242] width 445 height 58
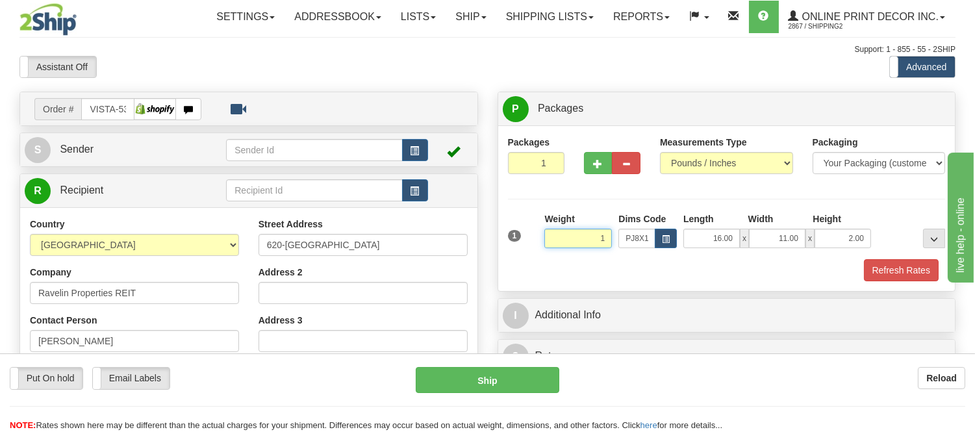
click button "Delete" at bounding box center [0, 0] width 0 height 0
type input "1.00"
click at [419, 160] on button "button" at bounding box center [415, 150] width 26 height 22
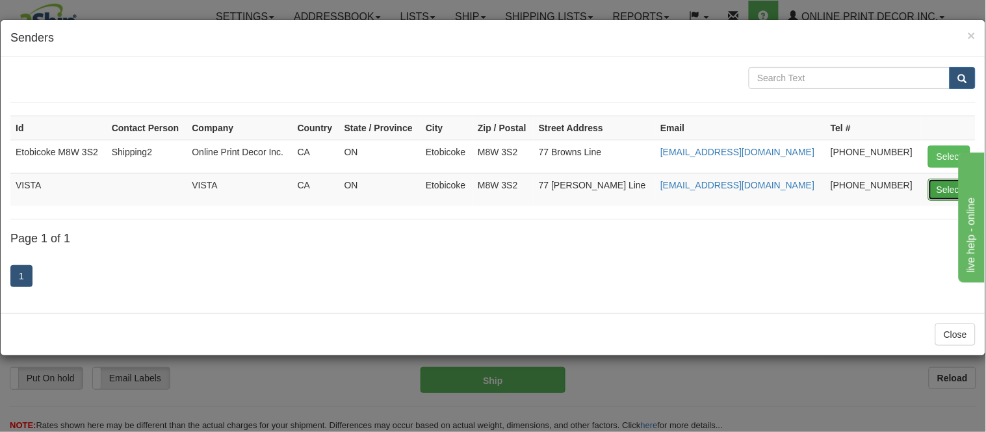
click at [940, 185] on button "Select" at bounding box center [949, 190] width 42 height 22
type input "VISTA"
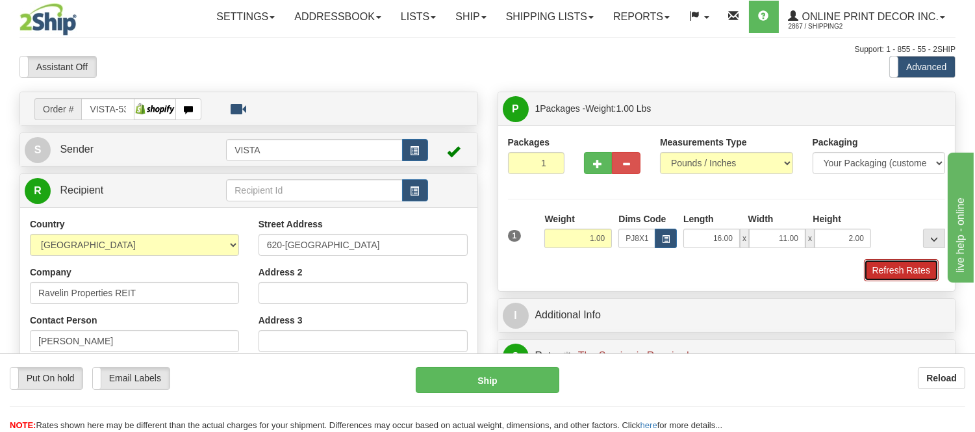
click at [912, 270] on button "Refresh Rates" at bounding box center [901, 270] width 75 height 22
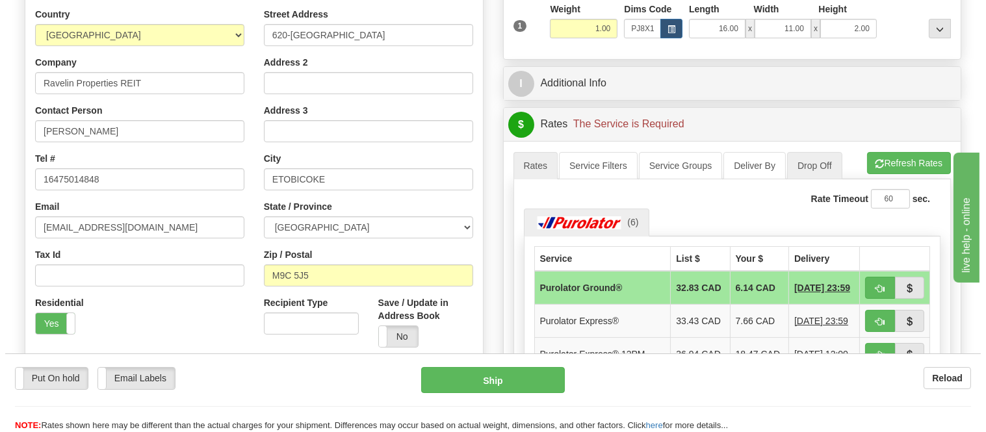
scroll to position [289, 0]
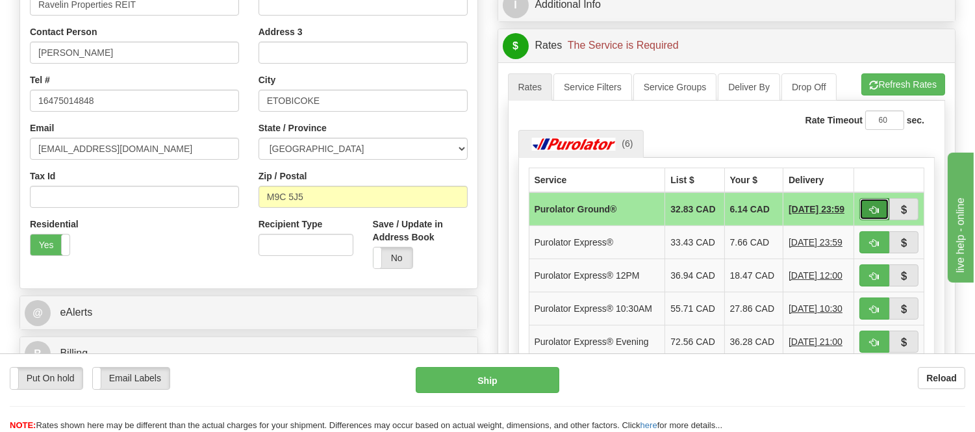
click at [868, 207] on button "button" at bounding box center [875, 209] width 30 height 22
type input "260"
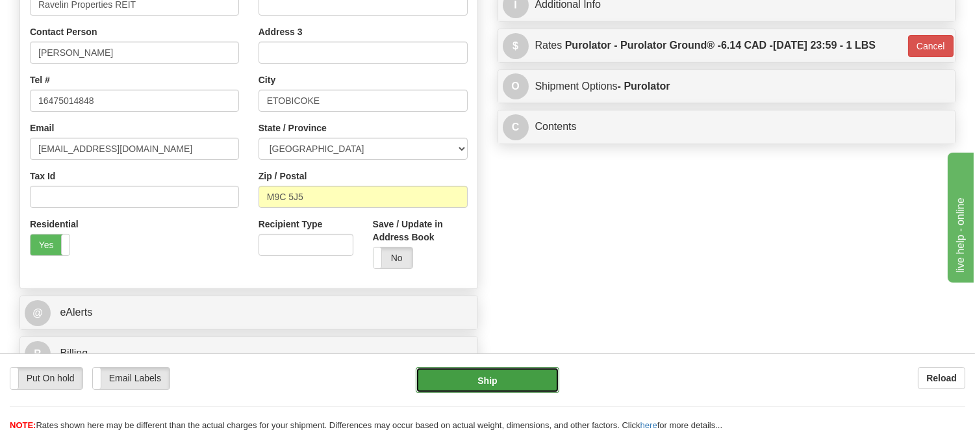
click at [445, 371] on button "Ship" at bounding box center [487, 380] width 143 height 26
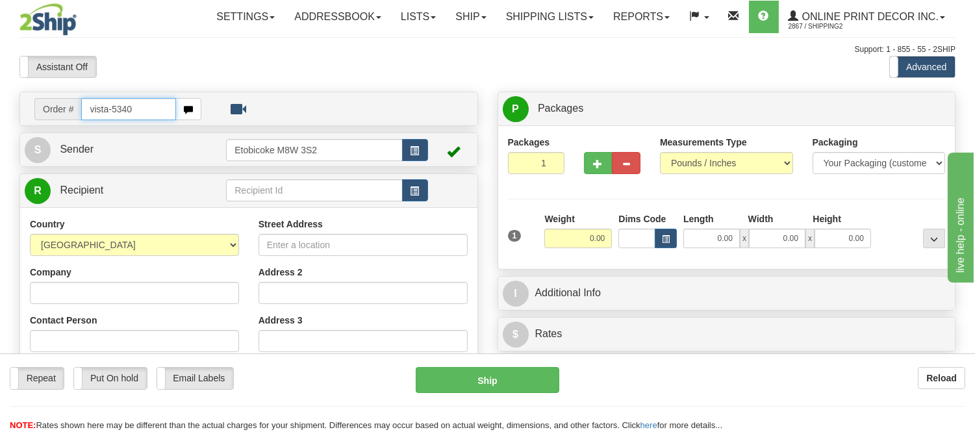
type input "vista-5340"
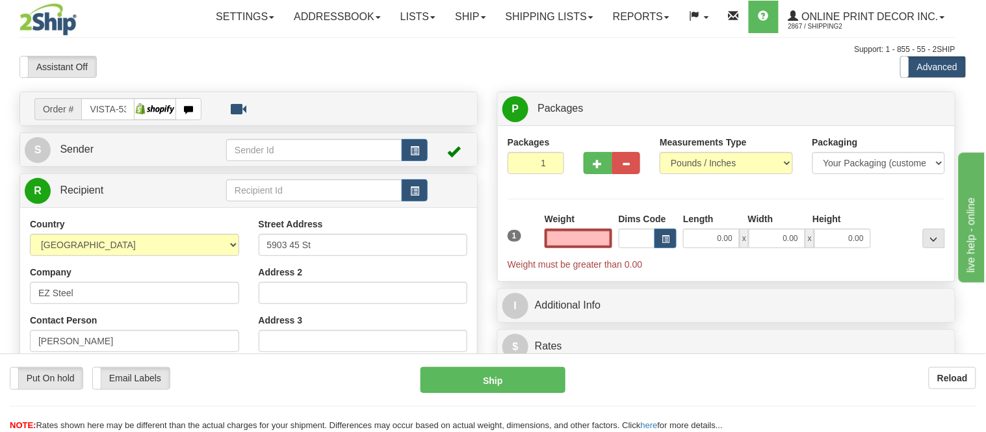
type input "[PERSON_NAME]"
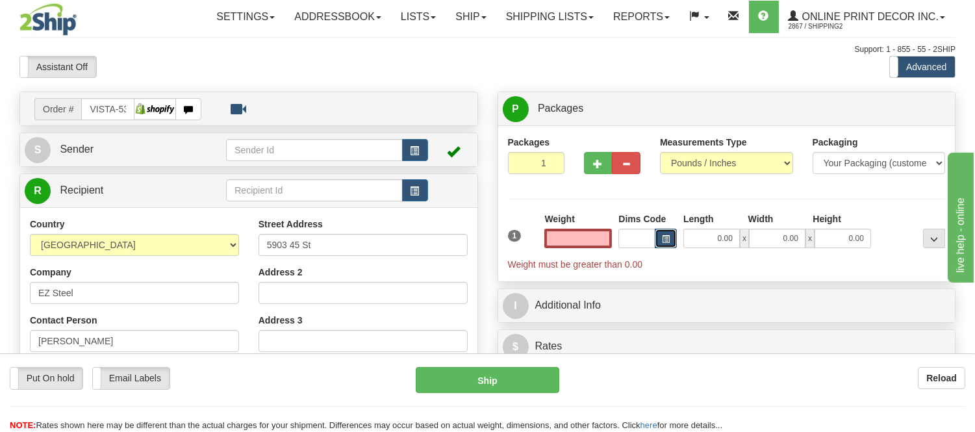
type input "0.00"
click at [656, 236] on button "button" at bounding box center [666, 238] width 22 height 19
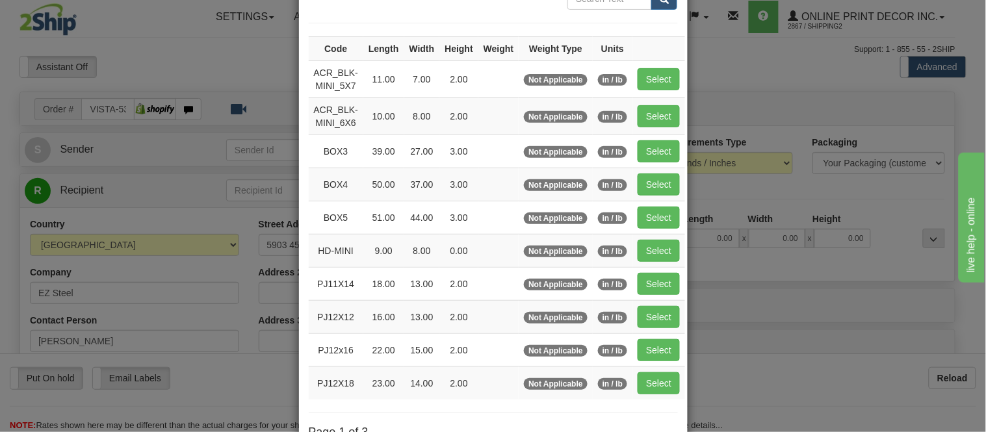
scroll to position [216, 0]
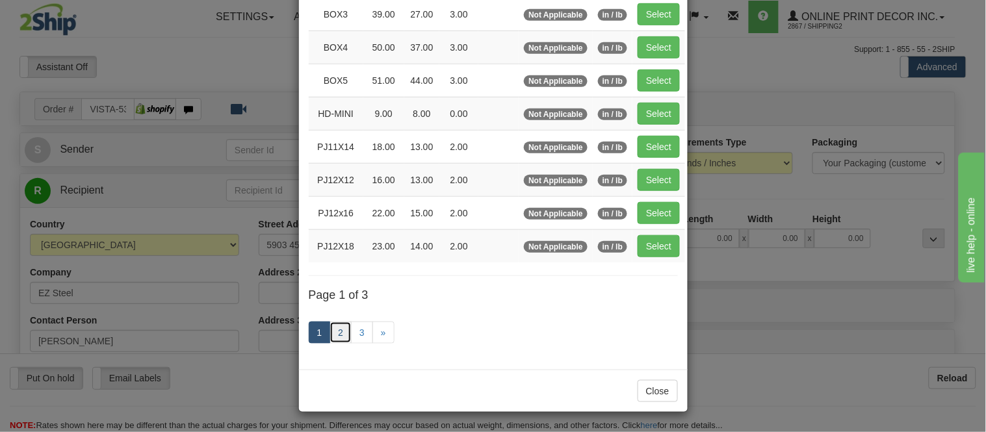
click at [341, 333] on link "2" at bounding box center [340, 333] width 22 height 22
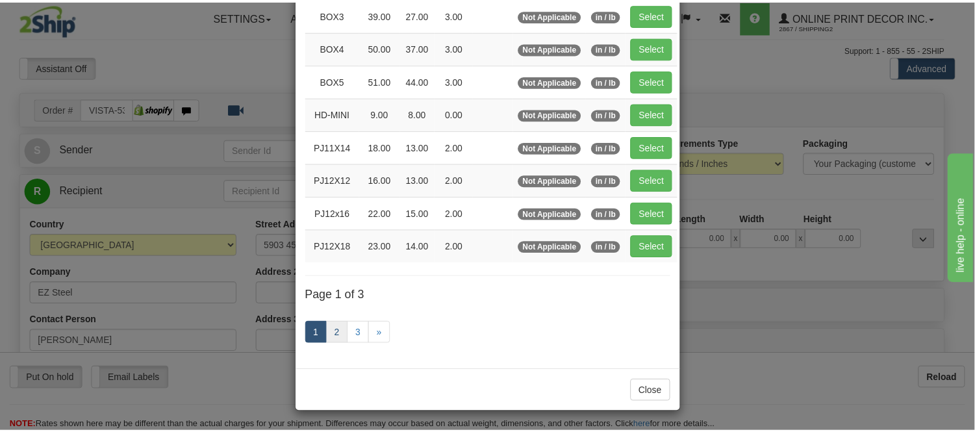
scroll to position [211, 0]
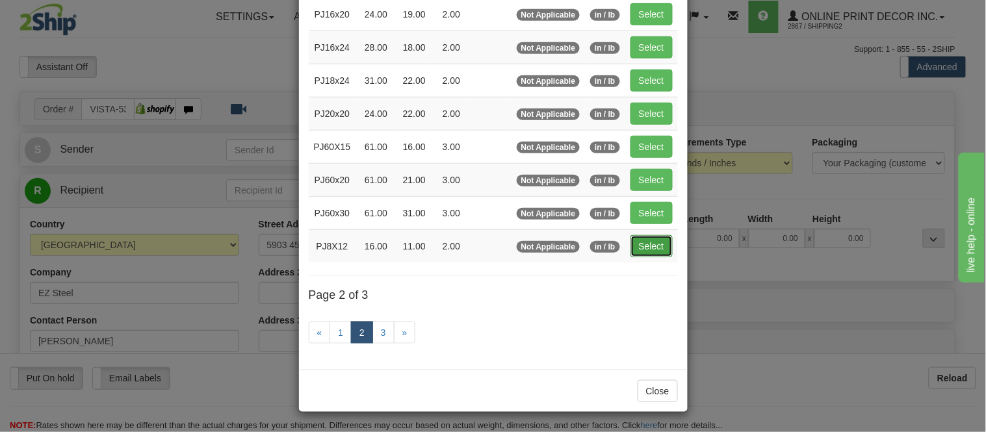
click at [651, 248] on button "Select" at bounding box center [651, 246] width 42 height 22
type input "PJ8X12"
type input "16.00"
type input "11.00"
type input "2.00"
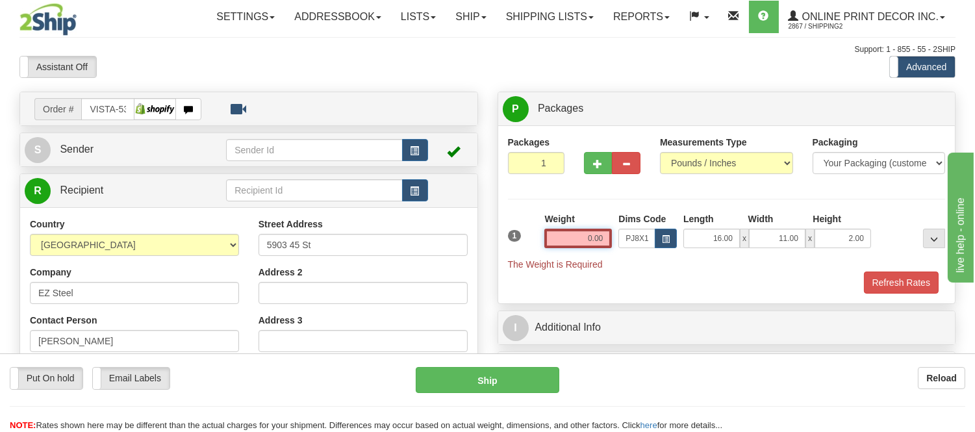
drag, startPoint x: 608, startPoint y: 240, endPoint x: 505, endPoint y: 256, distance: 103.9
click at [505, 256] on div "1 Weight 0.00 Dims Code x x" at bounding box center [727, 242] width 445 height 58
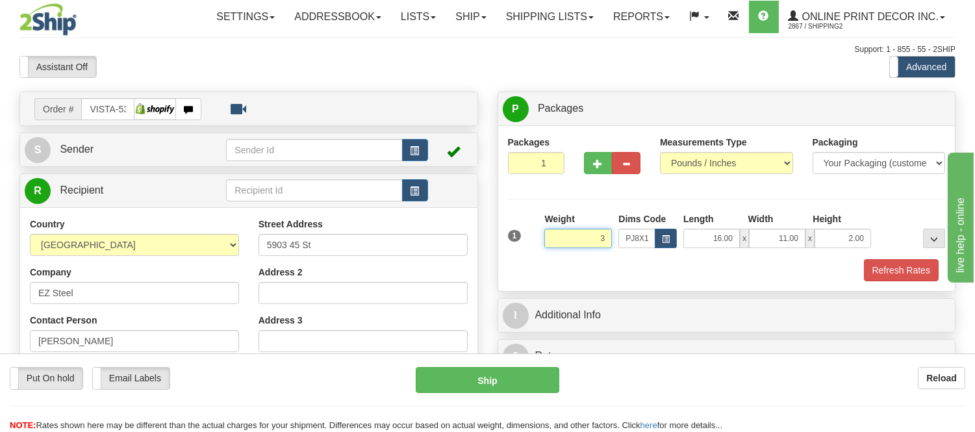
click button "Delete" at bounding box center [0, 0] width 0 height 0
type input "3.00"
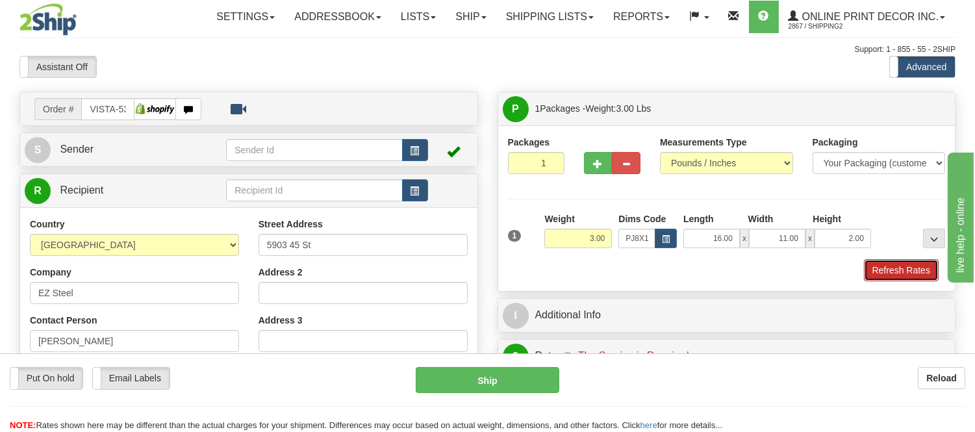
click at [885, 266] on button "Refresh Rates" at bounding box center [901, 270] width 75 height 22
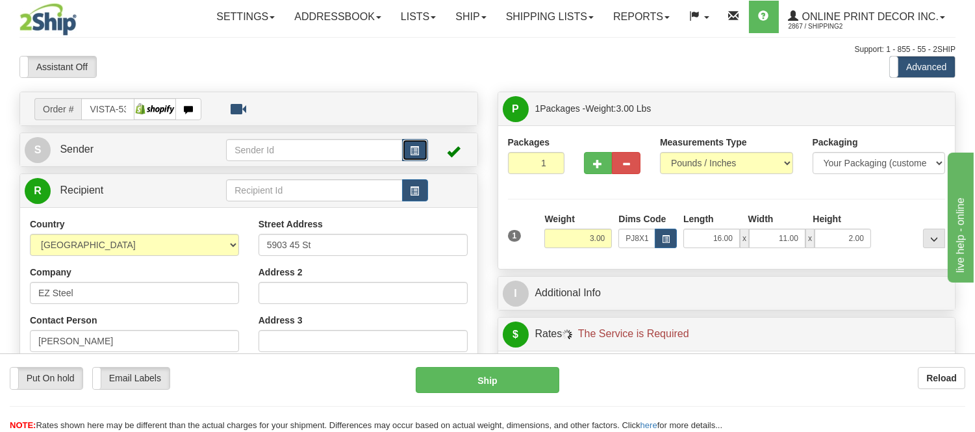
click at [411, 147] on span "button" at bounding box center [415, 151] width 9 height 8
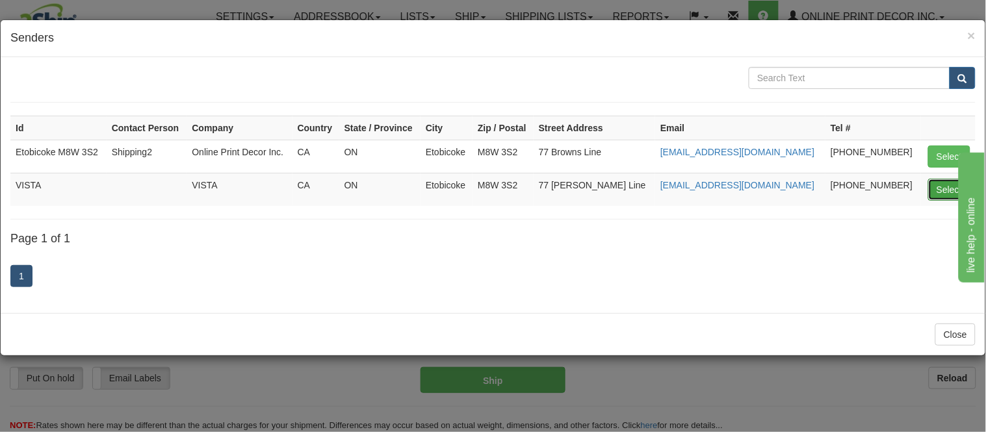
click at [941, 190] on button "Select" at bounding box center [949, 190] width 42 height 22
type input "VISTA"
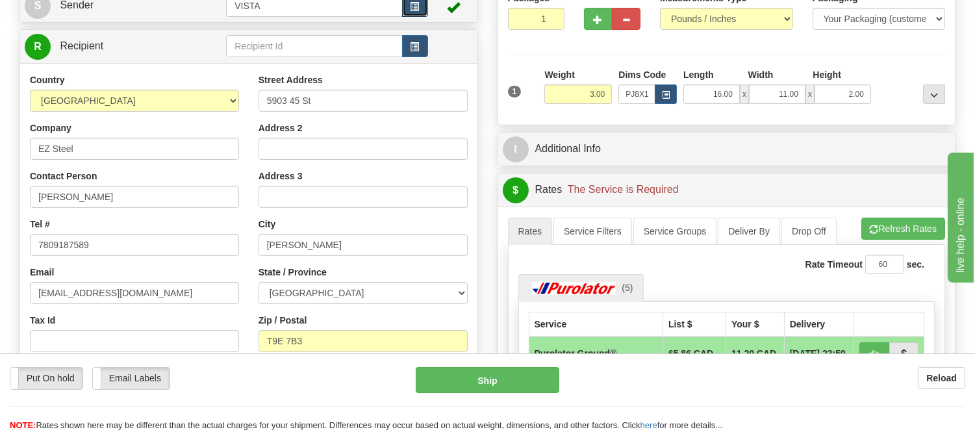
scroll to position [289, 0]
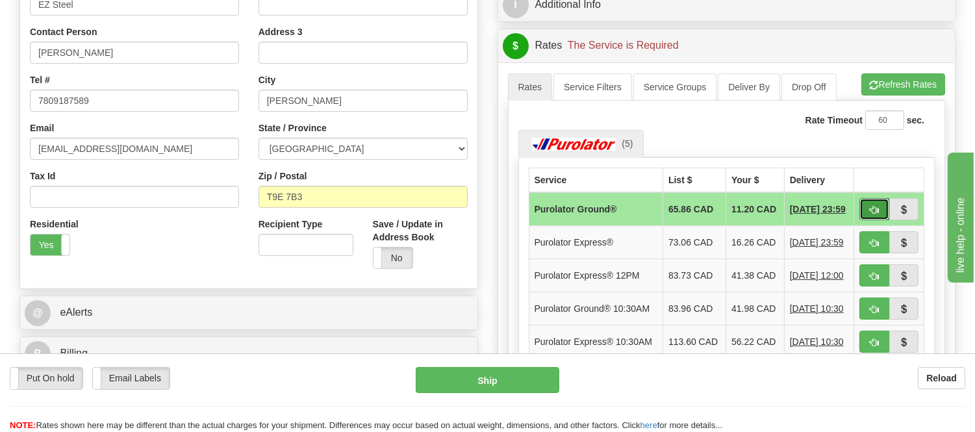
click at [876, 208] on span "button" at bounding box center [874, 210] width 9 height 8
type input "260"
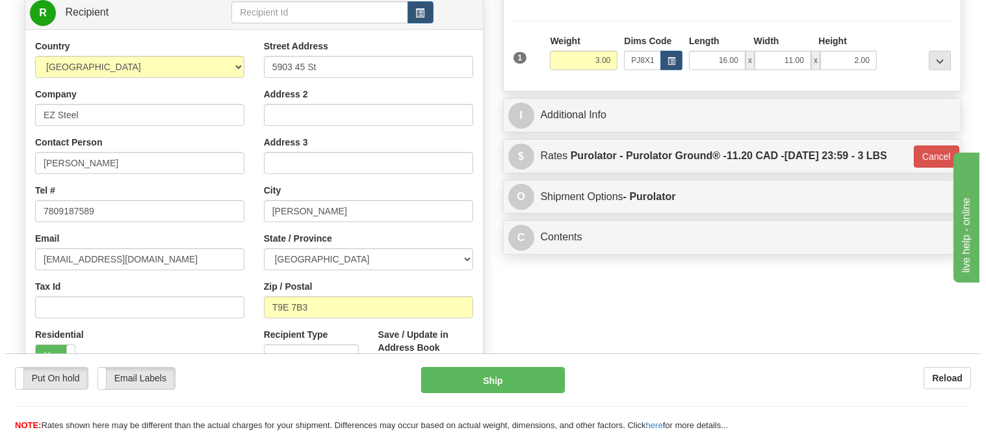
scroll to position [0, 0]
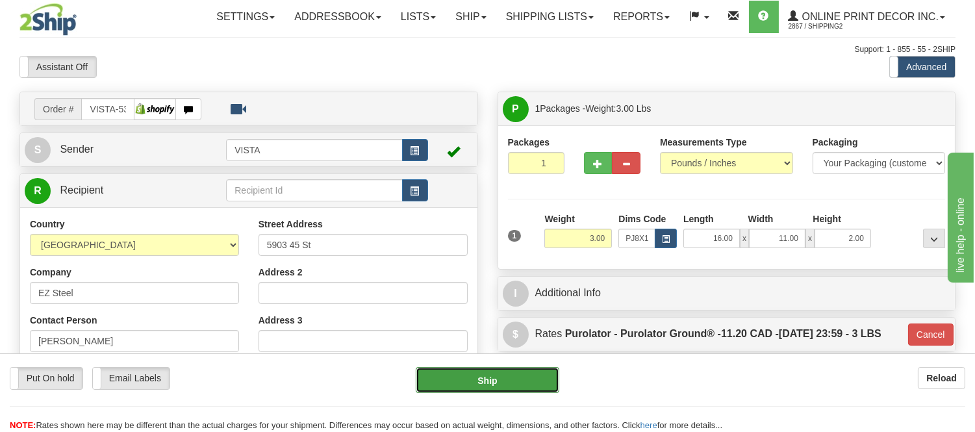
click at [485, 384] on button "Ship" at bounding box center [487, 380] width 143 height 26
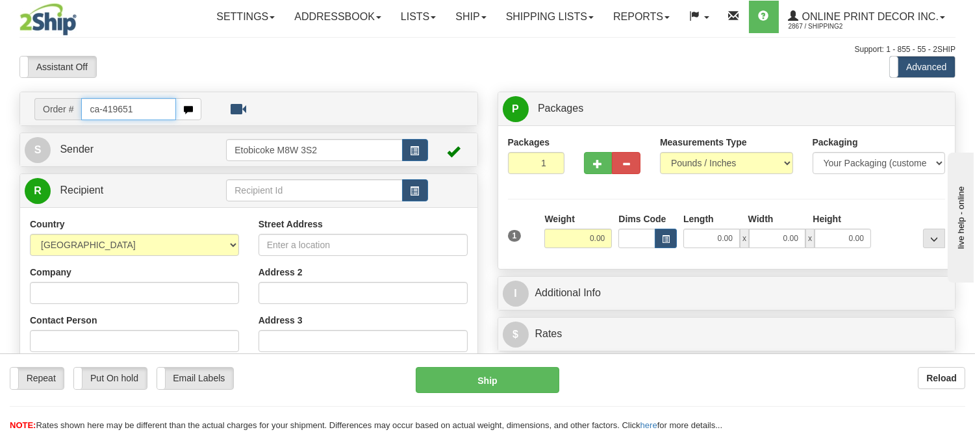
type input "ca-419651"
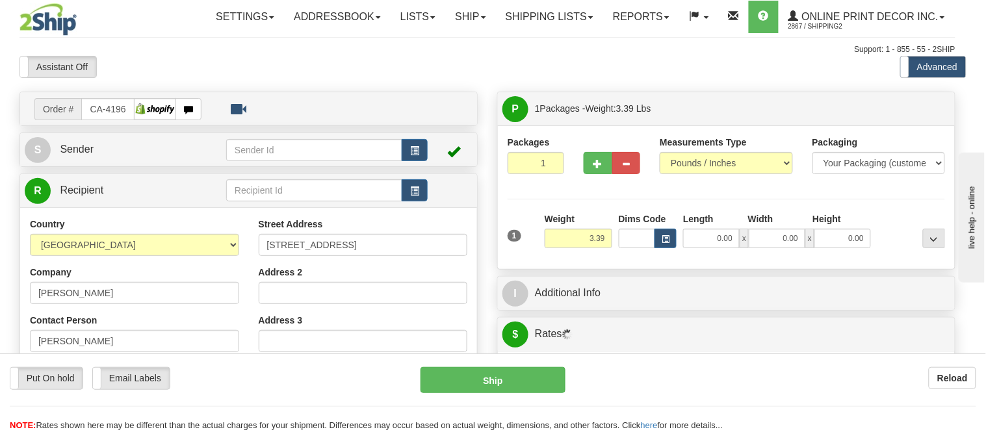
type input "PENTICTON"
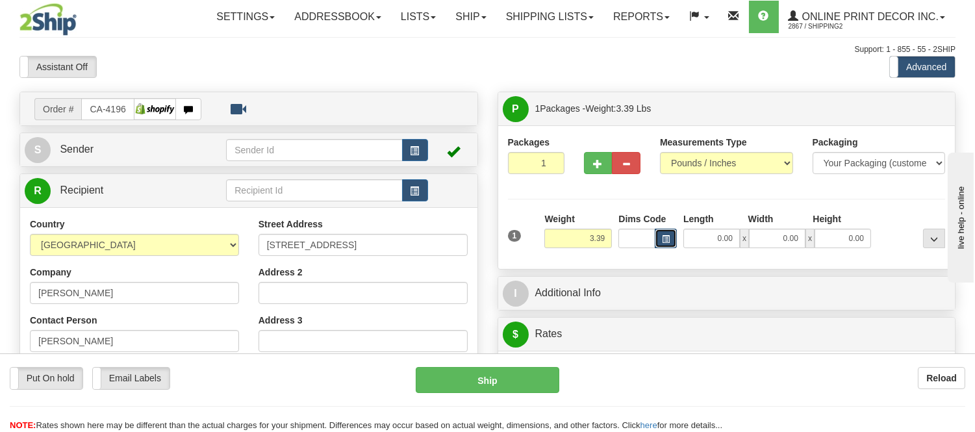
click at [668, 238] on span "button" at bounding box center [666, 239] width 8 height 7
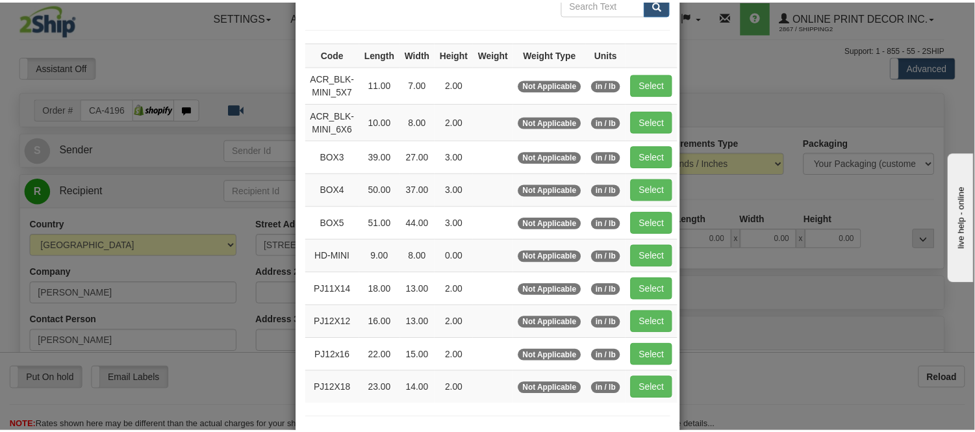
scroll to position [144, 0]
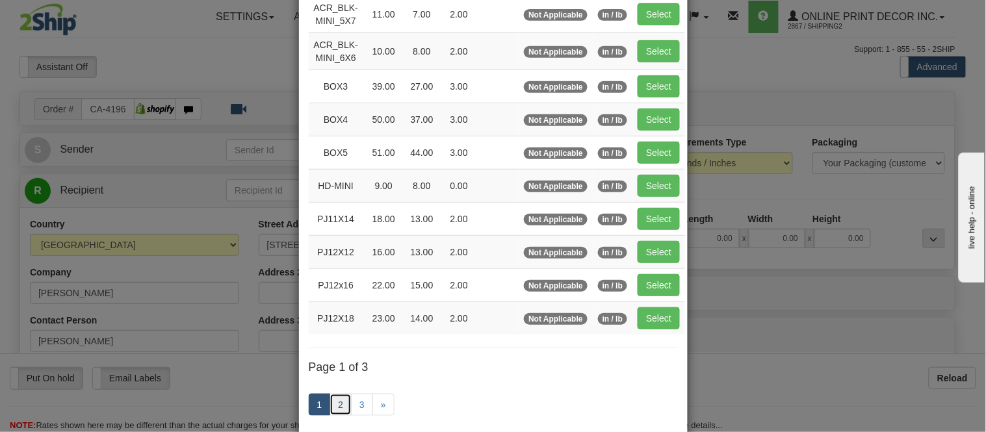
click at [333, 409] on link "2" at bounding box center [340, 405] width 22 height 22
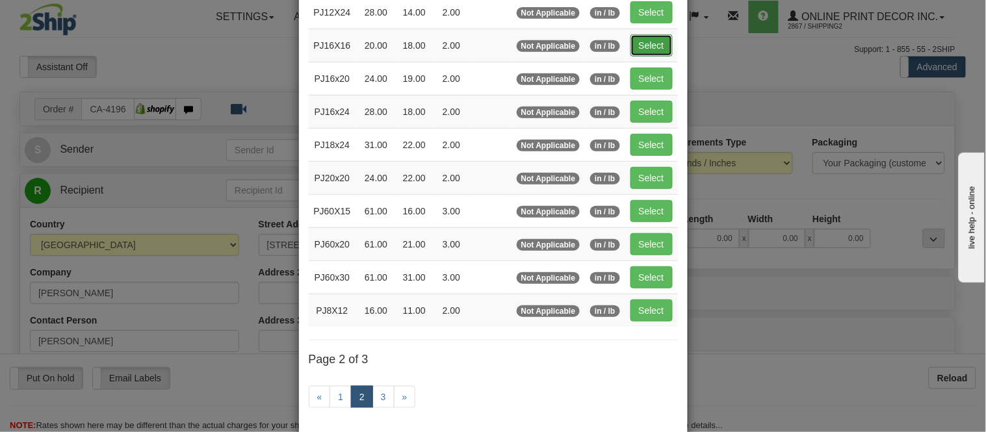
click at [654, 47] on button "Select" at bounding box center [651, 45] width 42 height 22
type input "PJ16X16"
type input "20.00"
type input "18.00"
type input "2.00"
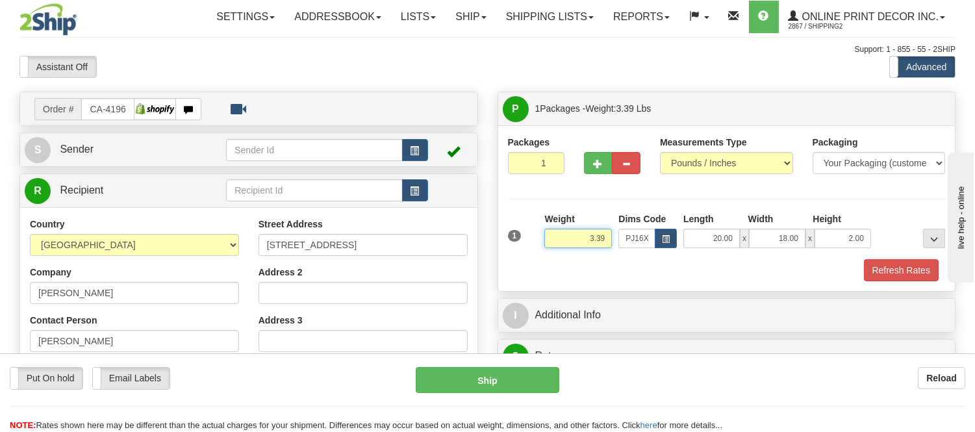
drag, startPoint x: 608, startPoint y: 232, endPoint x: 528, endPoint y: 244, distance: 81.4
click at [528, 244] on div "1 Weight 3.39 Dims Code x x" at bounding box center [727, 236] width 445 height 46
click at [594, 238] on input "5.98" at bounding box center [579, 238] width 68 height 19
type input "4.98"
drag, startPoint x: 864, startPoint y: 240, endPoint x: 841, endPoint y: 240, distance: 23.4
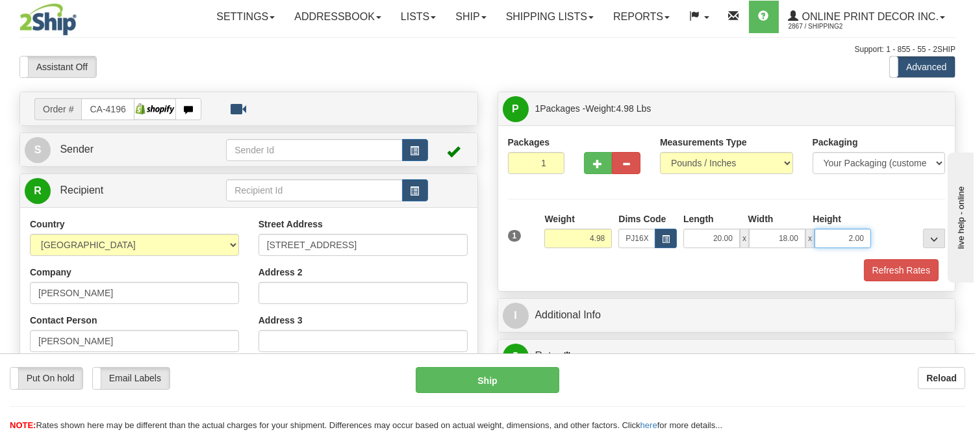
click at [841, 240] on input "2.00" at bounding box center [843, 238] width 57 height 19
click button "Delete" at bounding box center [0, 0] width 0 height 0
type input "6.00"
click at [870, 268] on button "Refresh Rates" at bounding box center [901, 270] width 75 height 22
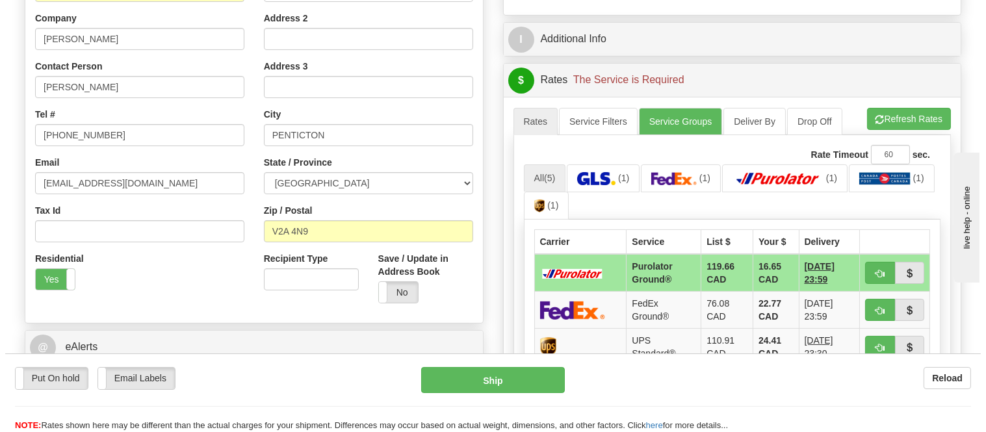
scroll to position [289, 0]
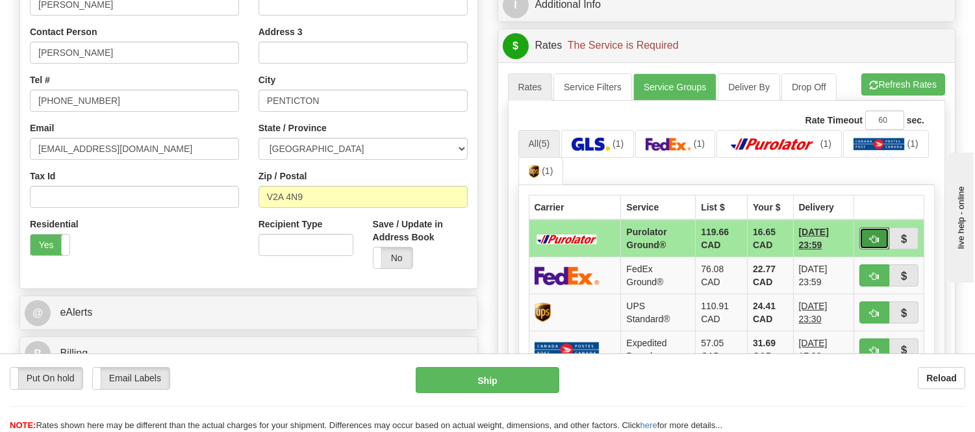
click at [877, 235] on span "button" at bounding box center [874, 239] width 9 height 8
type input "260"
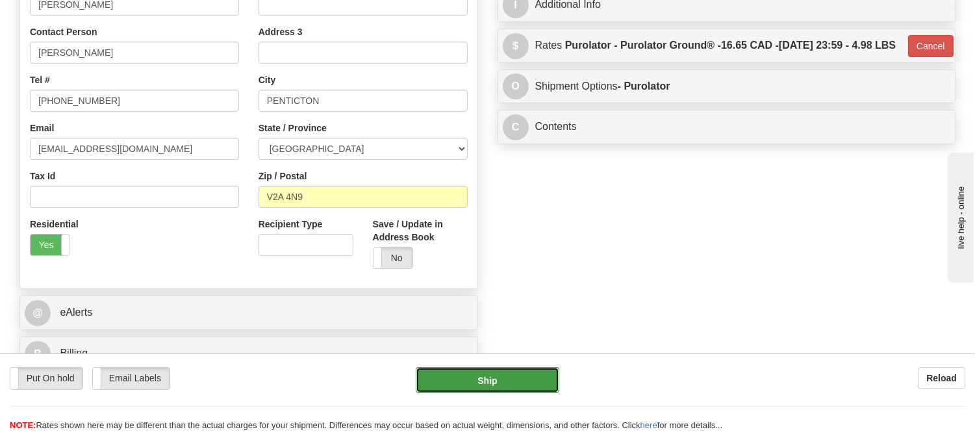
click at [452, 385] on button "Ship" at bounding box center [487, 380] width 143 height 26
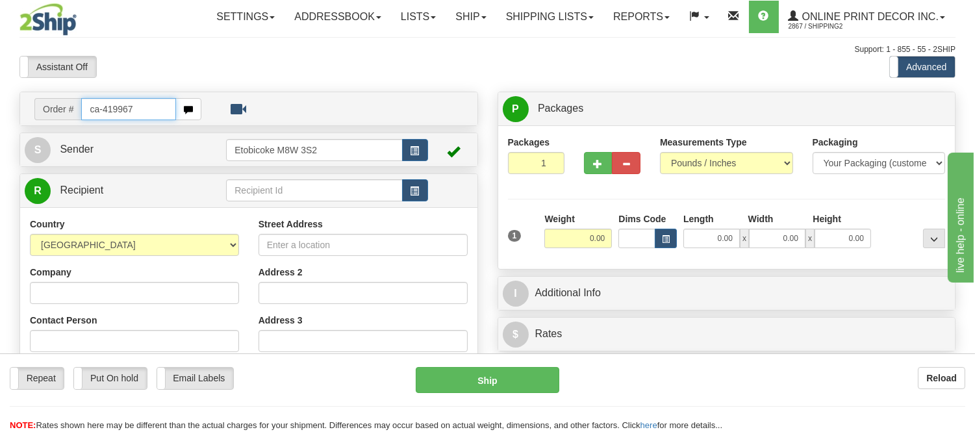
type input "ca-419967"
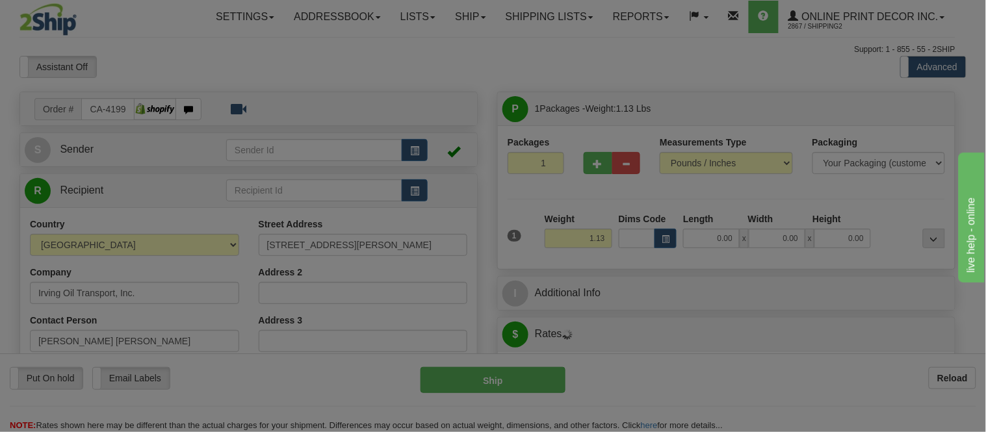
click at [663, 237] on body "Training Course Close Toggle navigation Settings Shipping Preferences New Recip…" at bounding box center [493, 216] width 986 height 432
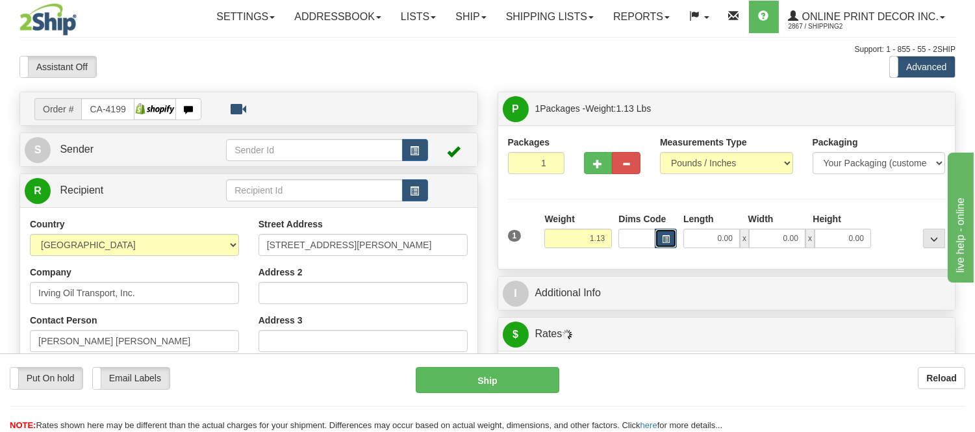
click at [664, 237] on span "button" at bounding box center [666, 239] width 8 height 7
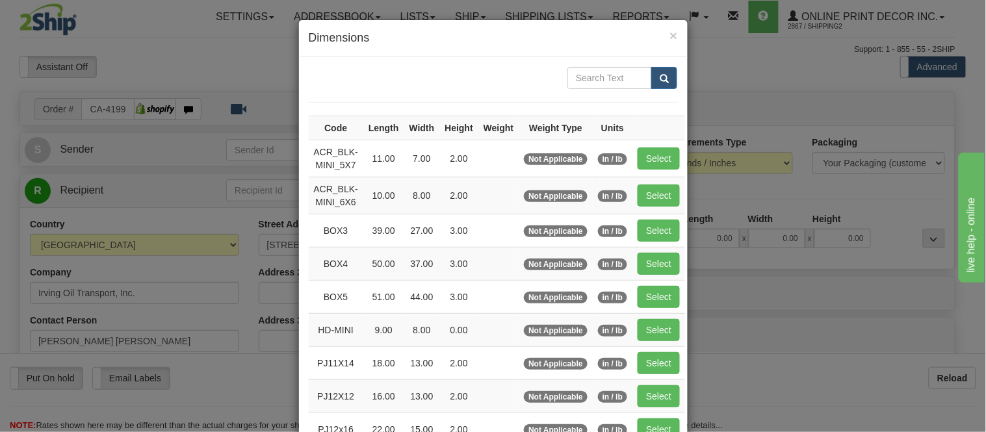
type input "ROTHESAY"
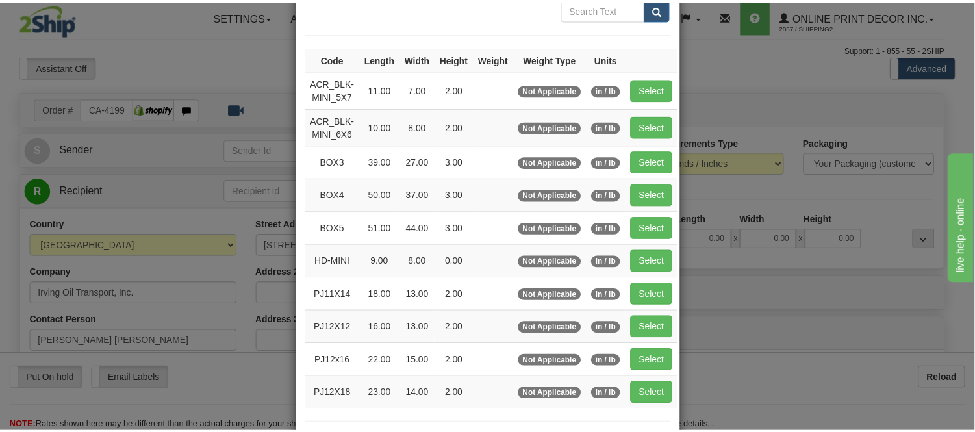
scroll to position [144, 0]
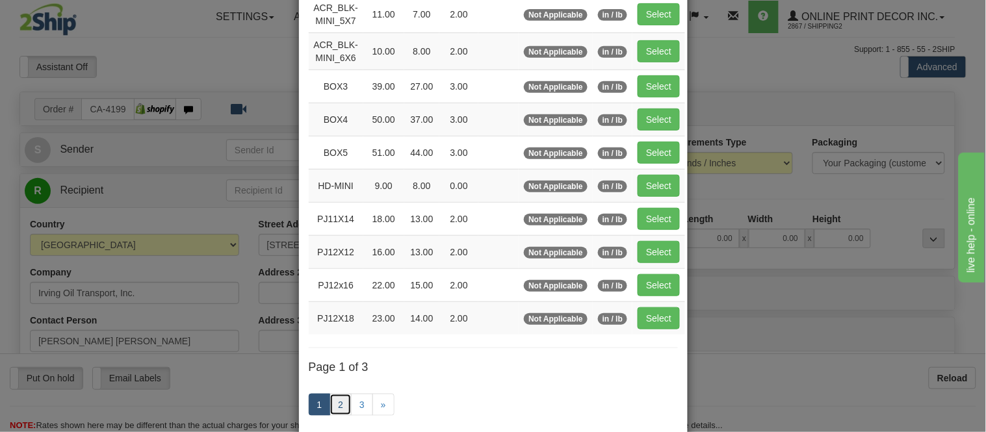
click at [339, 407] on link "2" at bounding box center [340, 405] width 22 height 22
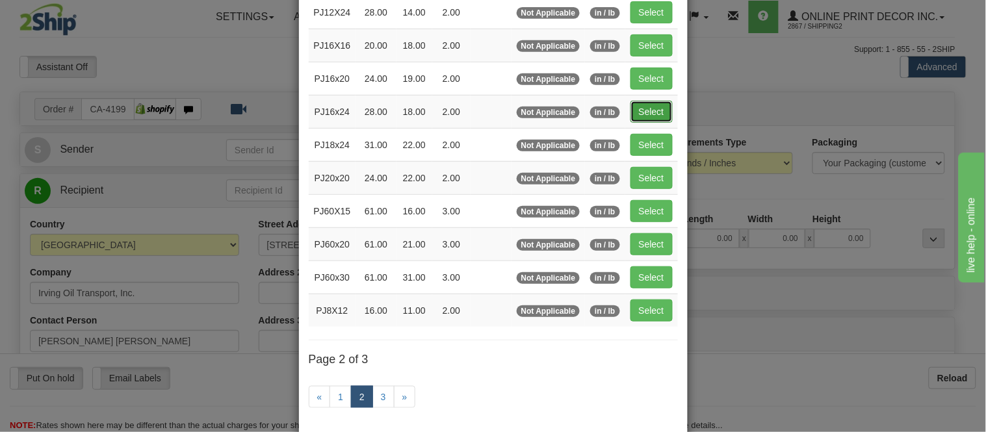
click at [651, 115] on button "Select" at bounding box center [651, 112] width 42 height 22
type input "PJ16x24"
type input "28.00"
type input "18.00"
type input "2.00"
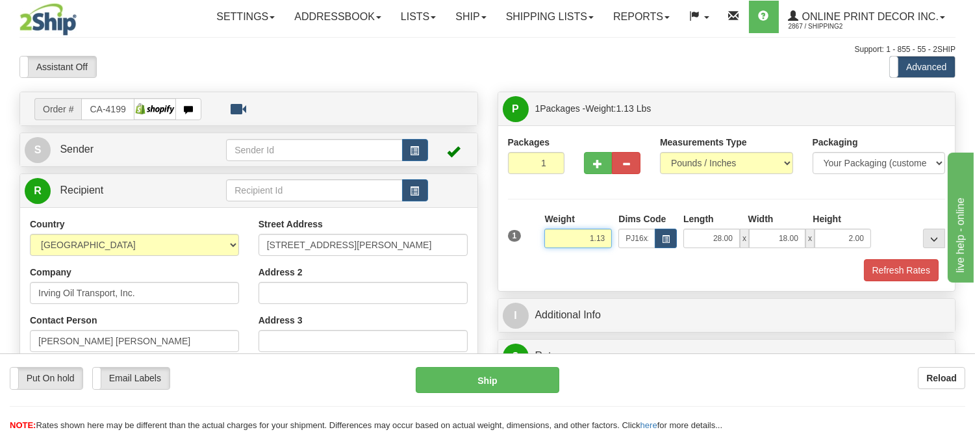
drag, startPoint x: 612, startPoint y: 233, endPoint x: 530, endPoint y: 257, distance: 84.7
click at [530, 257] on div "1 Weight 1.13 Dims Code x x" at bounding box center [727, 236] width 445 height 46
type input "5.87"
click at [876, 267] on button "Refresh Rates" at bounding box center [901, 270] width 75 height 22
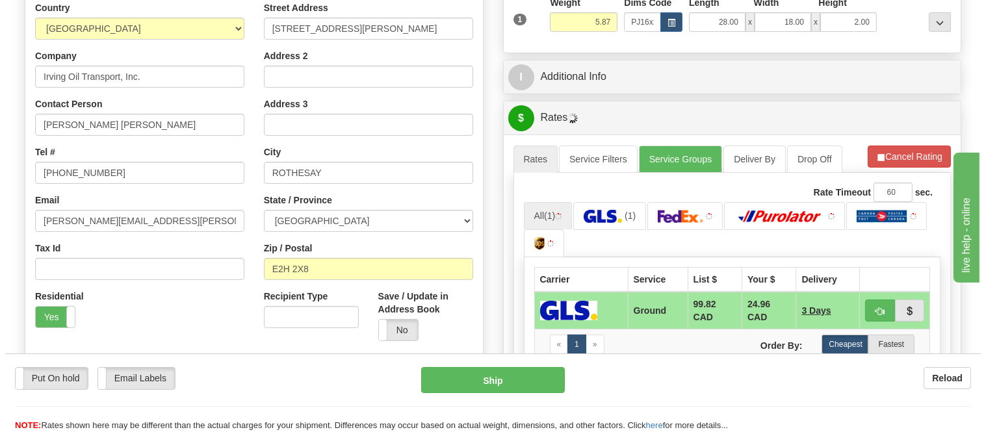
scroll to position [289, 0]
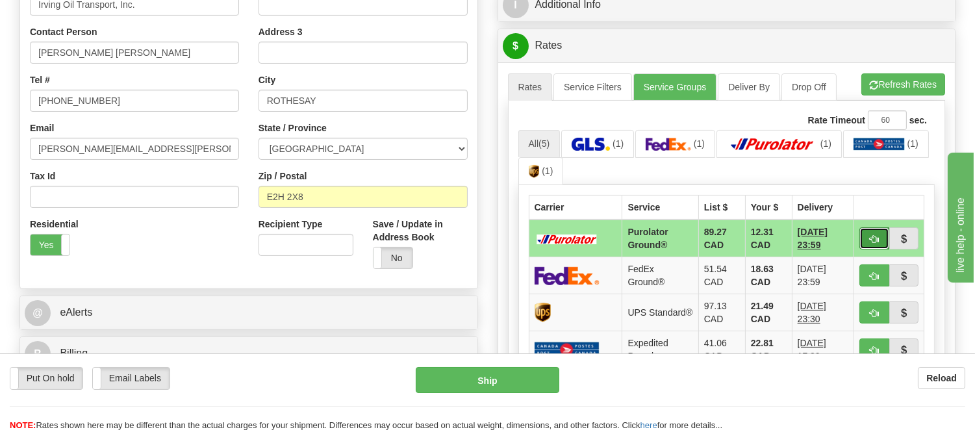
click at [879, 235] on button "button" at bounding box center [875, 238] width 30 height 22
type input "260"
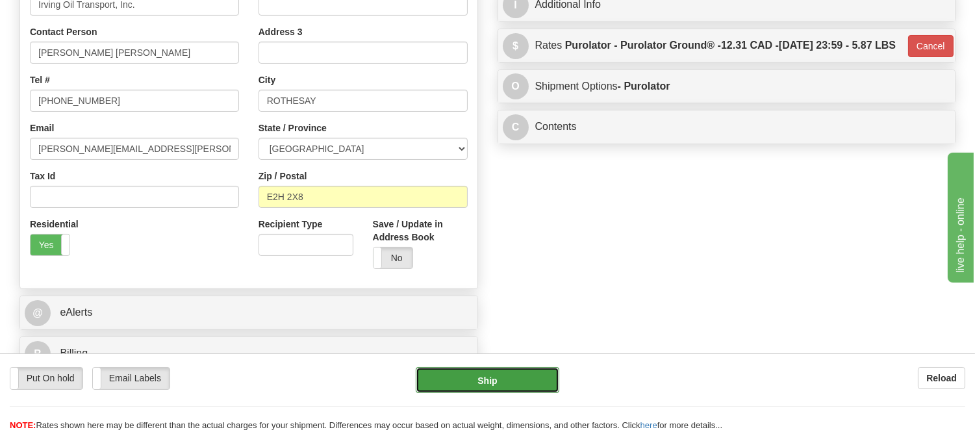
click at [477, 384] on button "Ship" at bounding box center [487, 380] width 143 height 26
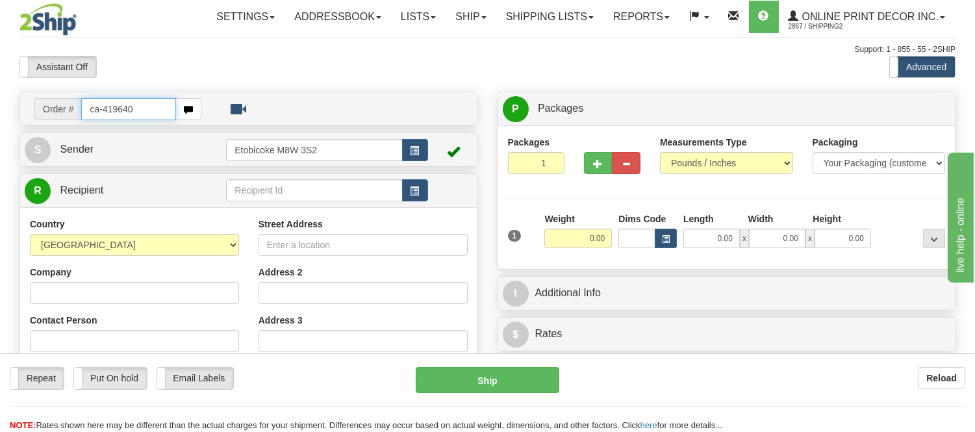
type input "ca-419640"
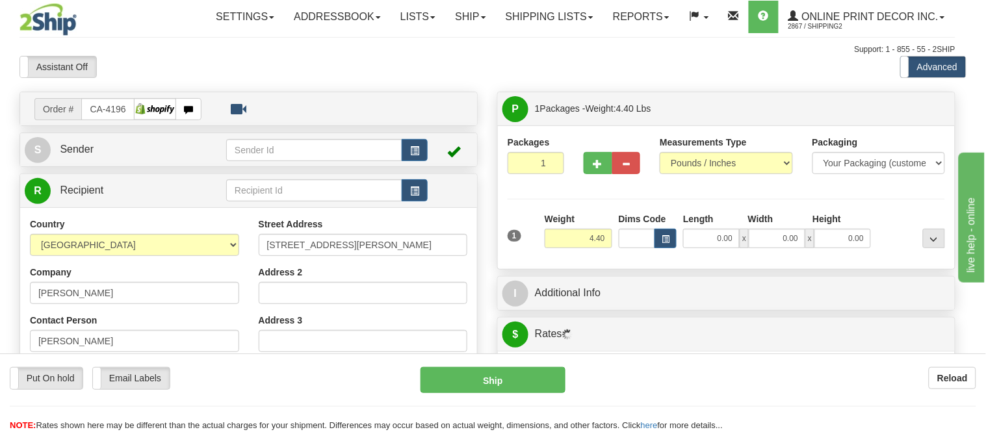
type input "[GEOGRAPHIC_DATA][PERSON_NAME]"
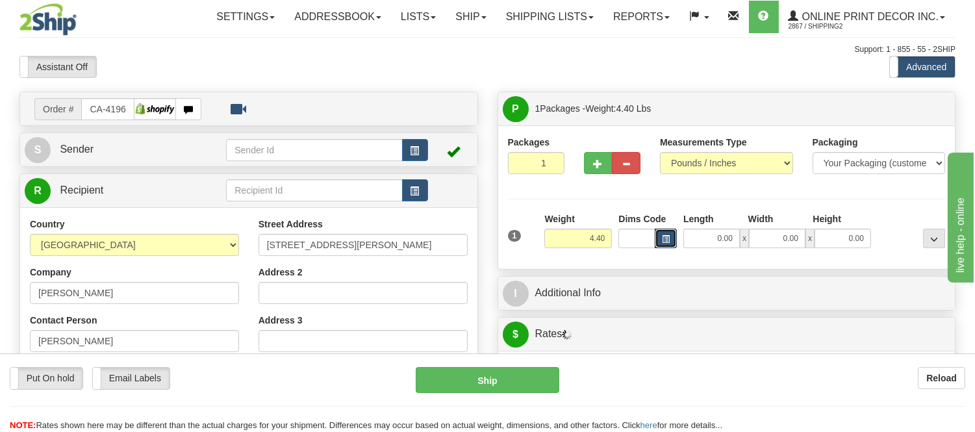
click at [669, 238] on span "button" at bounding box center [666, 239] width 8 height 7
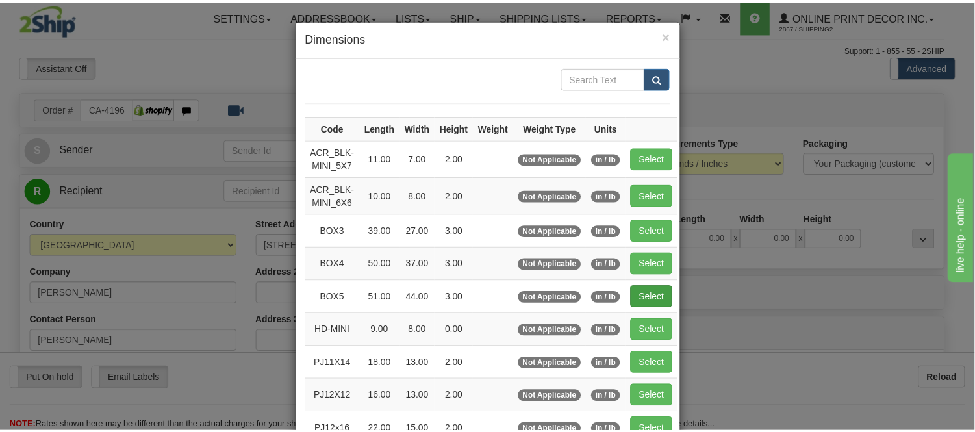
scroll to position [144, 0]
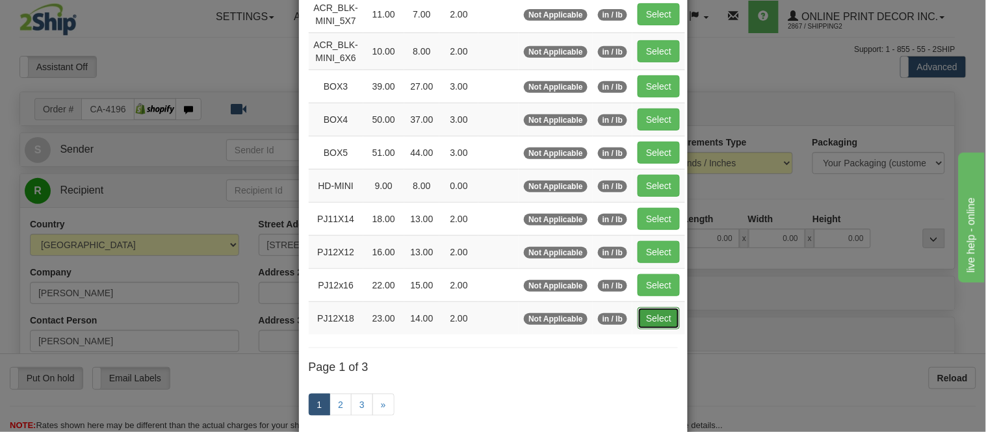
click at [650, 319] on button "Select" at bounding box center [659, 318] width 42 height 22
type input "PJ12X18"
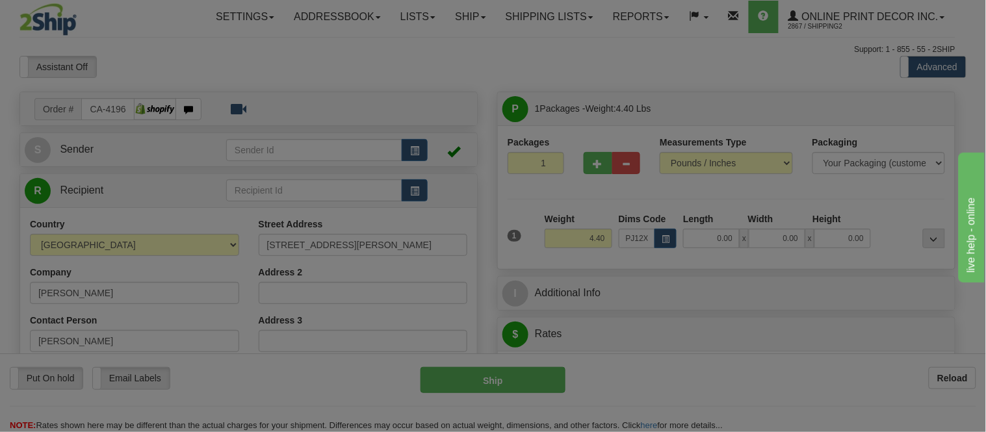
type input "23.00"
type input "14.00"
type input "2.00"
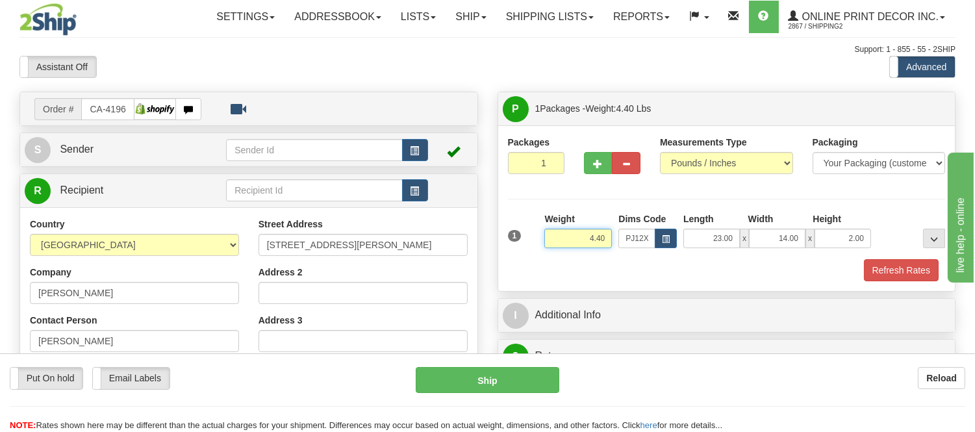
drag, startPoint x: 605, startPoint y: 236, endPoint x: 534, endPoint y: 238, distance: 70.9
click at [534, 238] on div "1 Weight 4.40 Dims Code x x" at bounding box center [727, 236] width 445 height 46
click button "Delete" at bounding box center [0, 0] width 0 height 0
type input "5.00"
click at [902, 266] on button "Refresh Rates" at bounding box center [901, 270] width 75 height 22
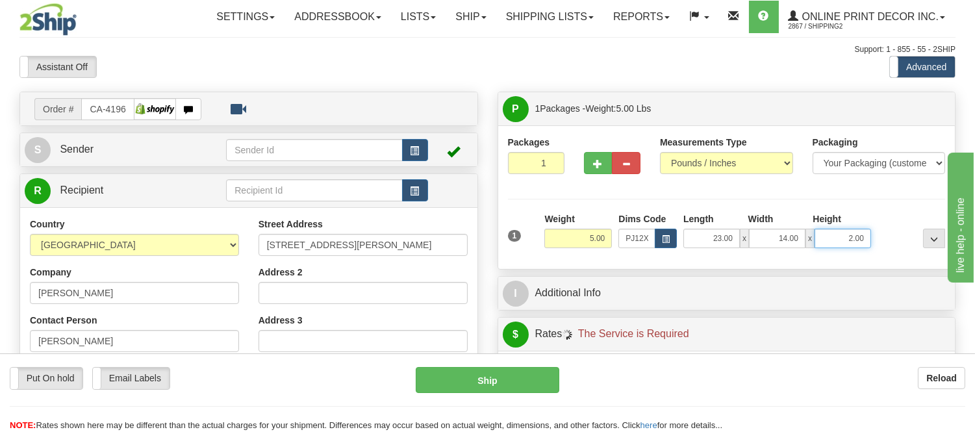
drag, startPoint x: 868, startPoint y: 239, endPoint x: 808, endPoint y: 243, distance: 59.9
click at [808, 243] on div "23.00 x 14.00 x 2.00" at bounding box center [778, 238] width 188 height 19
click button "Delete" at bounding box center [0, 0] width 0 height 0
type input "4.00"
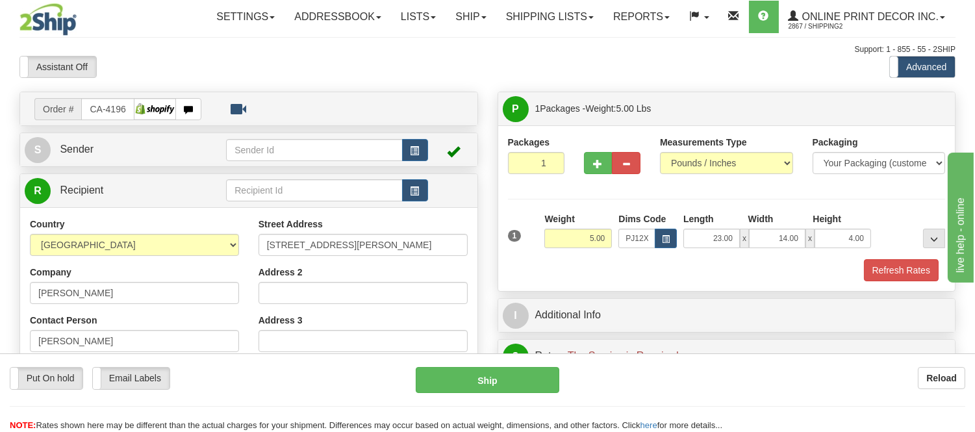
click at [900, 259] on div "Packaging Your Packaging (customer supplied) Envelope (carrier supplied) Pack (…" at bounding box center [744, 259] width 407 height 1
click at [907, 265] on button "Refresh Rates" at bounding box center [901, 270] width 75 height 22
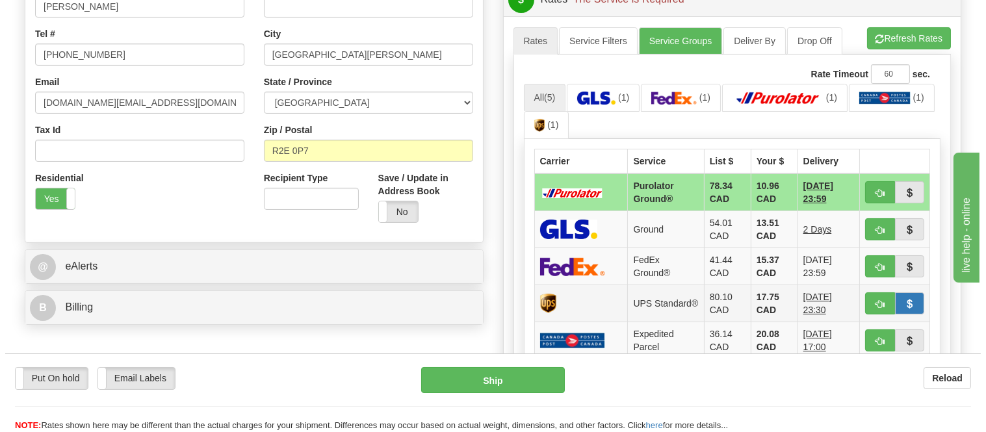
scroll to position [361, 0]
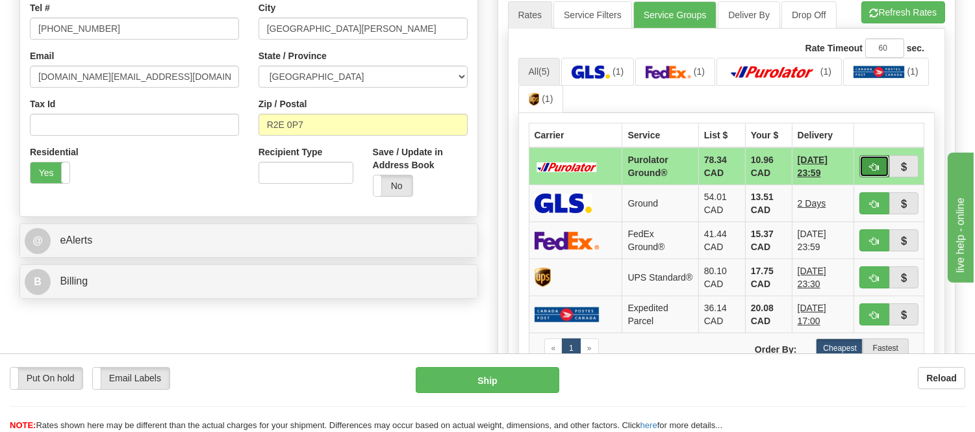
click at [873, 169] on span "button" at bounding box center [874, 167] width 9 height 8
type input "260"
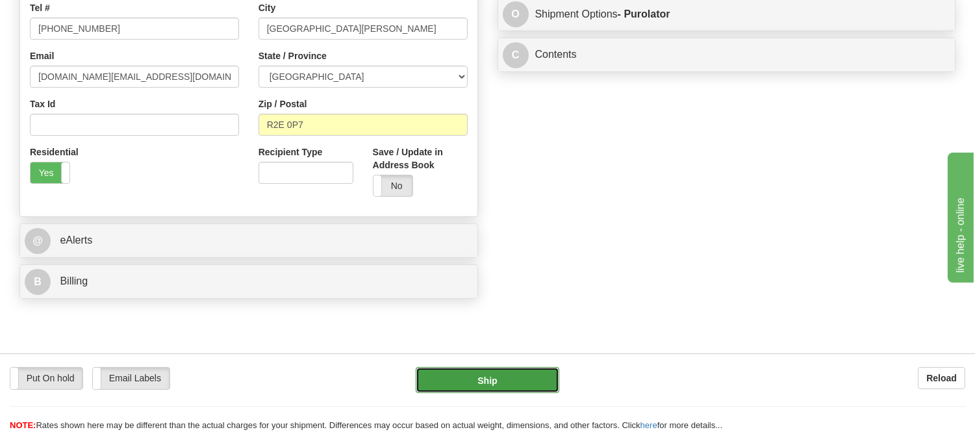
click at [482, 375] on button "Ship" at bounding box center [487, 380] width 143 height 26
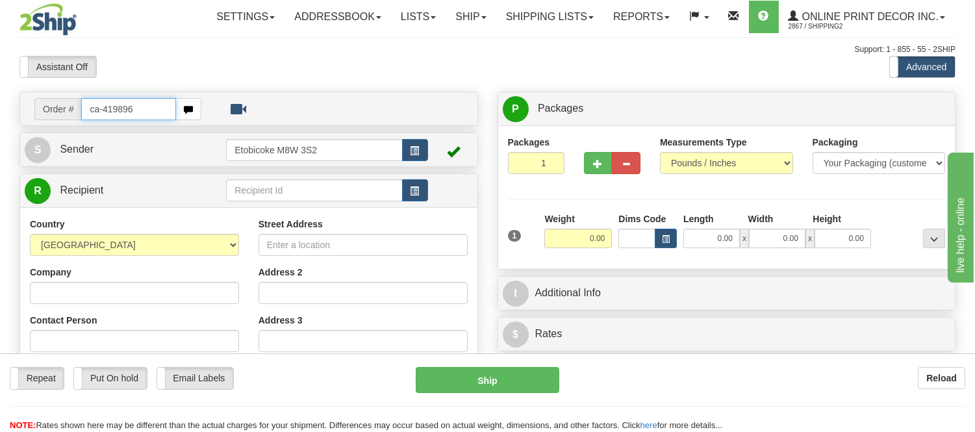
type input "ca-419896"
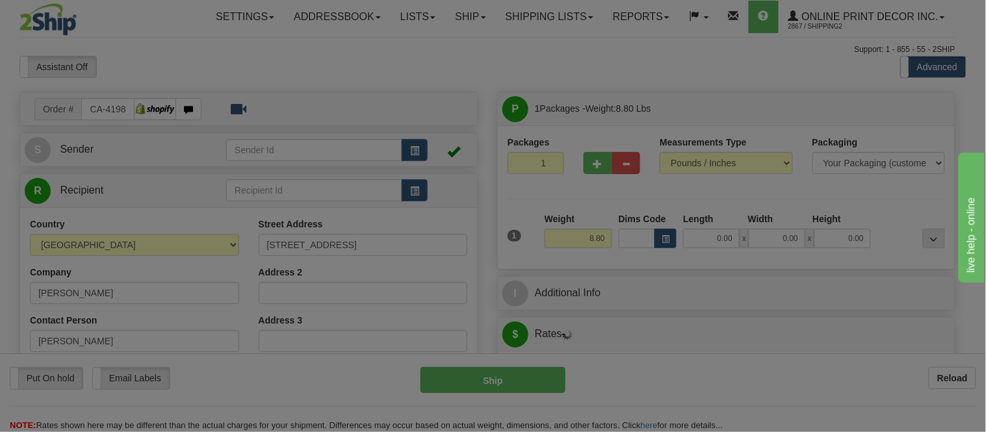
click at [664, 240] on body "Training Course Close Toggle navigation Settings Shipping Preferences New Recip…" at bounding box center [493, 216] width 986 height 432
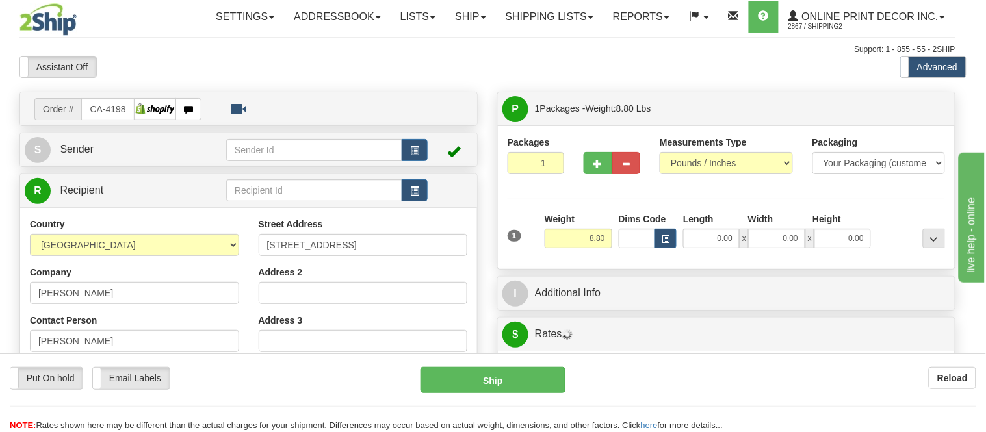
type input "[GEOGRAPHIC_DATA]"
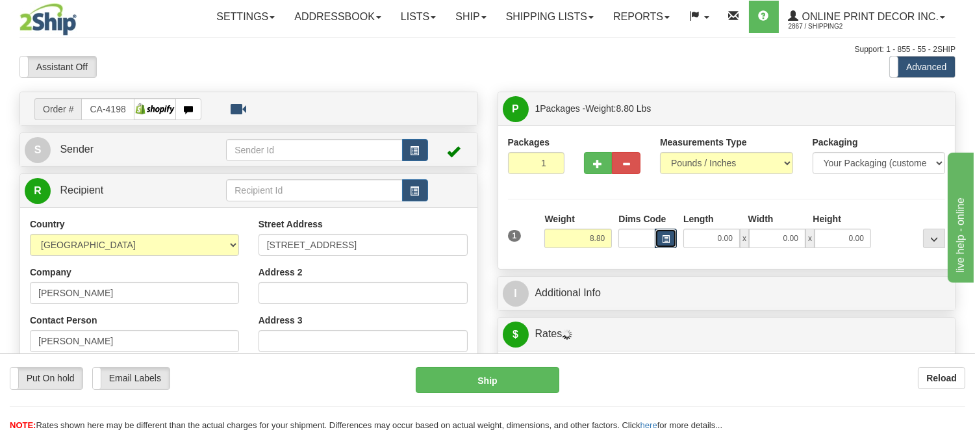
click at [664, 240] on span "button" at bounding box center [666, 239] width 8 height 7
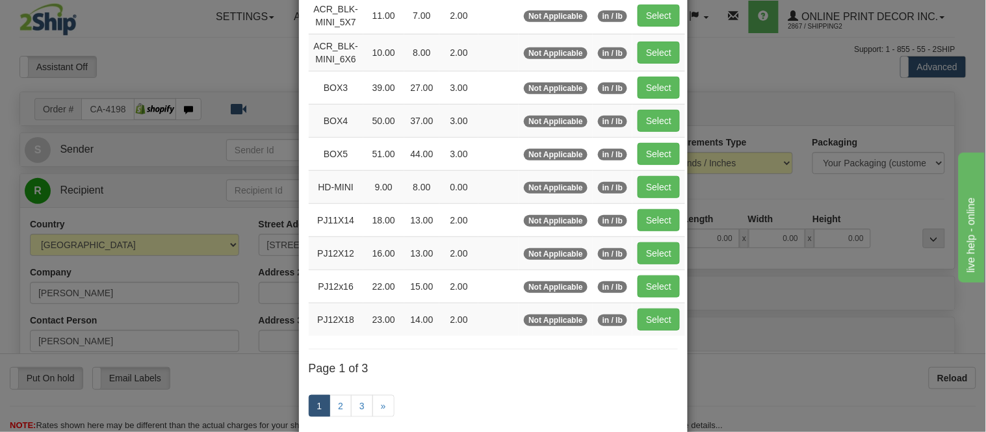
scroll to position [144, 0]
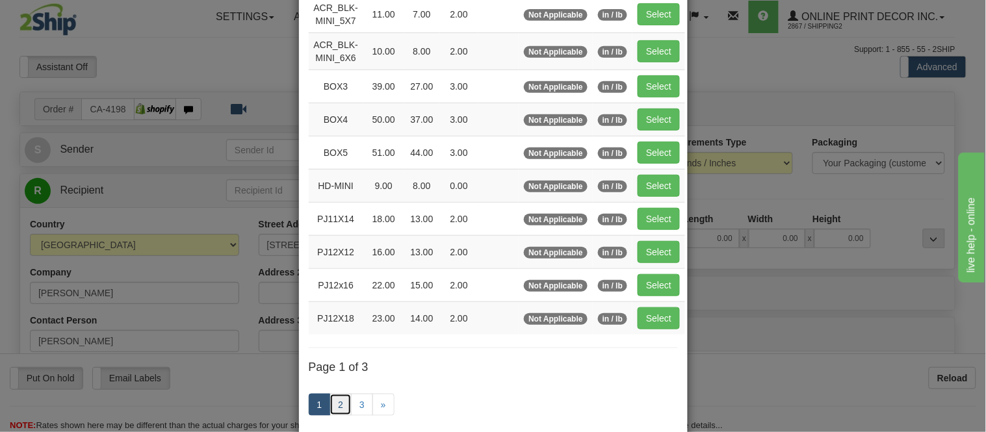
click at [337, 409] on link "2" at bounding box center [340, 405] width 22 height 22
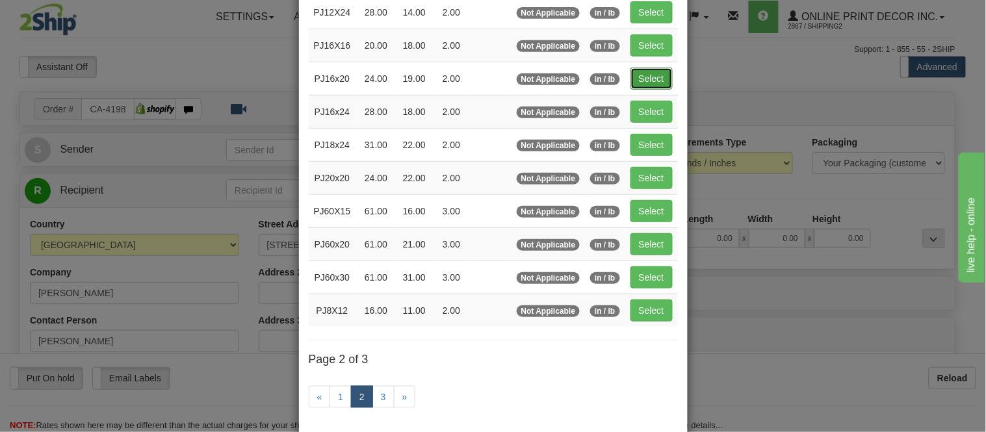
click at [664, 75] on button "Select" at bounding box center [651, 79] width 42 height 22
type input "PJ16x20"
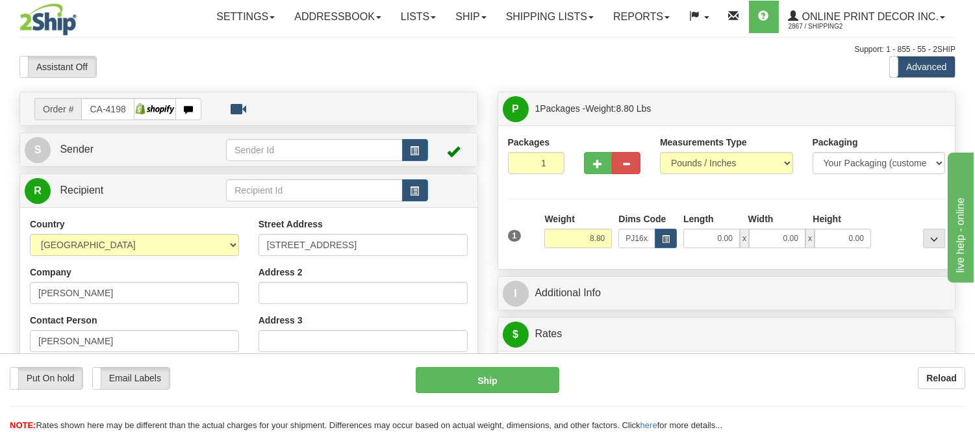
type input "24.00"
type input "19.00"
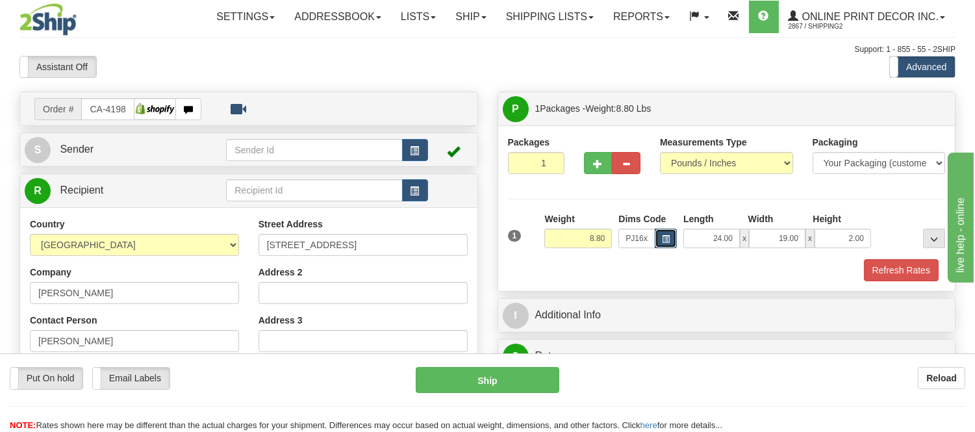
click at [667, 243] on span "button" at bounding box center [666, 239] width 8 height 7
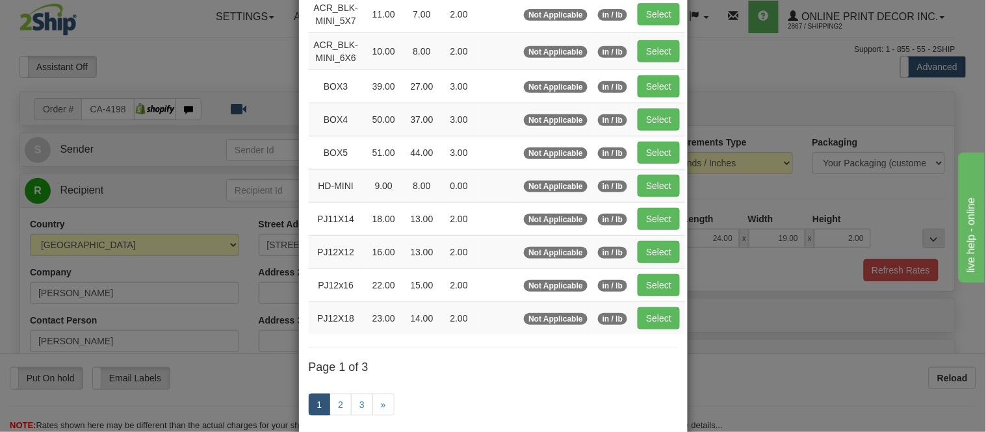
scroll to position [0, 0]
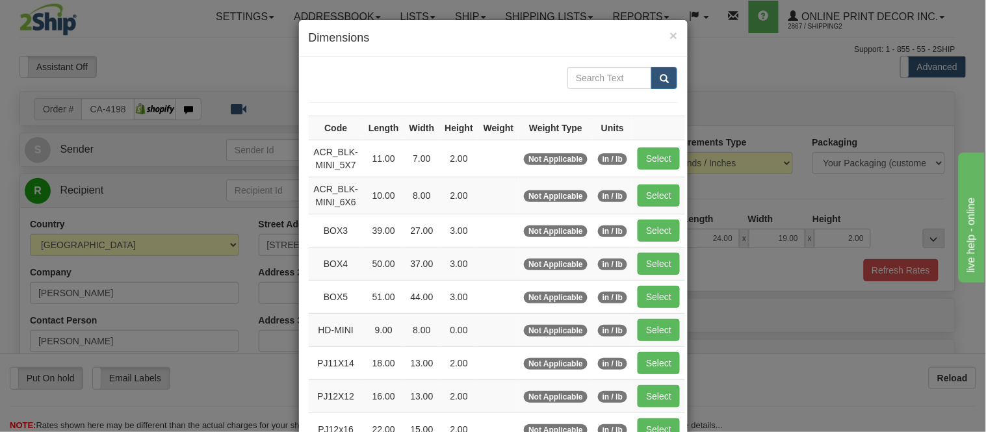
click at [758, 160] on div "× Dimensions Code Length Width Height Weight Weight Type Units ACR_BLK-MINI_5X7…" at bounding box center [493, 216] width 986 height 432
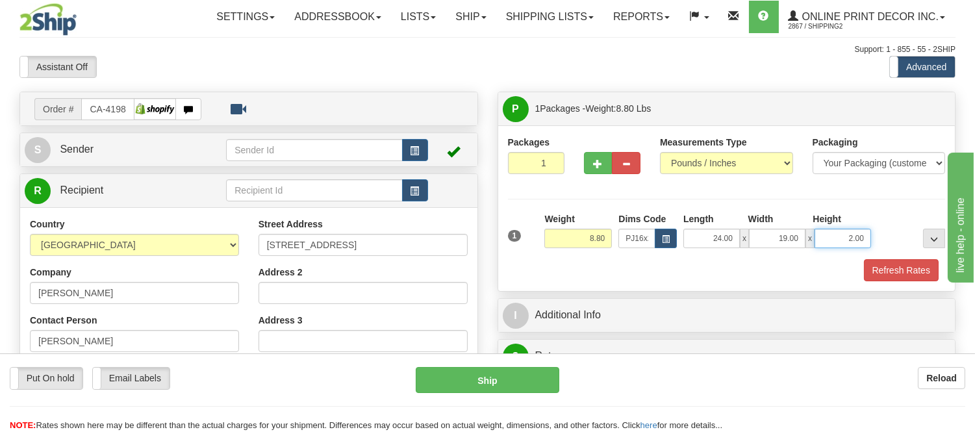
drag, startPoint x: 866, startPoint y: 237, endPoint x: 825, endPoint y: 255, distance: 44.5
click at [825, 255] on div "1 Weight 8.80 Dims Code x x" at bounding box center [727, 236] width 445 height 46
click button "Delete" at bounding box center [0, 0] width 0 height 0
type input "6.00"
click at [605, 157] on button "button" at bounding box center [598, 163] width 29 height 22
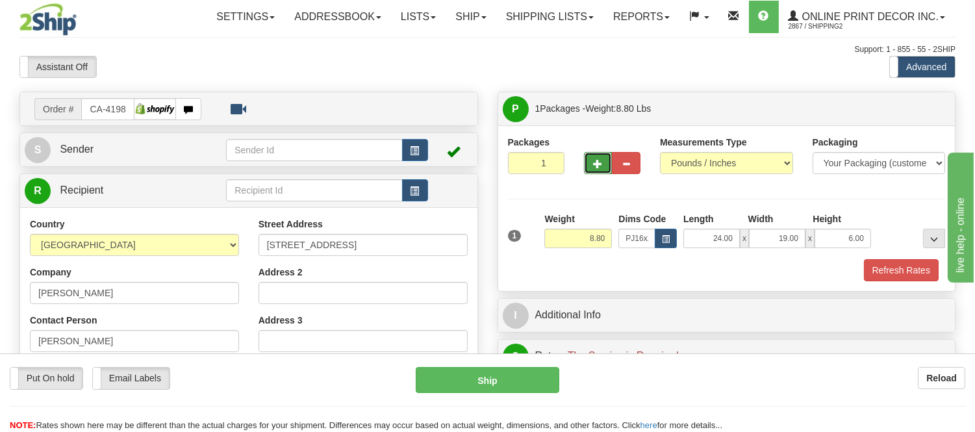
radio input "true"
type input "2"
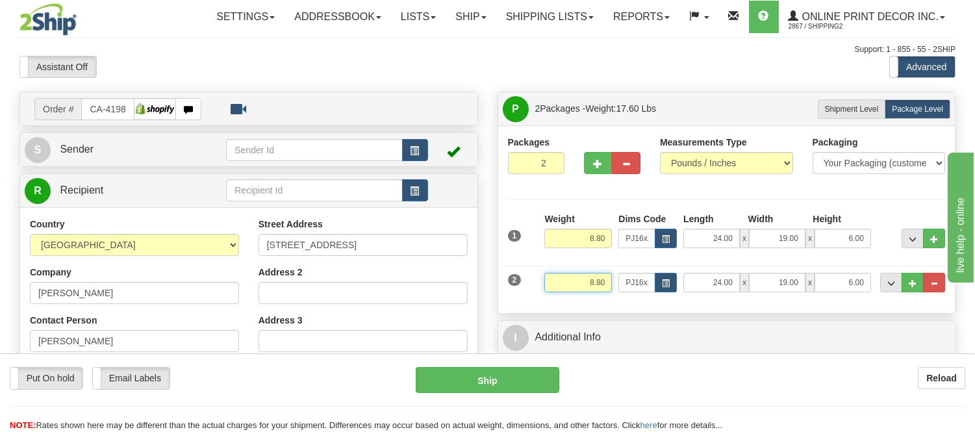
drag, startPoint x: 608, startPoint y: 282, endPoint x: 543, endPoint y: 305, distance: 69.1
click at [543, 305] on div "Packages 2 2 Measurements Type" at bounding box center [726, 219] width 457 height 188
type input "6.98"
click at [671, 288] on button "button" at bounding box center [666, 282] width 22 height 19
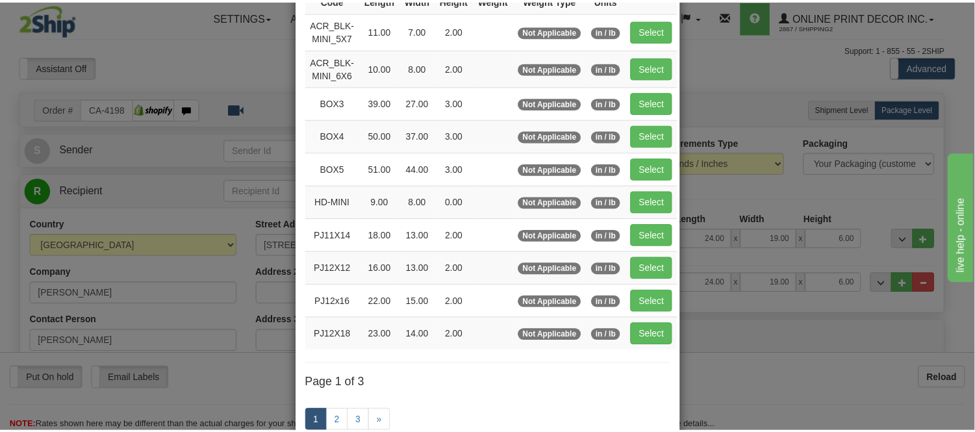
scroll to position [144, 0]
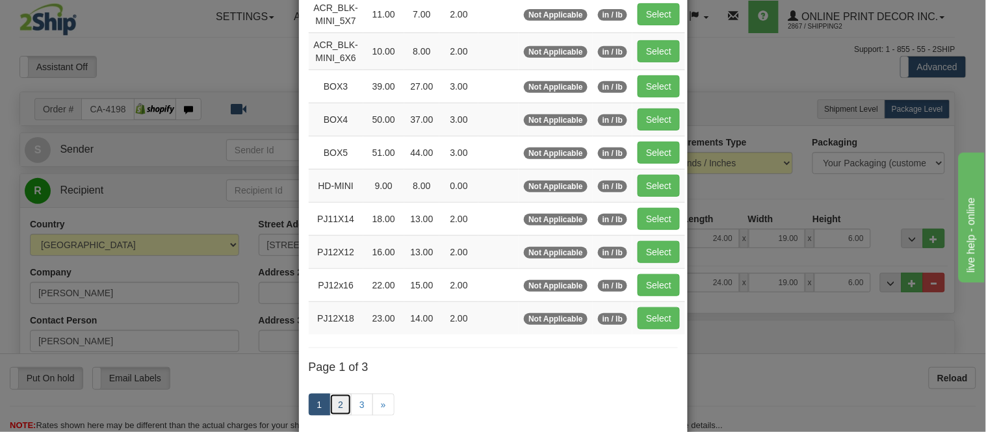
click at [334, 404] on link "2" at bounding box center [340, 405] width 22 height 22
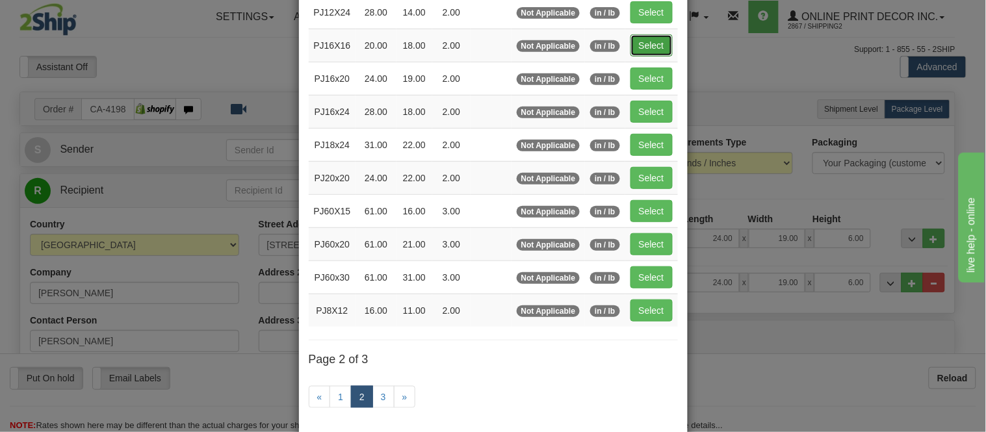
click at [650, 48] on button "Select" at bounding box center [651, 45] width 42 height 22
type input "PJ16X16"
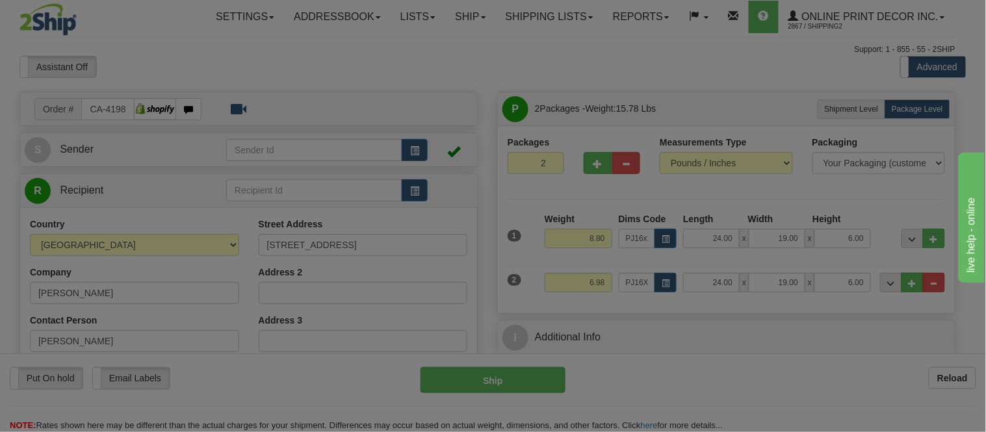
type input "20.00"
type input "18.00"
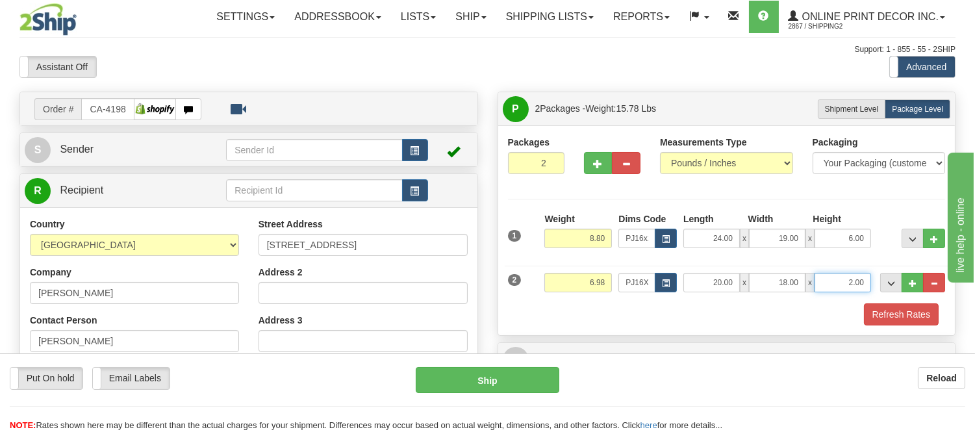
drag, startPoint x: 868, startPoint y: 282, endPoint x: 829, endPoint y: 301, distance: 43.3
click at [829, 301] on div "2 Weight 6.98 Dims Code PJ16X16 Length Width" at bounding box center [727, 281] width 445 height 44
click button "Delete" at bounding box center [0, 0] width 0 height 0
type input "6.00"
click at [926, 309] on button "Refresh Rates" at bounding box center [901, 314] width 75 height 22
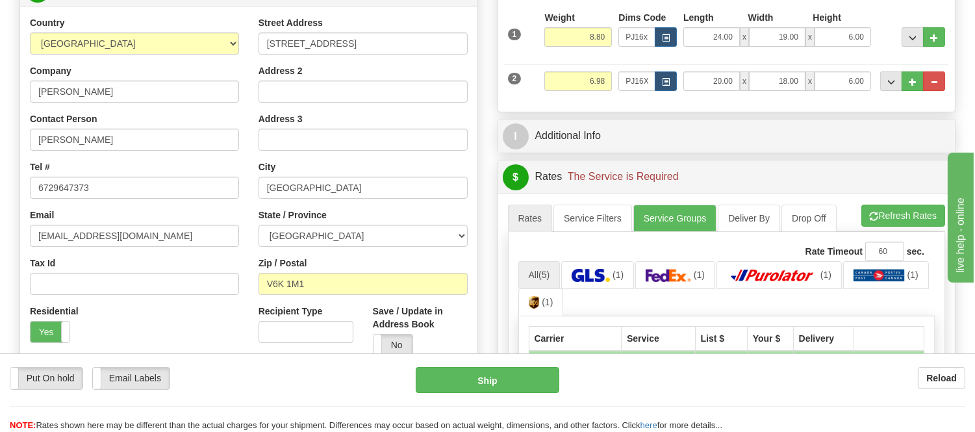
scroll to position [289, 0]
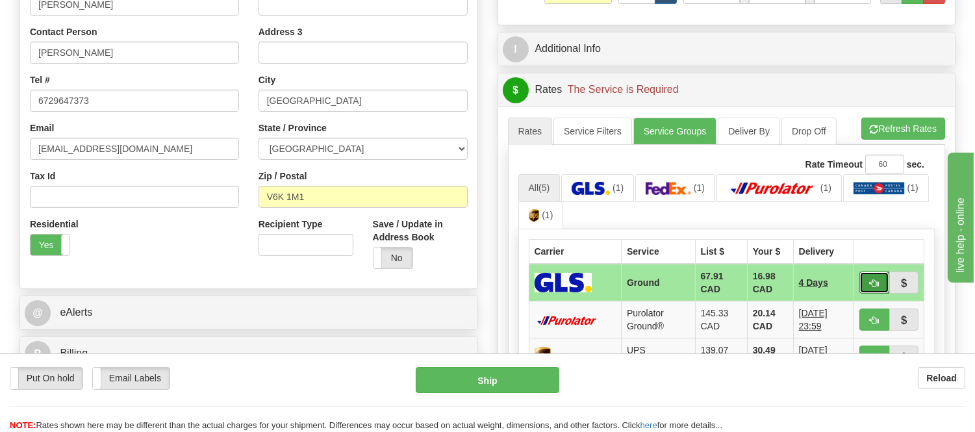
click at [872, 289] on button "button" at bounding box center [875, 283] width 30 height 22
type input "1"
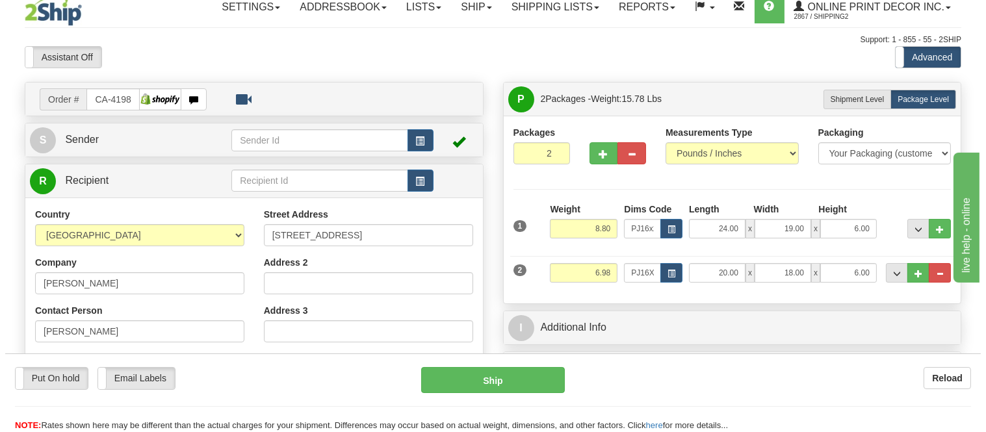
scroll to position [0, 0]
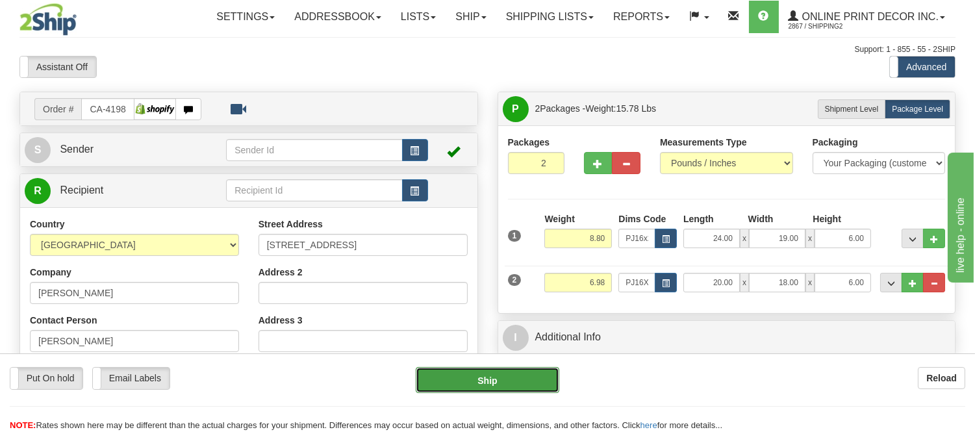
click at [478, 374] on button "Ship" at bounding box center [487, 380] width 143 height 26
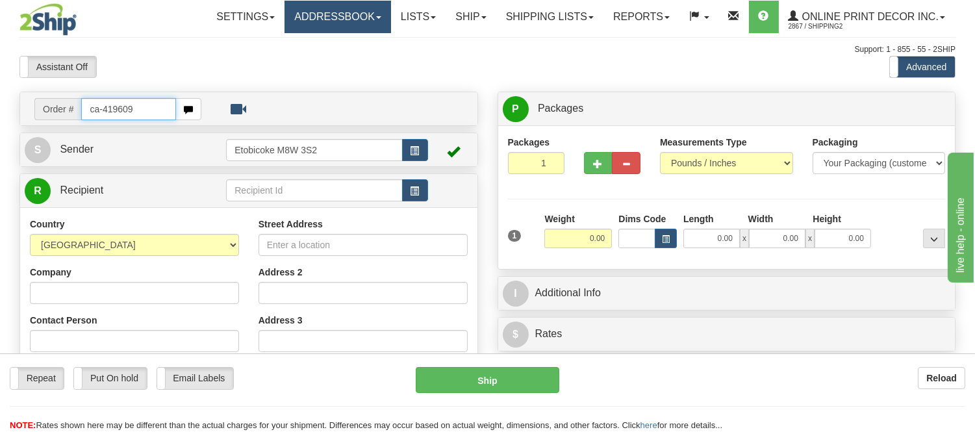
type input "ca-419609"
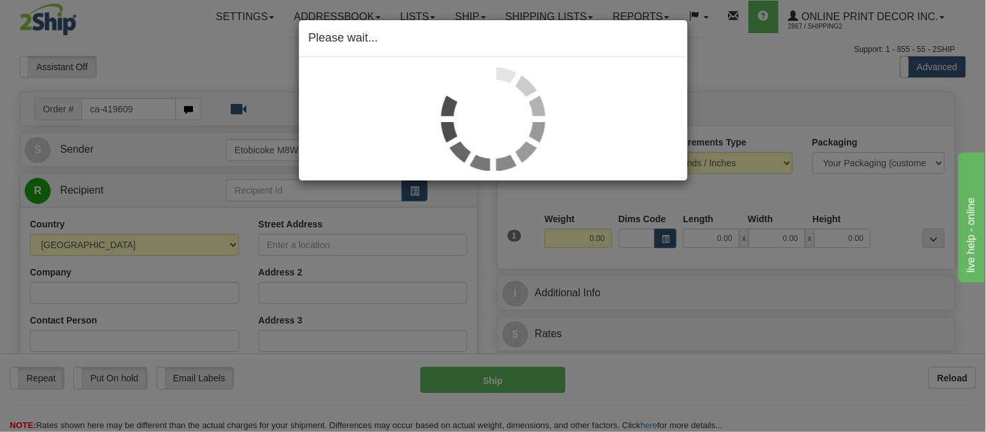
click at [669, 238] on div "Please wait..." at bounding box center [493, 216] width 986 height 432
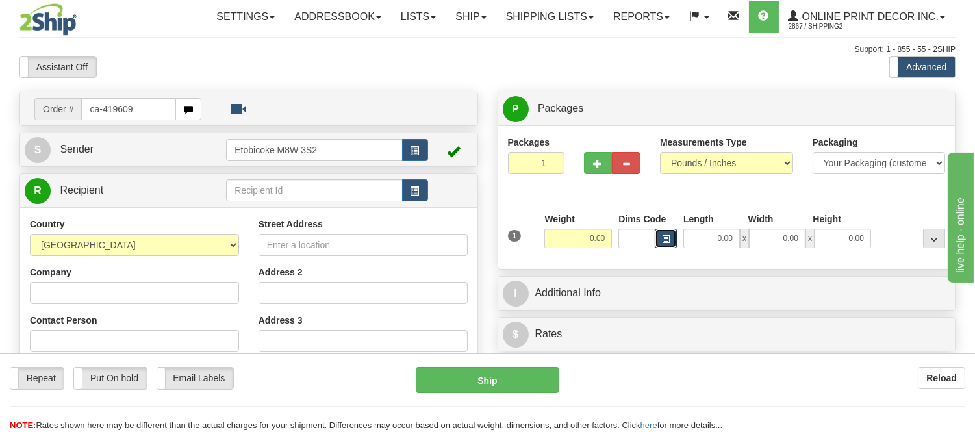
click at [667, 242] on span "button" at bounding box center [666, 239] width 8 height 7
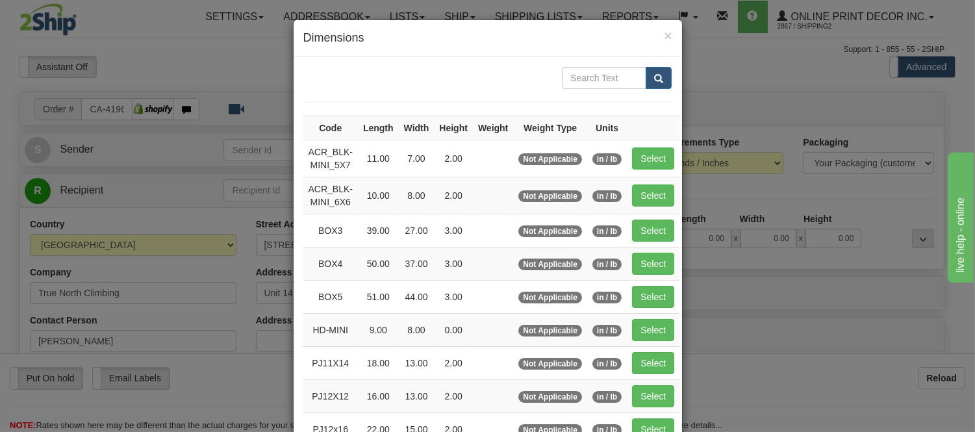
type input "NORTH YORK"
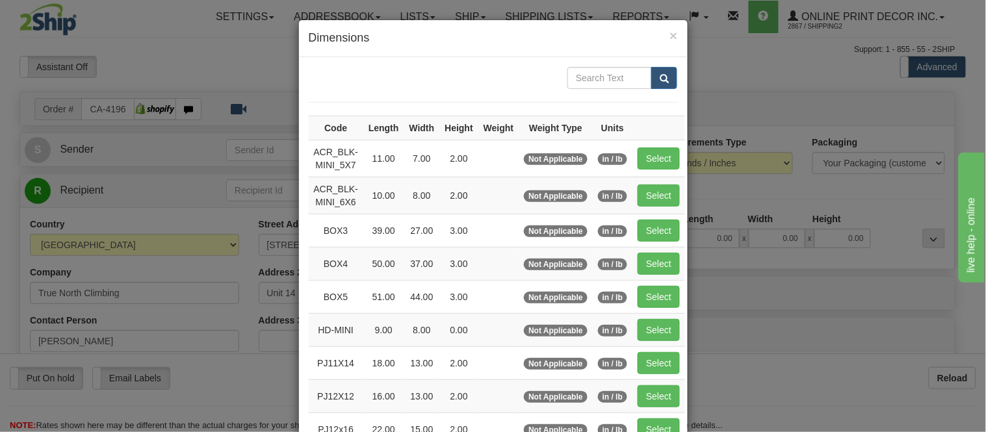
click at [648, 218] on td "Select" at bounding box center [658, 230] width 53 height 33
click at [650, 231] on button "Select" at bounding box center [659, 231] width 42 height 22
type input "BOX3"
type input "39.00"
type input "27.00"
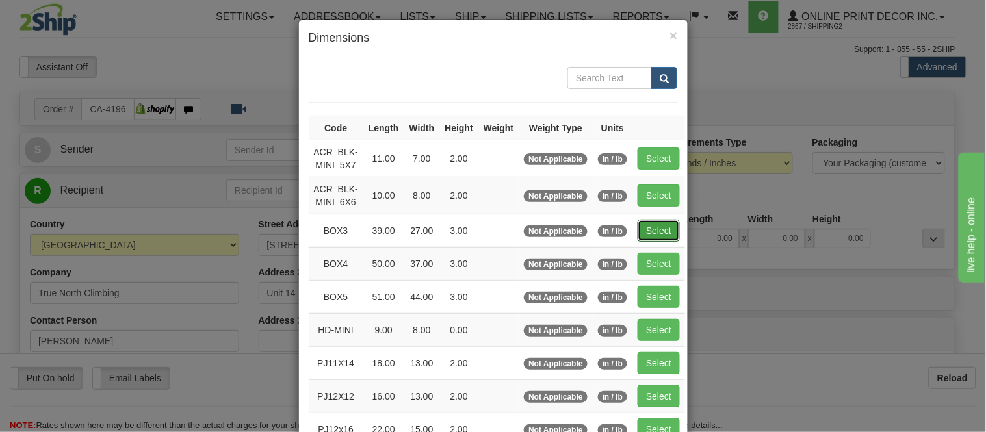
type input "3.00"
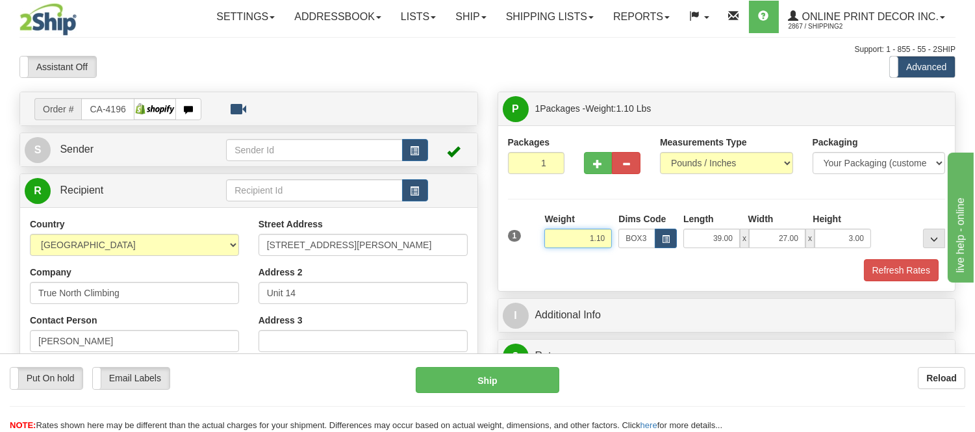
drag, startPoint x: 606, startPoint y: 235, endPoint x: 550, endPoint y: 237, distance: 56.6
click at [550, 237] on input "1.10" at bounding box center [579, 238] width 68 height 19
click button "Delete" at bounding box center [0, 0] width 0 height 0
type input "7.00"
click at [908, 268] on button "Refresh Rates" at bounding box center [901, 270] width 75 height 22
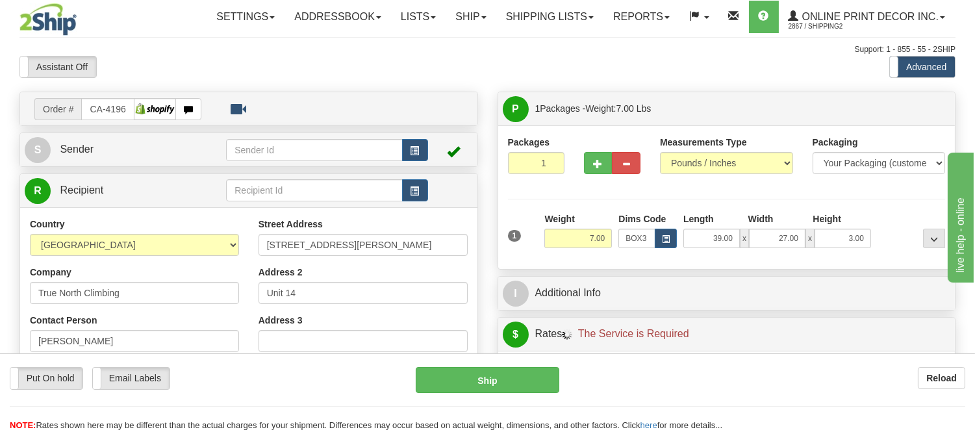
scroll to position [283, 0]
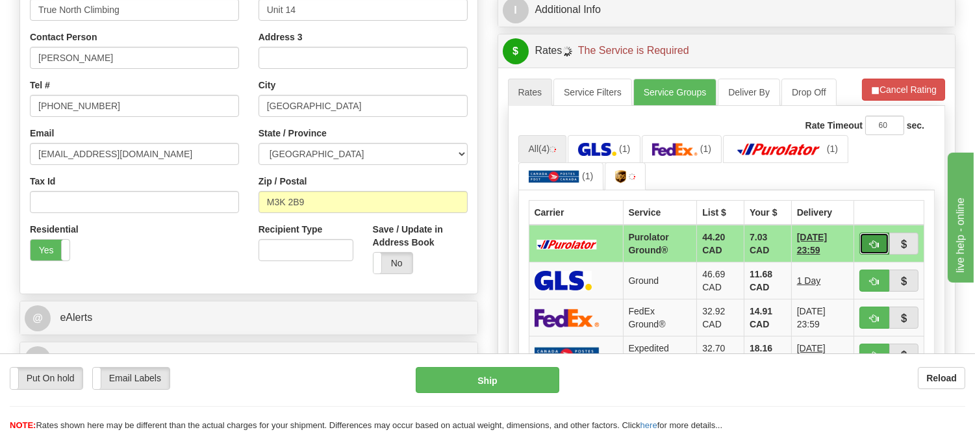
click at [873, 249] on button "button" at bounding box center [875, 244] width 30 height 22
click at [872, 242] on span "button" at bounding box center [874, 244] width 9 height 8
click at [890, 157] on ul "All (4) (1) (1) (1) (1)" at bounding box center [727, 163] width 417 height 56
click at [868, 242] on button "button" at bounding box center [875, 244] width 30 height 22
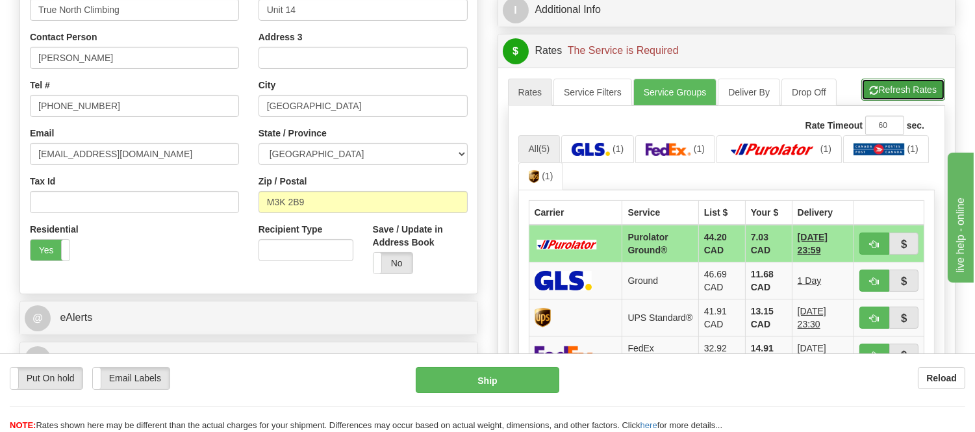
click at [930, 83] on button "Refresh Rates" at bounding box center [904, 90] width 84 height 22
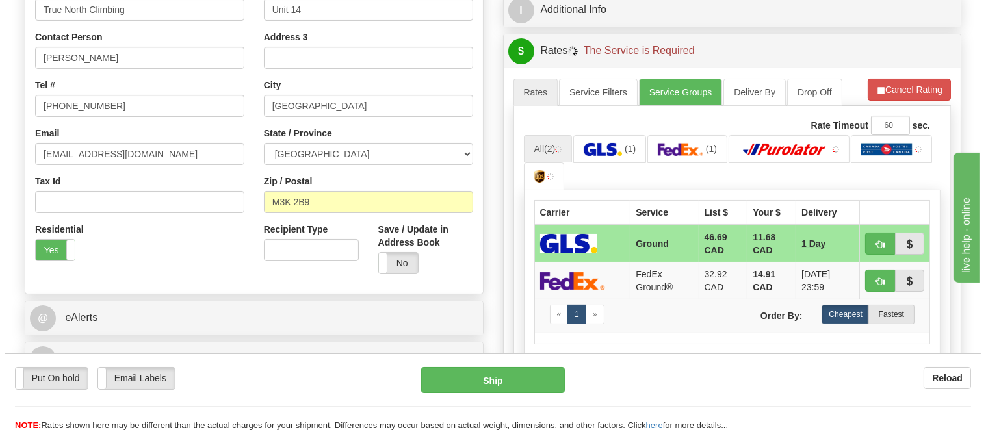
scroll to position [355, 0]
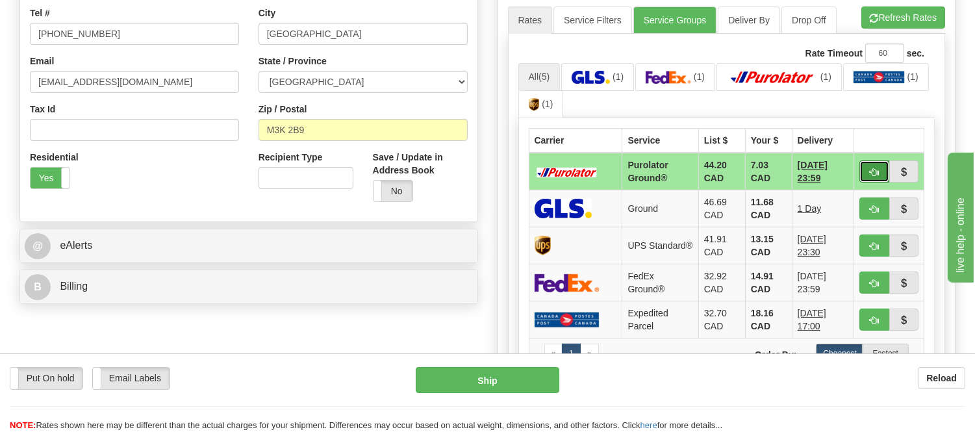
click at [872, 164] on button "button" at bounding box center [875, 172] width 30 height 22
type input "260"
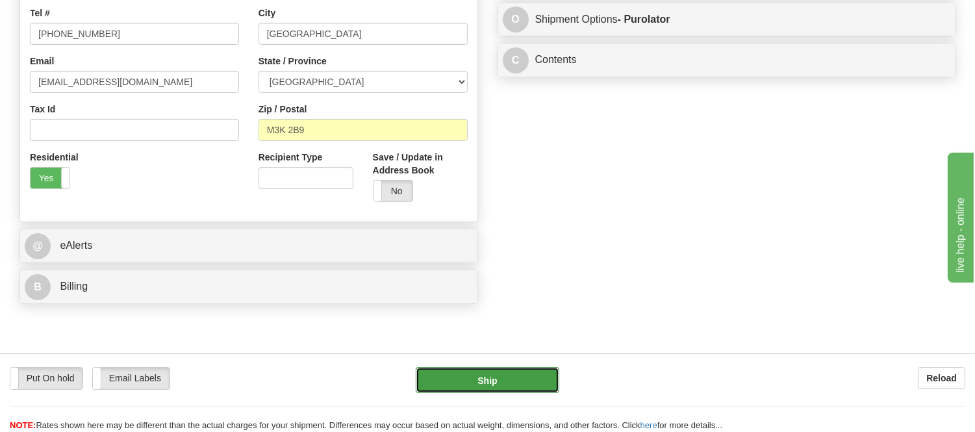
click at [508, 371] on button "Ship" at bounding box center [487, 380] width 143 height 26
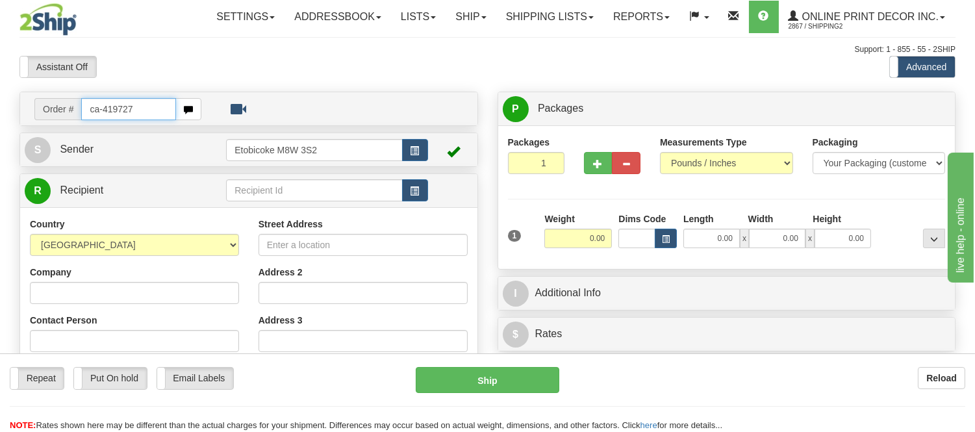
type input "ca-419727"
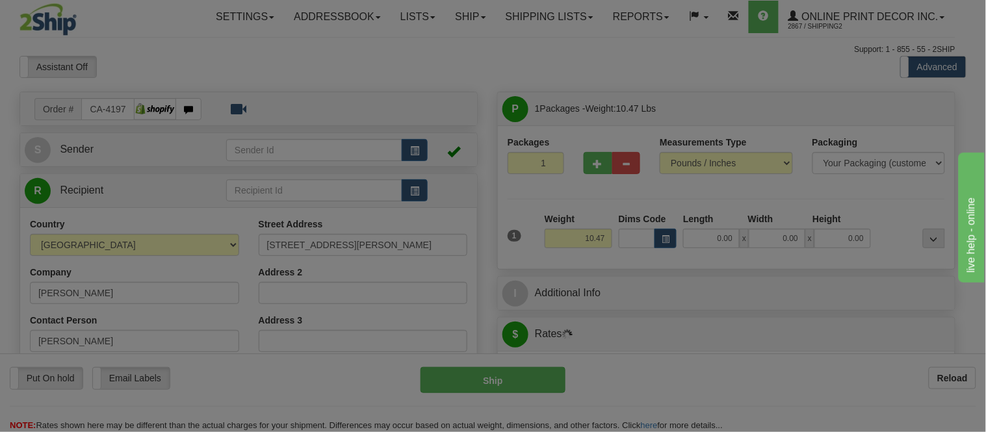
type input "SHERBROOKE"
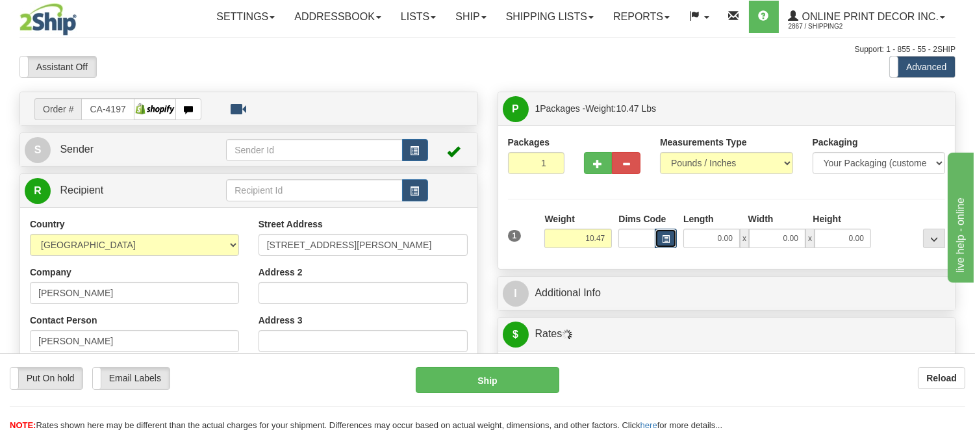
click at [664, 242] on span "button" at bounding box center [666, 239] width 8 height 7
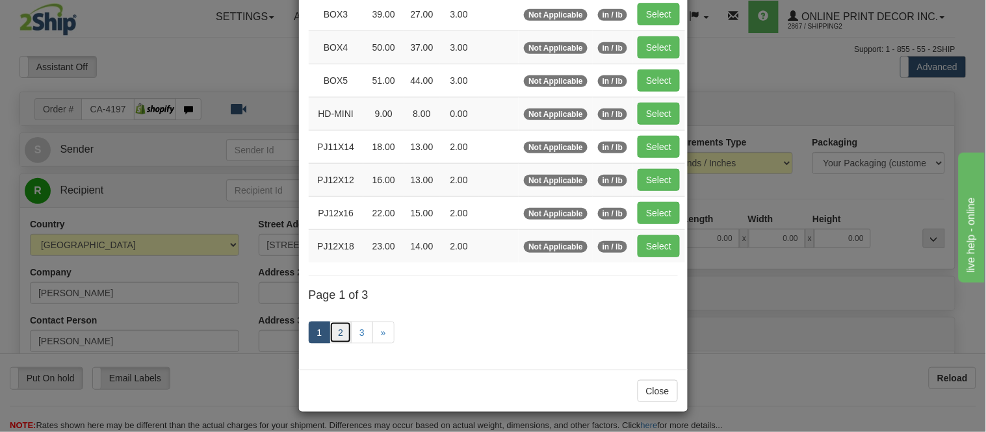
click at [341, 327] on link "2" at bounding box center [340, 333] width 22 height 22
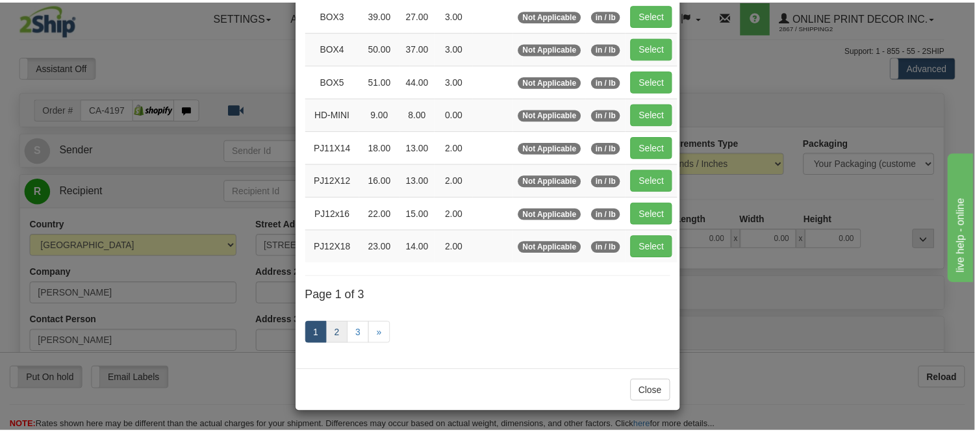
scroll to position [211, 0]
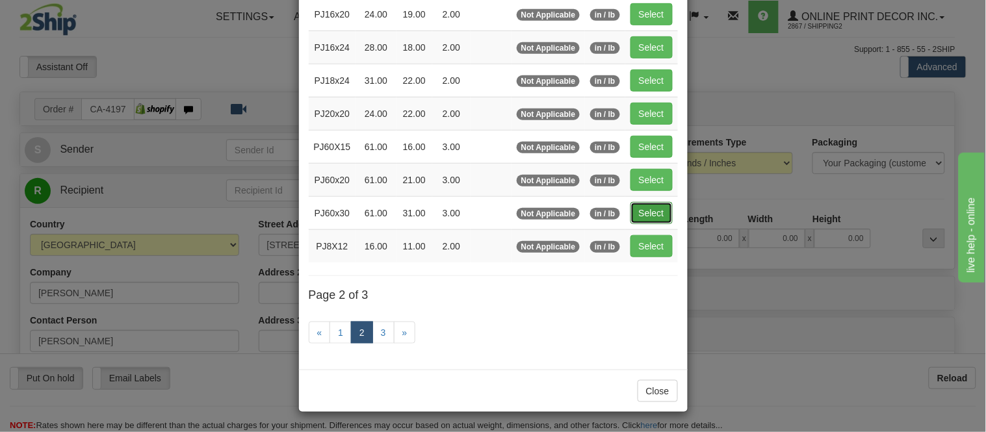
click at [638, 215] on button "Select" at bounding box center [651, 213] width 42 height 22
type input "PJ60x30"
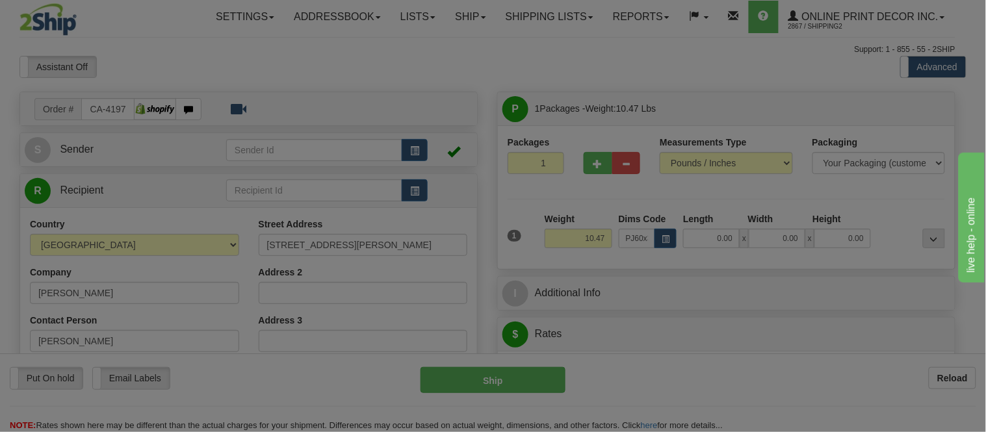
type input "61.00"
type input "31.00"
type input "3.00"
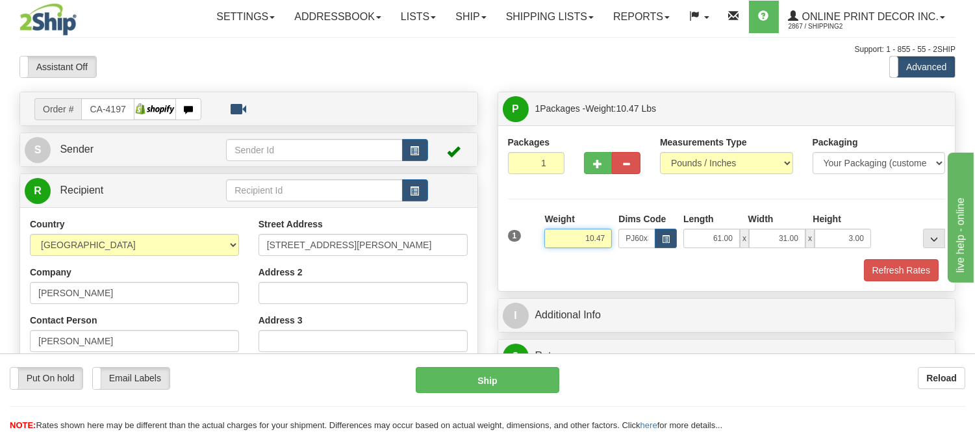
drag, startPoint x: 606, startPoint y: 241, endPoint x: 540, endPoint y: 246, distance: 66.4
click at [540, 246] on div "1 Weight 10.47 Dims Code x x" at bounding box center [727, 236] width 445 height 46
type input "1"
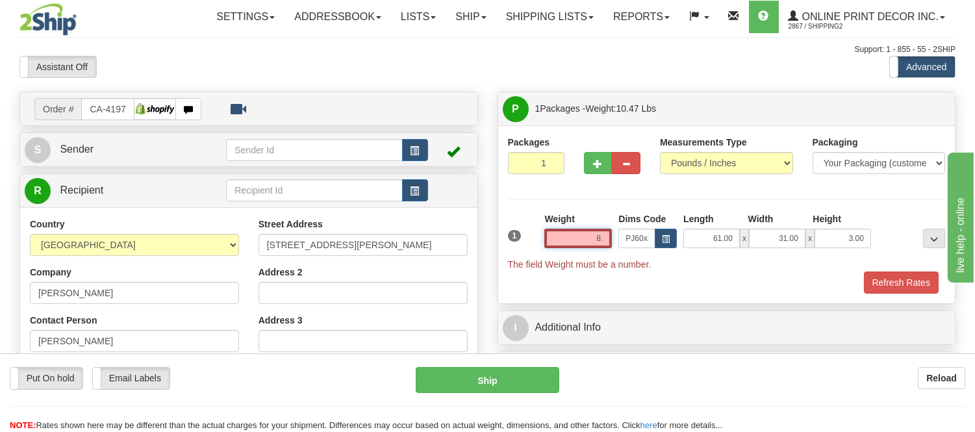
type input "8"
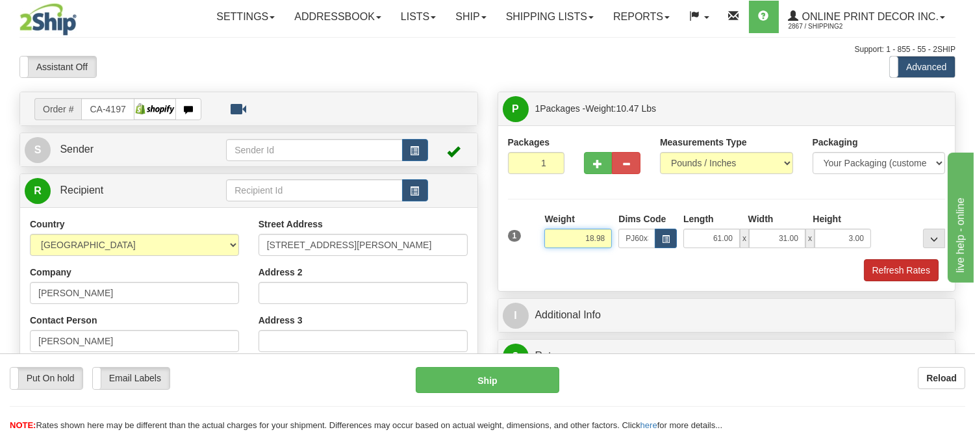
type input "18.98"
click at [873, 267] on button "Refresh Rates" at bounding box center [901, 270] width 75 height 22
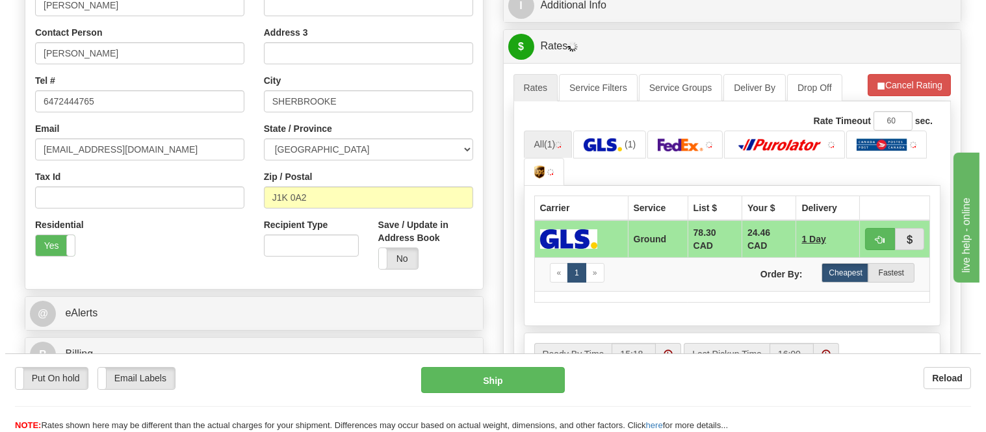
scroll to position [289, 0]
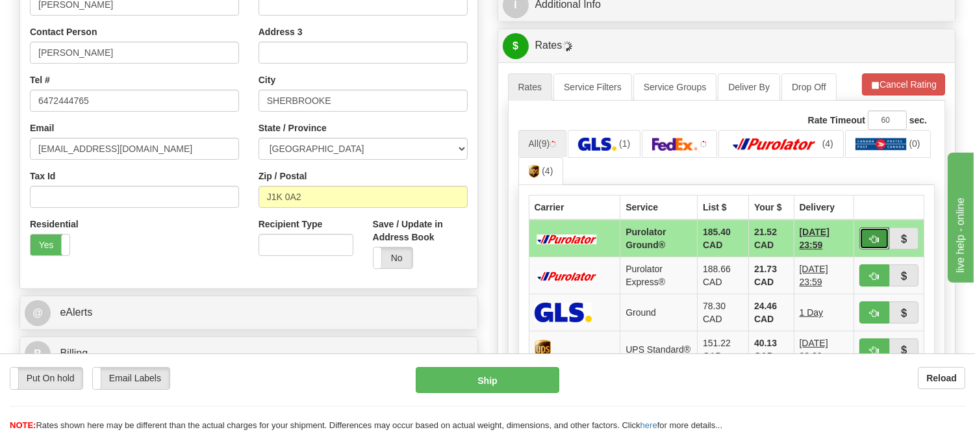
click at [865, 233] on button "button" at bounding box center [875, 238] width 30 height 22
click at [881, 164] on ul "All (9) (1) (4) (0) (4)" at bounding box center [727, 158] width 417 height 56
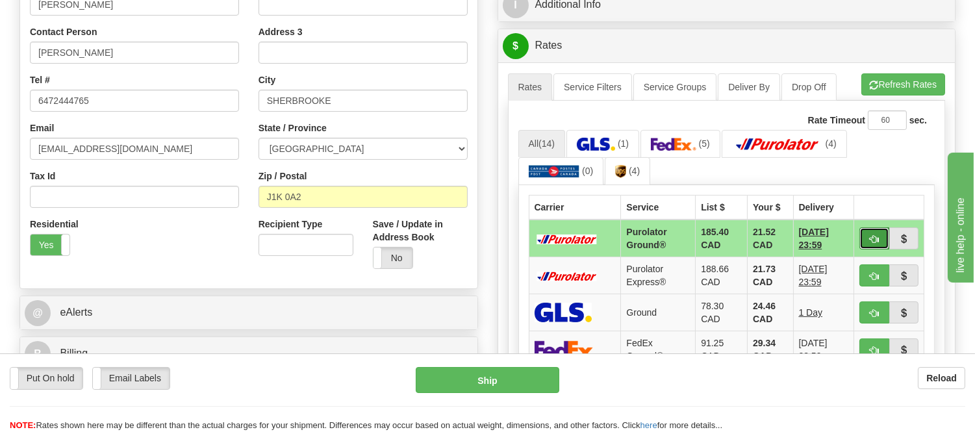
click at [876, 235] on span "button" at bounding box center [874, 239] width 9 height 8
type input "260"
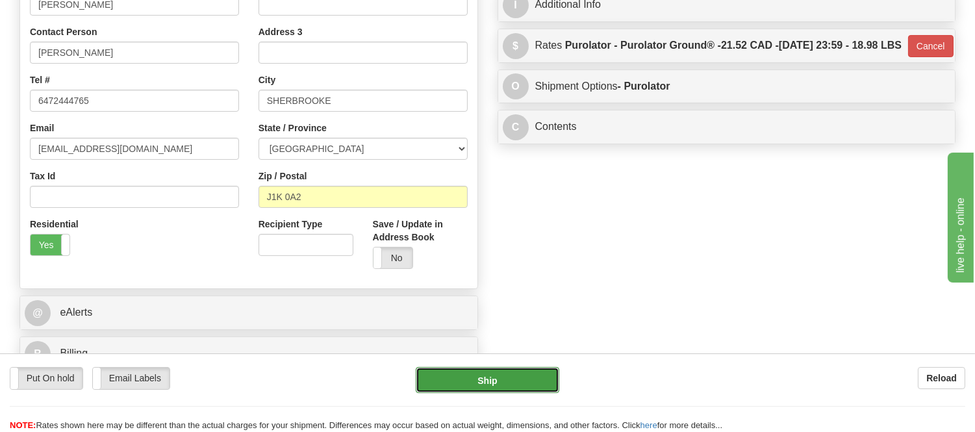
click at [518, 380] on button "Ship" at bounding box center [487, 380] width 143 height 26
